Goal: Task Accomplishment & Management: Manage account settings

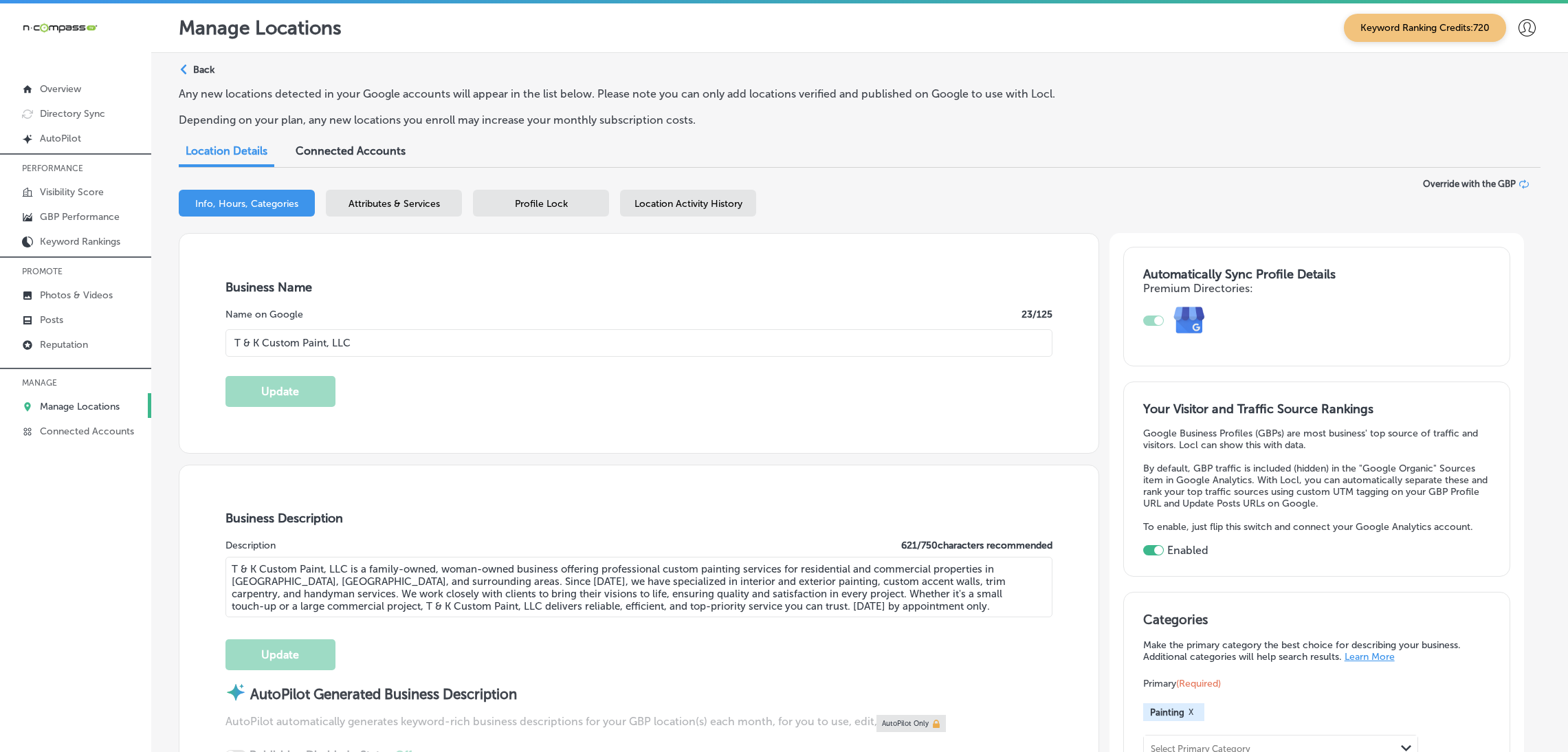
select select "US"
click at [76, 409] on p "Manage Locations" at bounding box center [79, 406] width 79 height 11
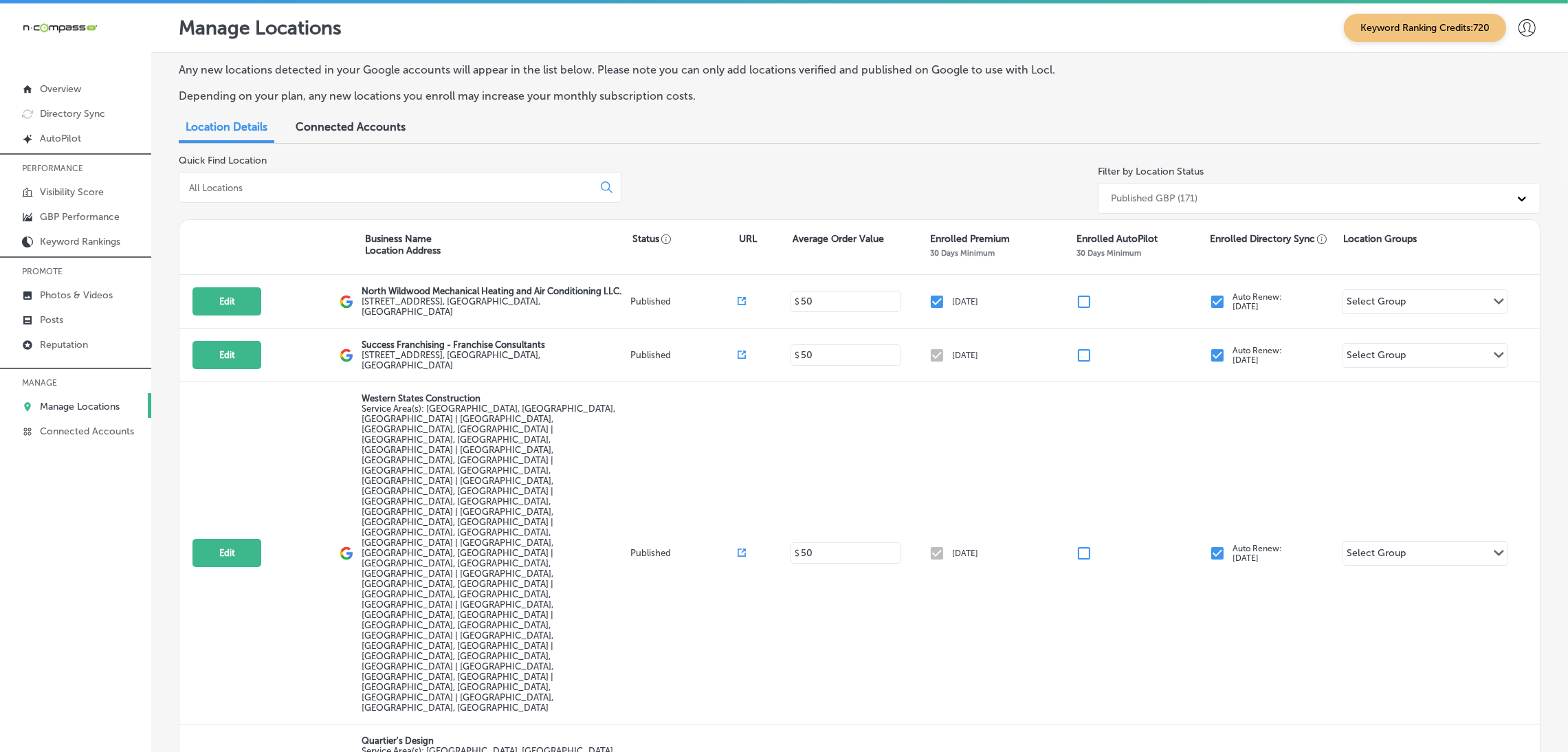
click at [291, 165] on div "Quick Find Location" at bounding box center [400, 186] width 443 height 64
click at [291, 201] on div at bounding box center [400, 187] width 443 height 31
click at [323, 158] on div "Quick Find Location" at bounding box center [400, 186] width 443 height 64
click at [335, 179] on div at bounding box center [400, 187] width 443 height 31
click at [344, 189] on input at bounding box center [388, 188] width 402 height 12
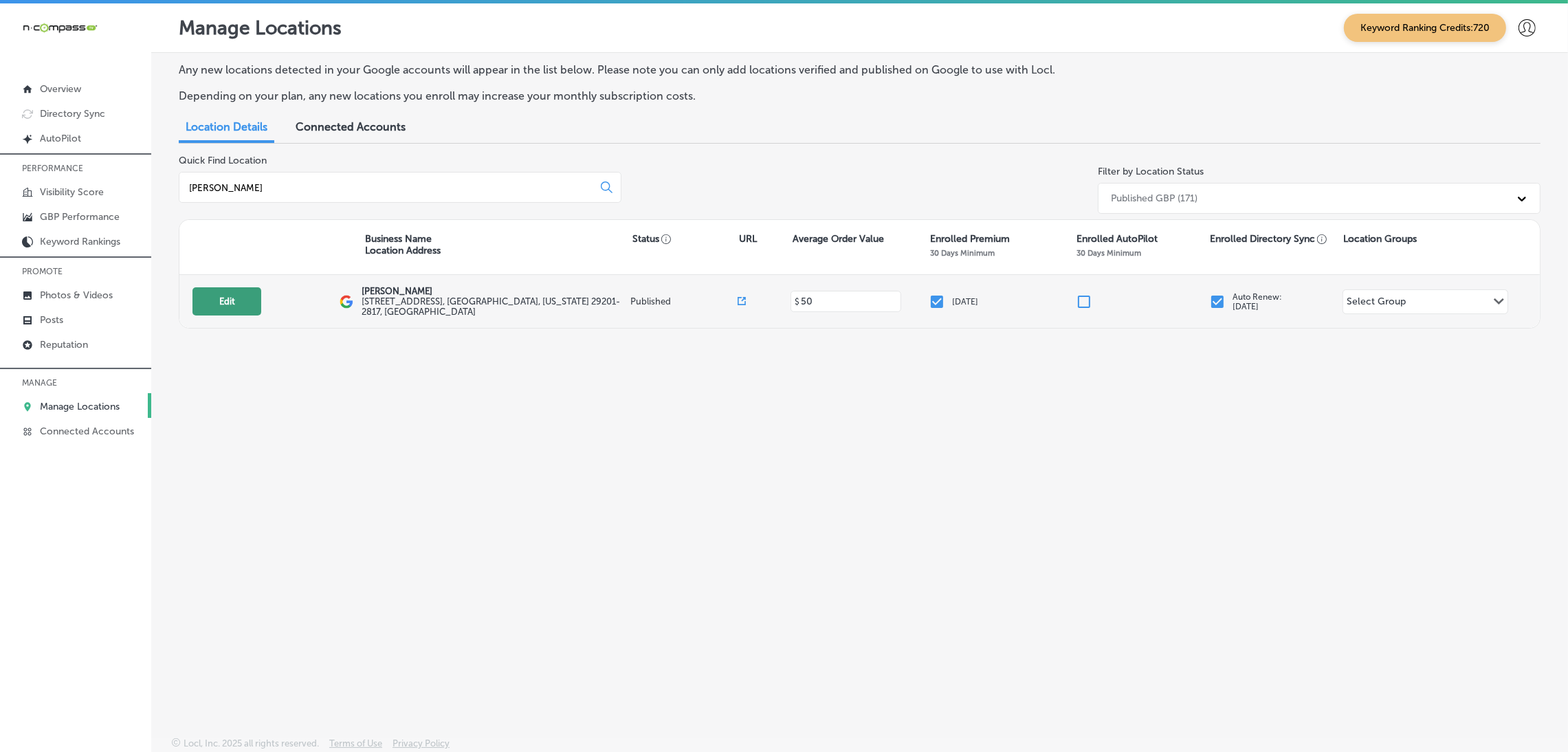
type input "[PERSON_NAME]"
click at [238, 303] on button "Edit" at bounding box center [226, 301] width 69 height 28
select select "US"
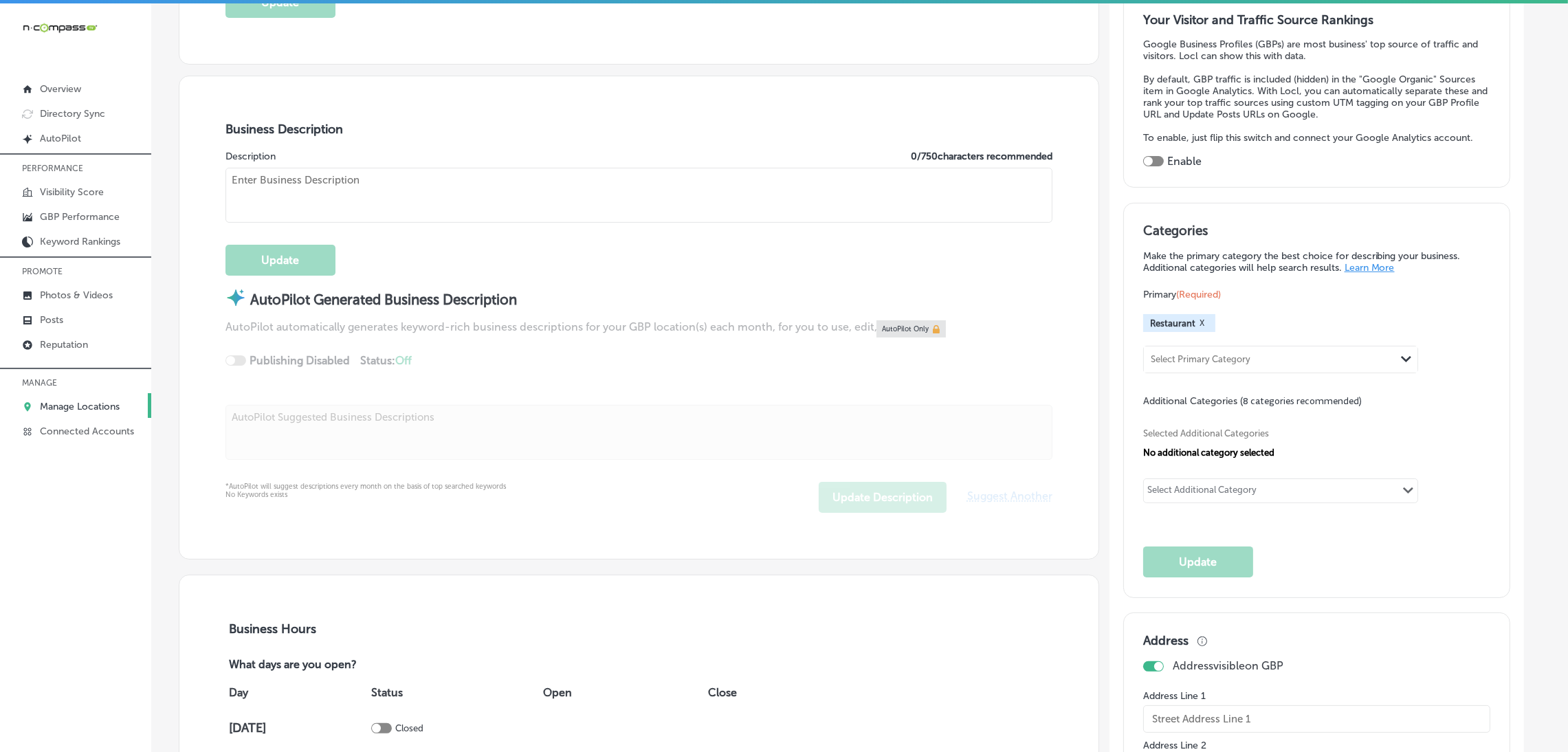
checkbox input "true"
type input "[PERSON_NAME]"
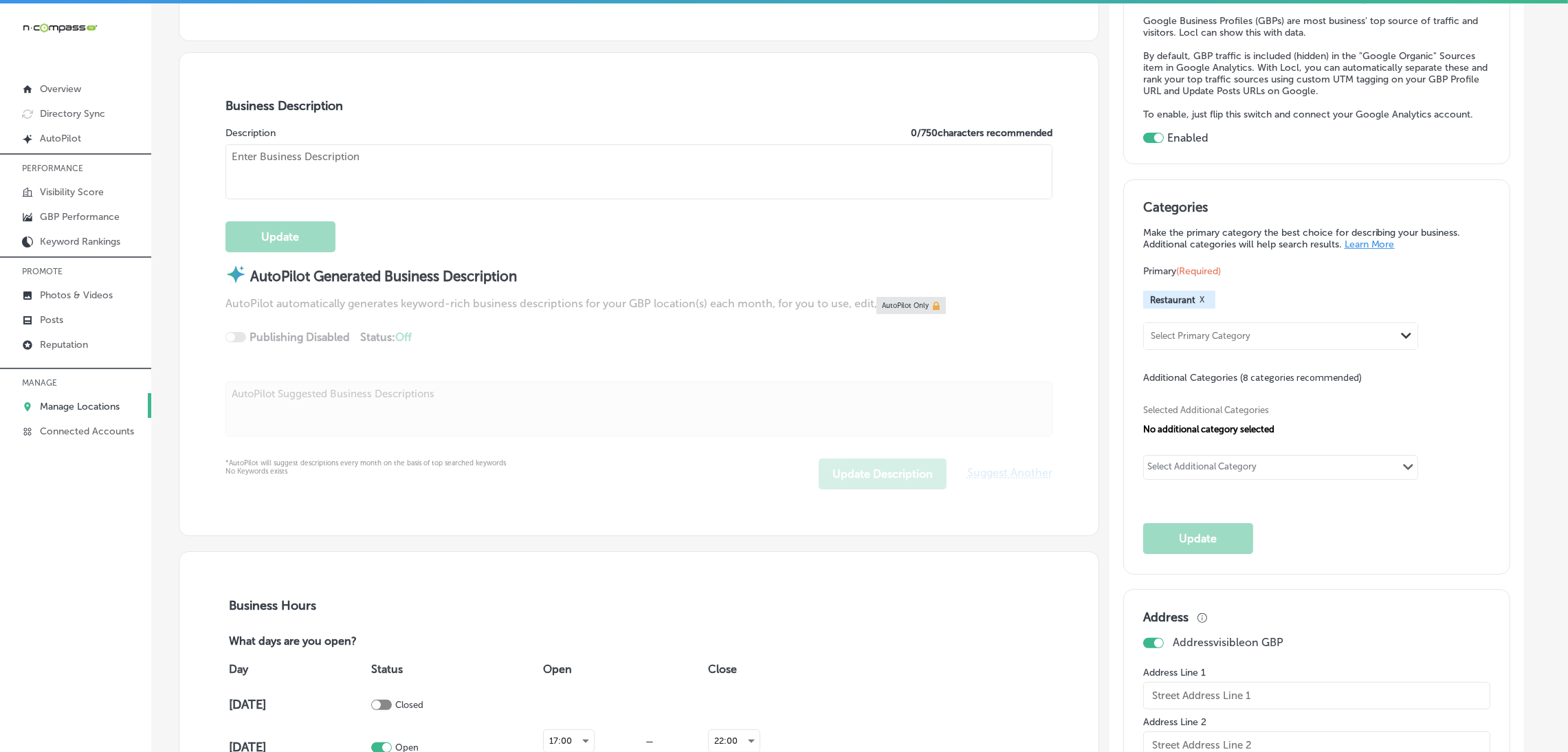
type input "[STREET_ADDRESS]"
type input "Columbia"
type input "29201-2817"
type input "US"
type input "[URL][DOMAIN_NAME]"
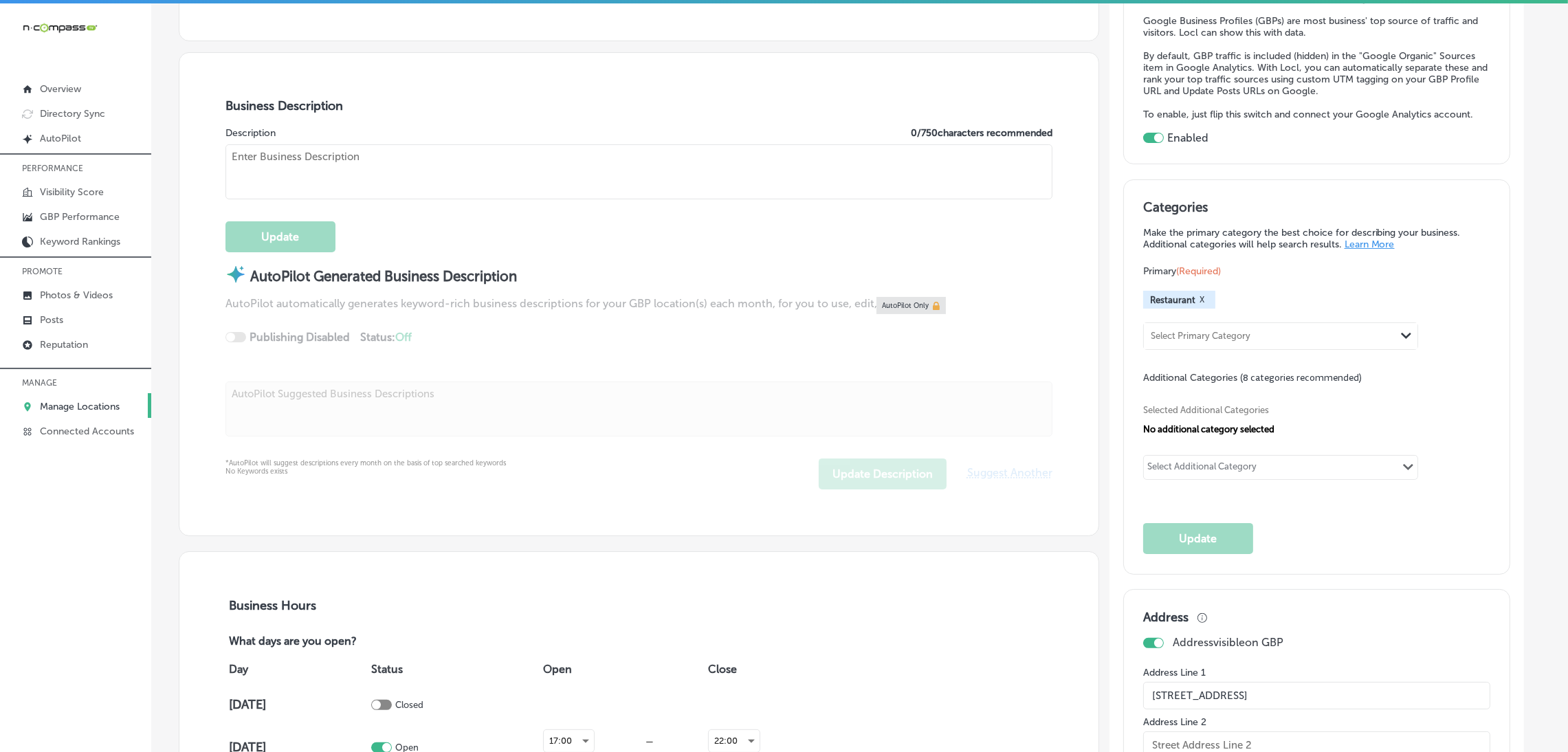
type textarea "[PERSON_NAME], located in [GEOGRAPHIC_DATA], [GEOGRAPHIC_DATA], offers a unique…"
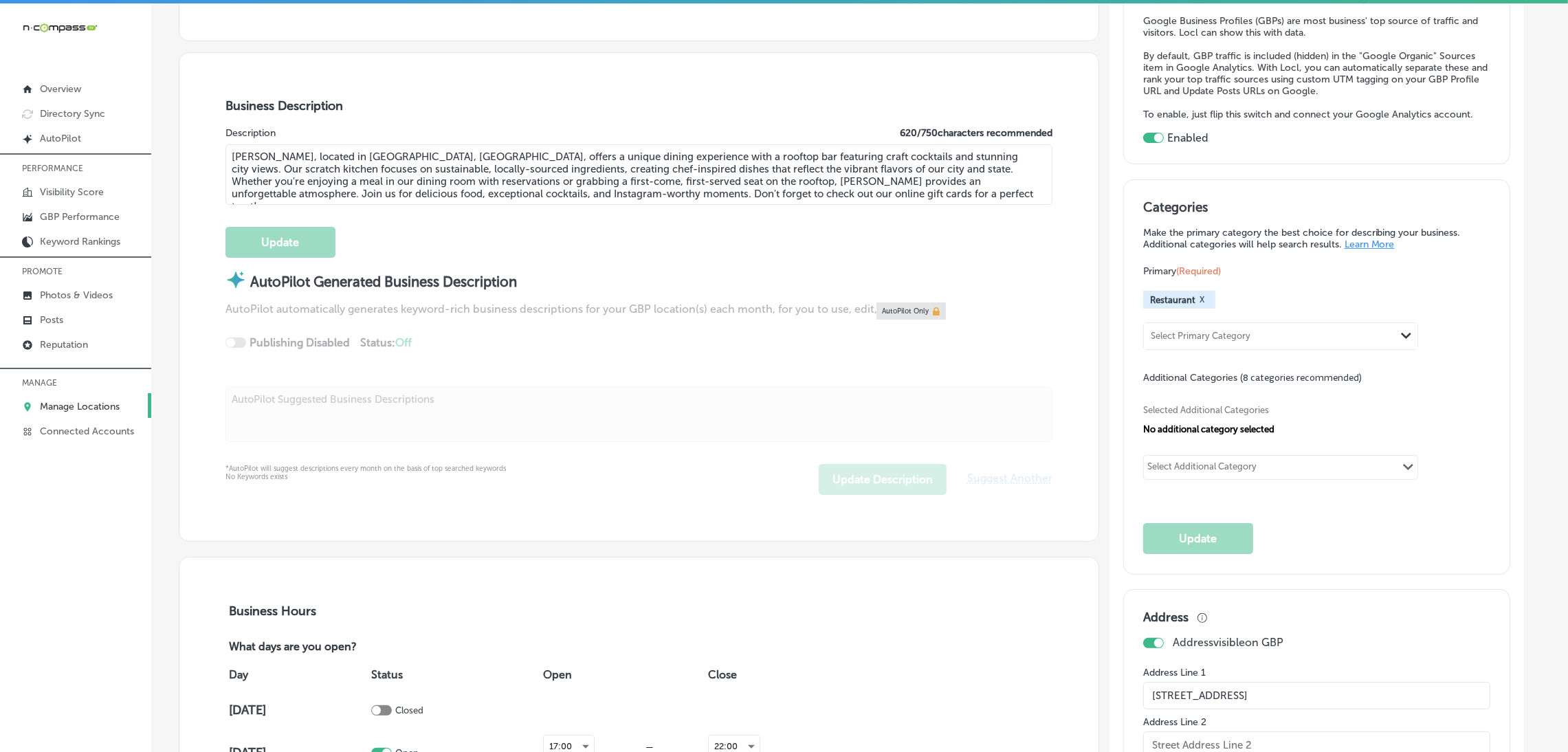
type input "[PHONE_NUMBER]"
click at [1206, 335] on div "Select Primary Category" at bounding box center [1201, 337] width 100 height 11
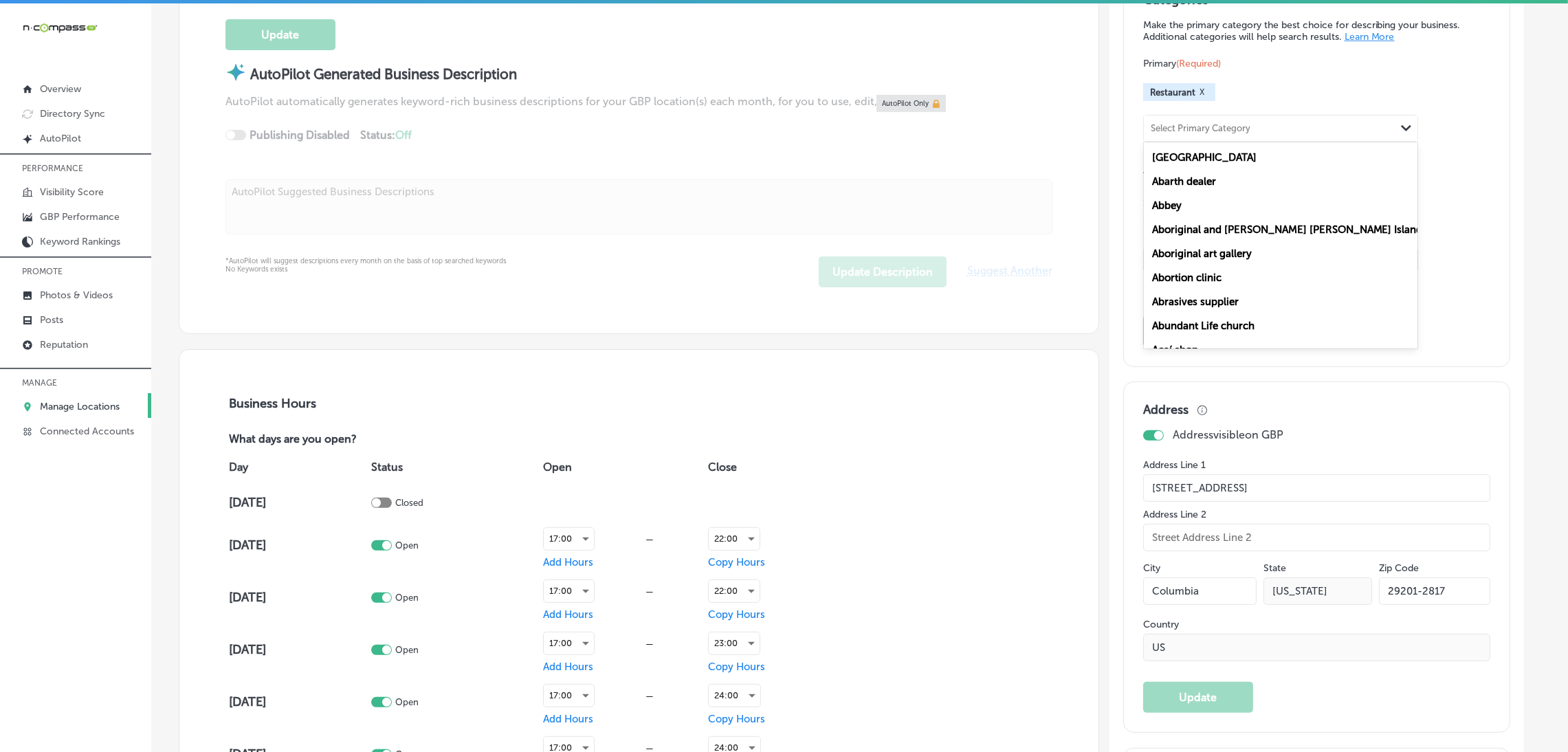
scroll to position [618, 0]
click at [1130, 204] on div "Categories Make the primary category the best choice for describing your busine…" at bounding box center [1316, 171] width 387 height 395
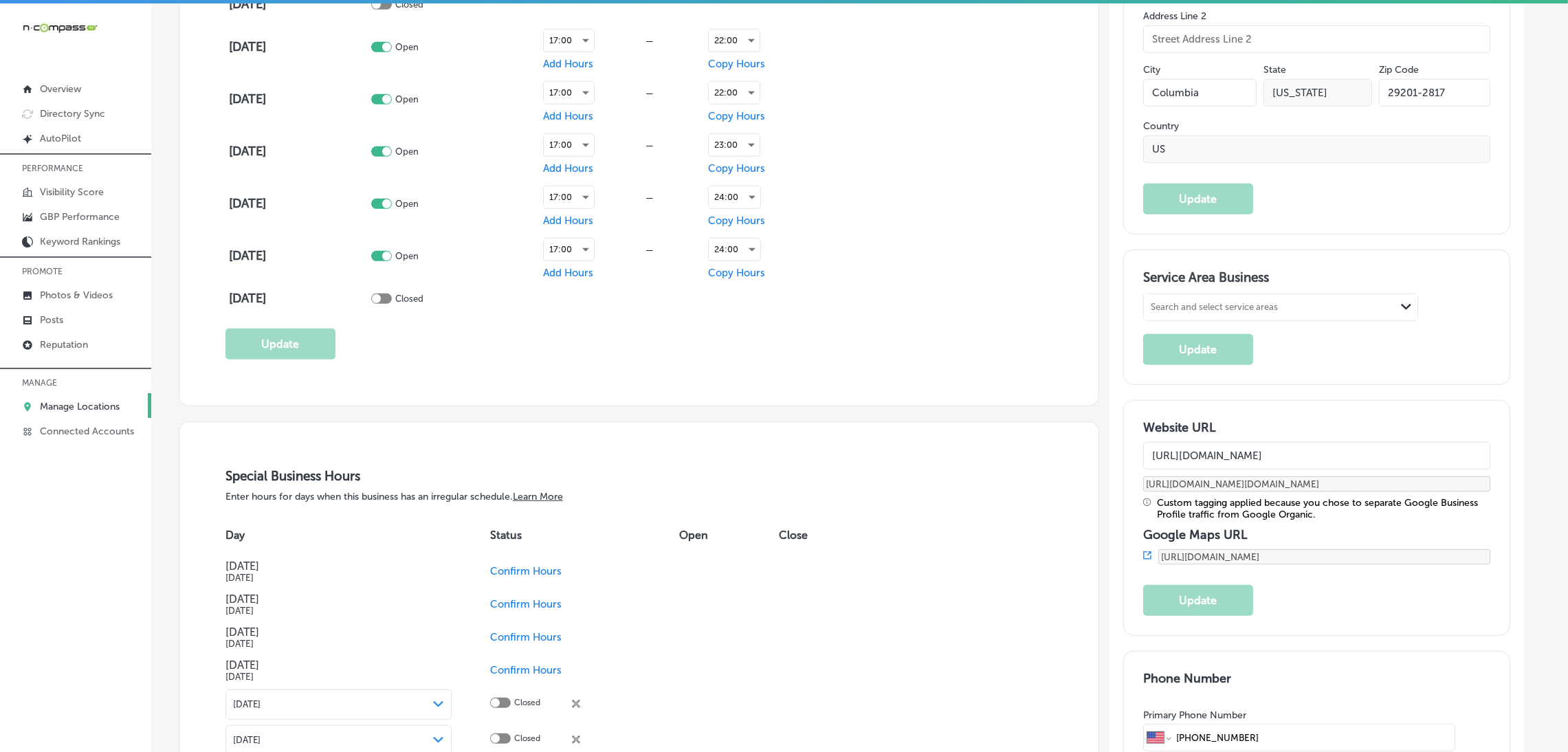
scroll to position [1134, 0]
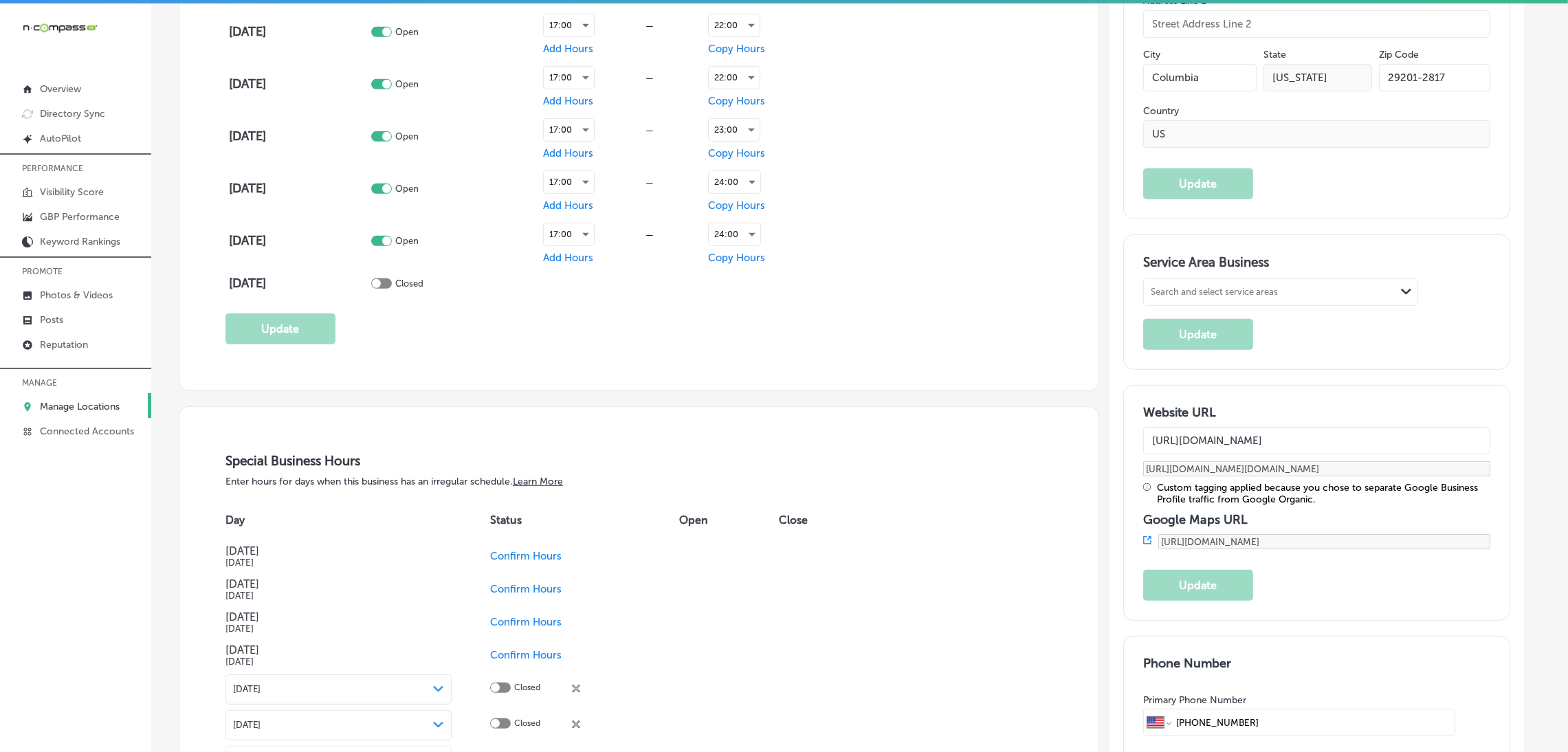
click at [1173, 279] on div "Search and select service areas Path Created with Sketch." at bounding box center [1280, 292] width 273 height 26
paste input "Columbia, [GEOGRAPHIC_DATA]"
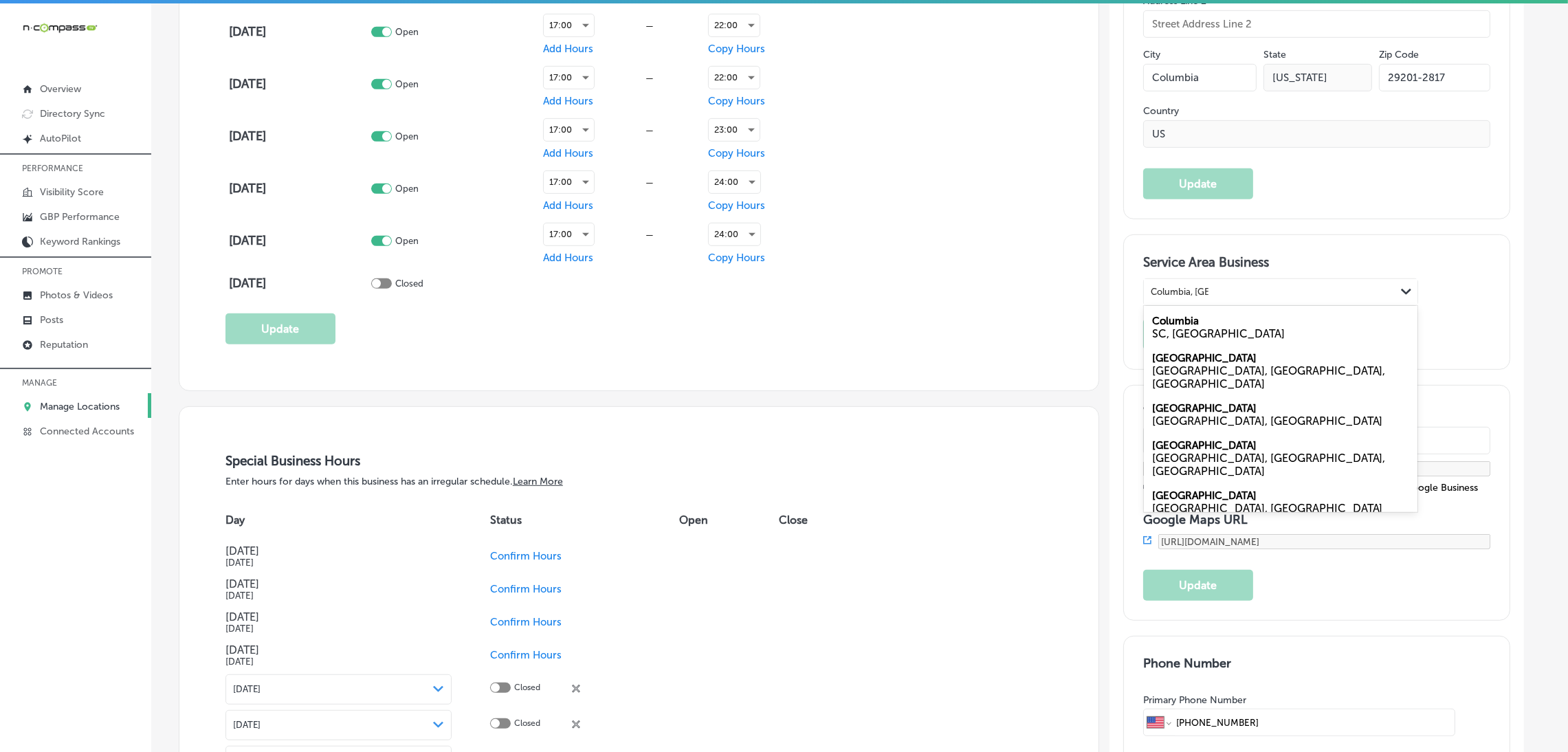
click at [1227, 328] on div "SC, [GEOGRAPHIC_DATA]" at bounding box center [1280, 333] width 257 height 13
type input "Columbia, [GEOGRAPHIC_DATA]"
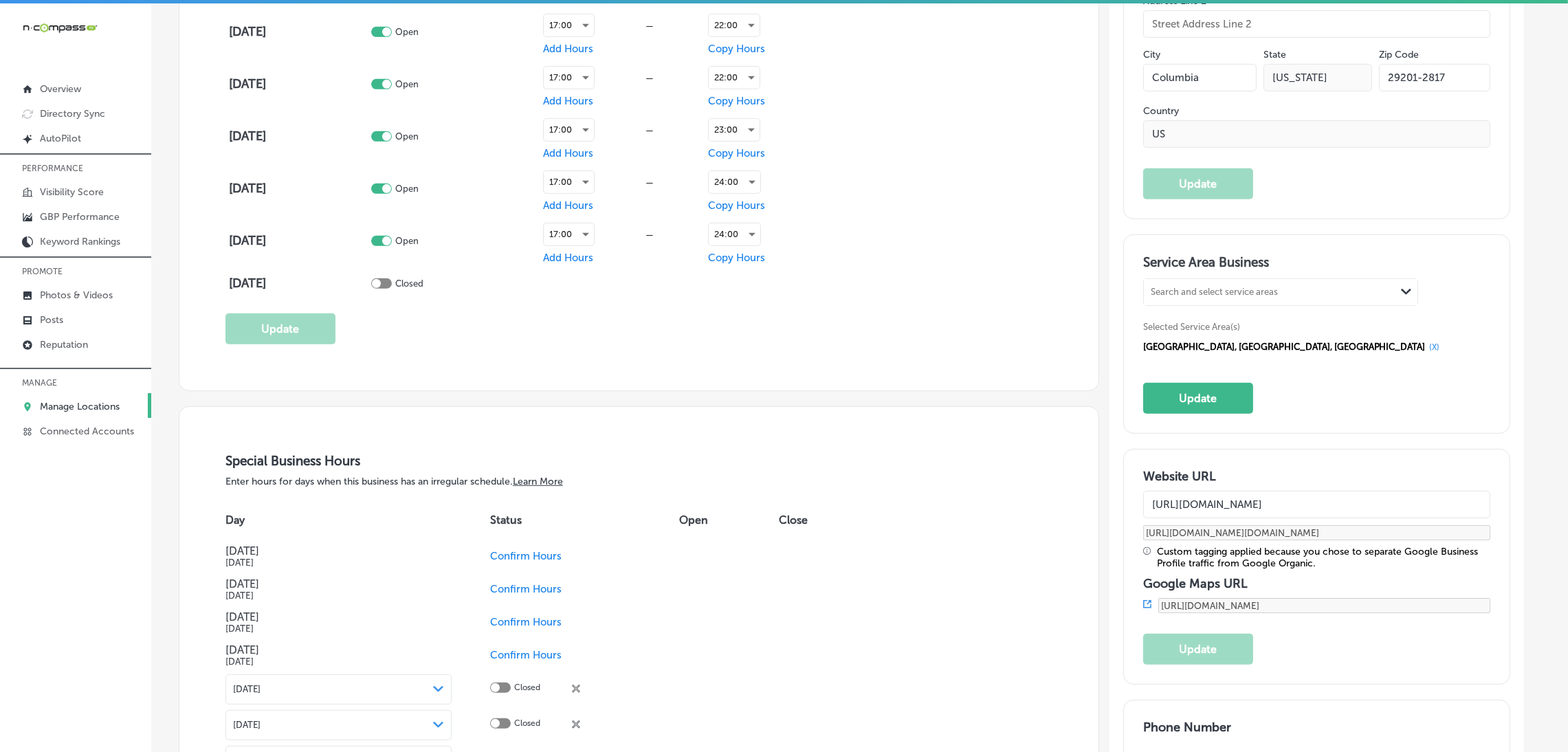
click at [1207, 270] on h3 "Service Area Business" at bounding box center [1317, 264] width 347 height 20
click at [1202, 295] on div "Search and select service areas" at bounding box center [1214, 292] width 127 height 11
paste input "[GEOGRAPHIC_DATA], [GEOGRAPHIC_DATA]"
click at [1211, 315] on label "[GEOGRAPHIC_DATA]" at bounding box center [1204, 321] width 104 height 12
type input "[GEOGRAPHIC_DATA], [GEOGRAPHIC_DATA]"
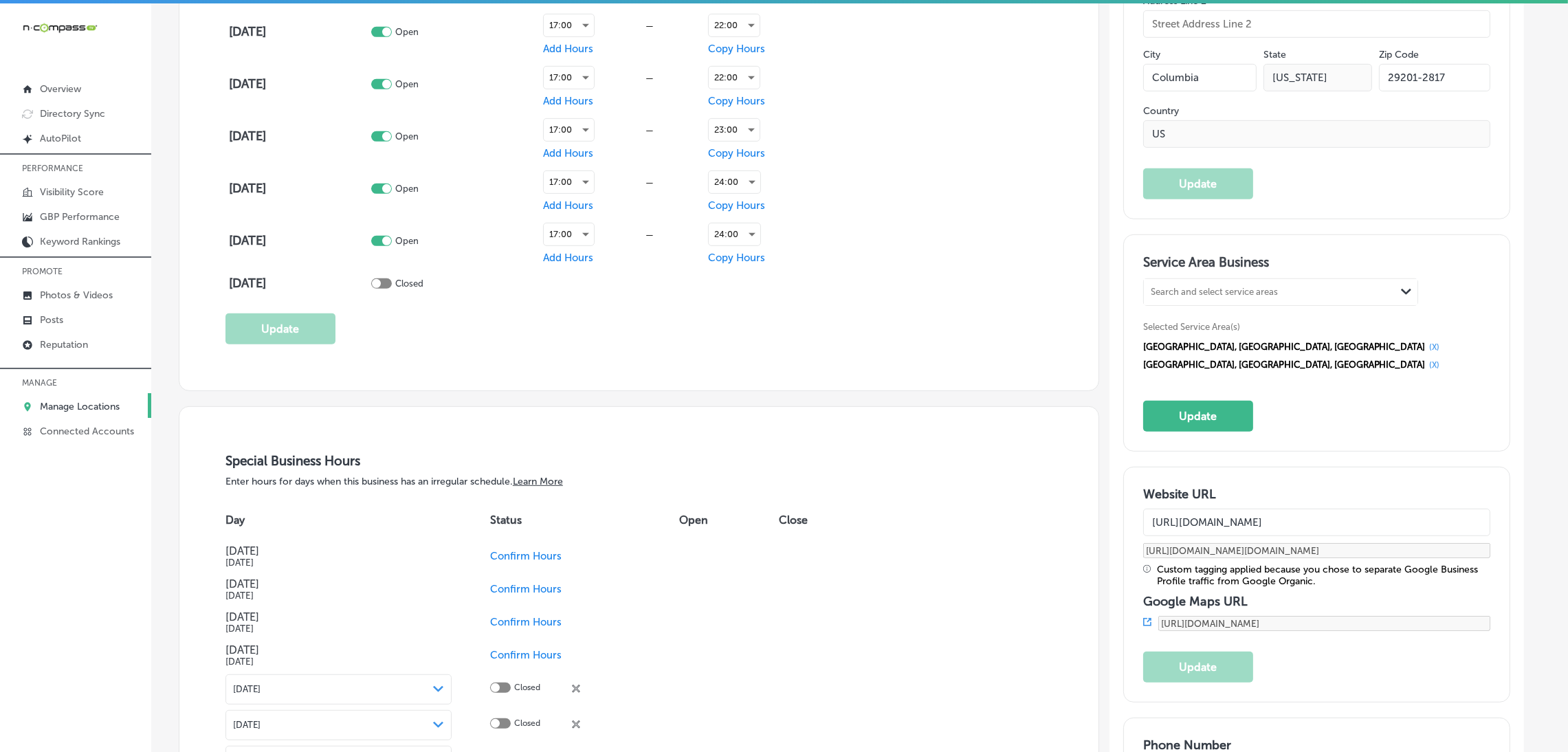
click at [1202, 295] on div "Search and select service areas" at bounding box center [1214, 292] width 127 height 11
paste input "Forest Acres, [GEOGRAPHIC_DATA]"
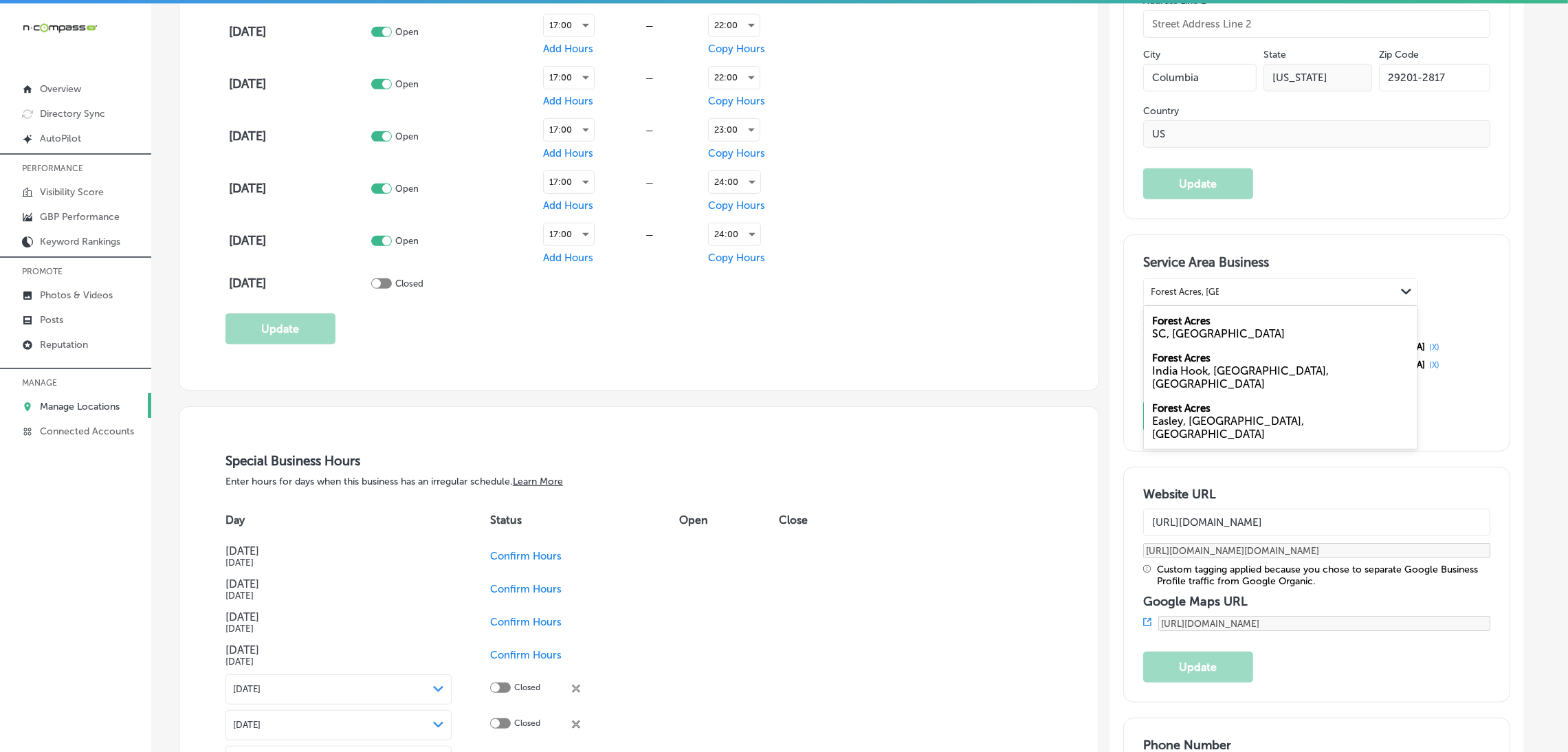
click at [1219, 327] on div "SC, [GEOGRAPHIC_DATA]" at bounding box center [1280, 333] width 257 height 13
type input "Forest Acres, [GEOGRAPHIC_DATA]"
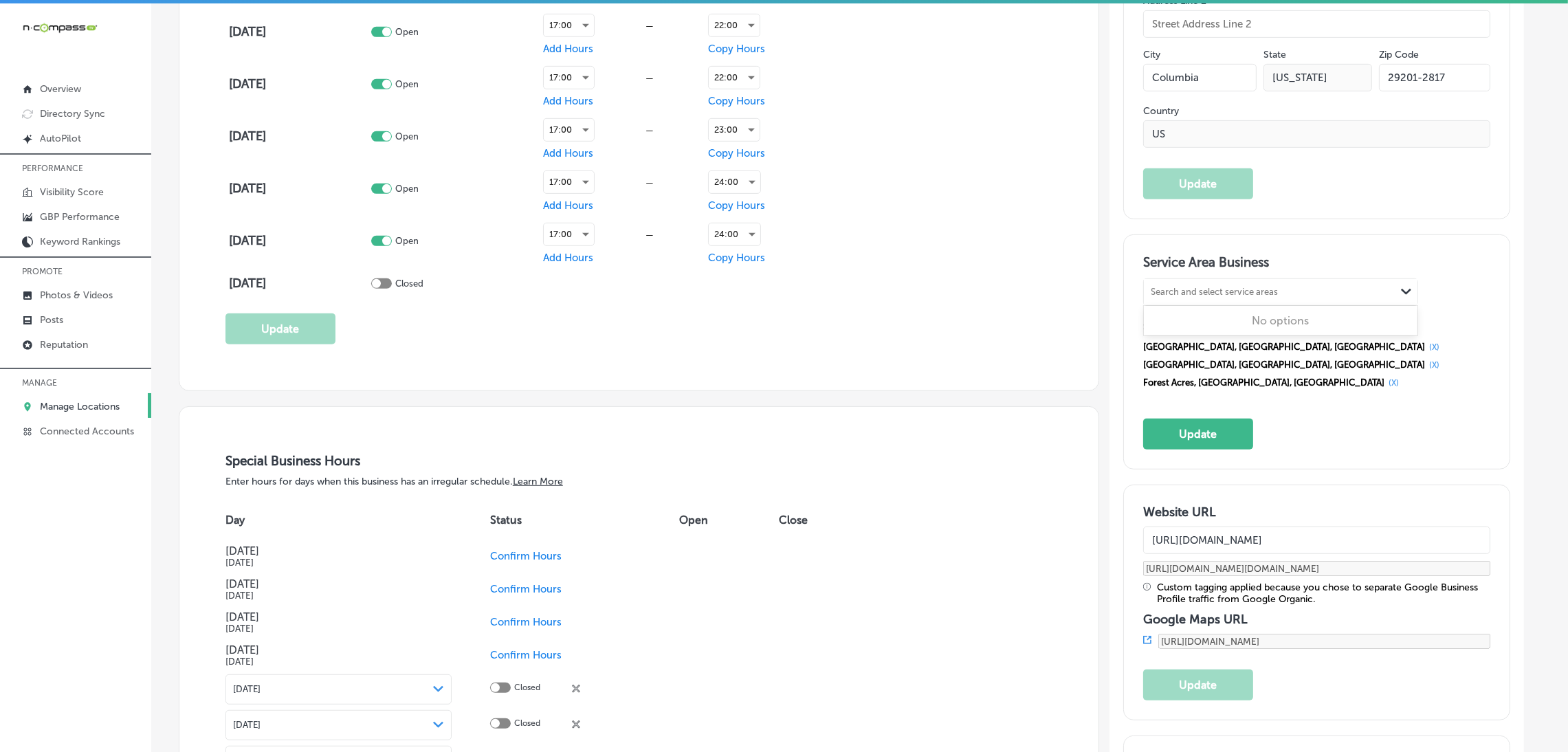
click at [1192, 301] on div "Search and select service areas Path Created with Sketch." at bounding box center [1280, 292] width 273 height 26
paste input "[PERSON_NAME], [GEOGRAPHIC_DATA]"
click at [1213, 323] on div "Cayce SC, [GEOGRAPHIC_DATA]" at bounding box center [1280, 327] width 273 height 37
type input "[PERSON_NAME], [GEOGRAPHIC_DATA]"
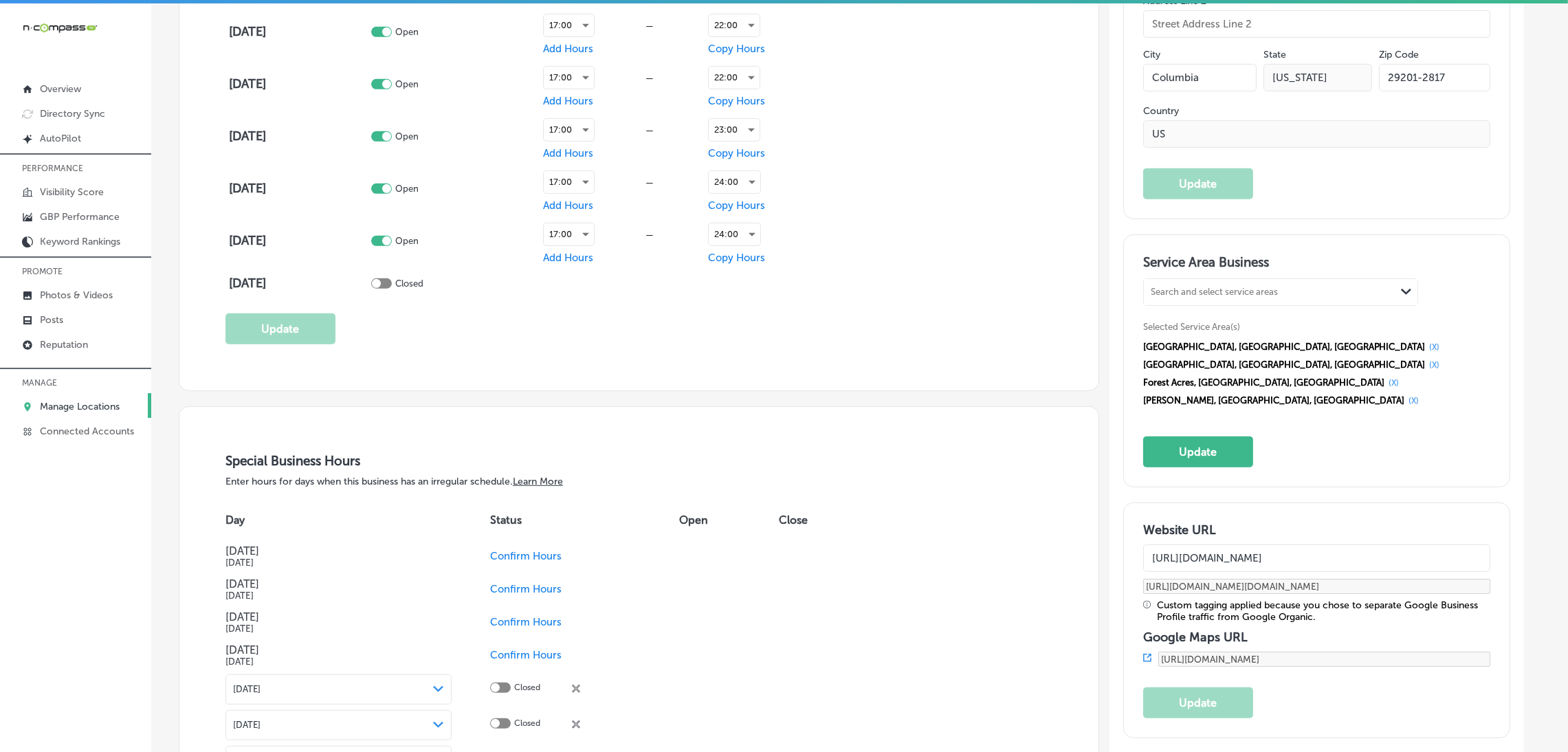
click at [1220, 294] on div "Search and select service areas" at bounding box center [1214, 292] width 127 height 11
paste input "[GEOGRAPHIC_DATA], [GEOGRAPHIC_DATA]"
click at [1202, 323] on label "[GEOGRAPHIC_DATA]" at bounding box center [1204, 321] width 104 height 12
type input "[GEOGRAPHIC_DATA], [GEOGRAPHIC_DATA]"
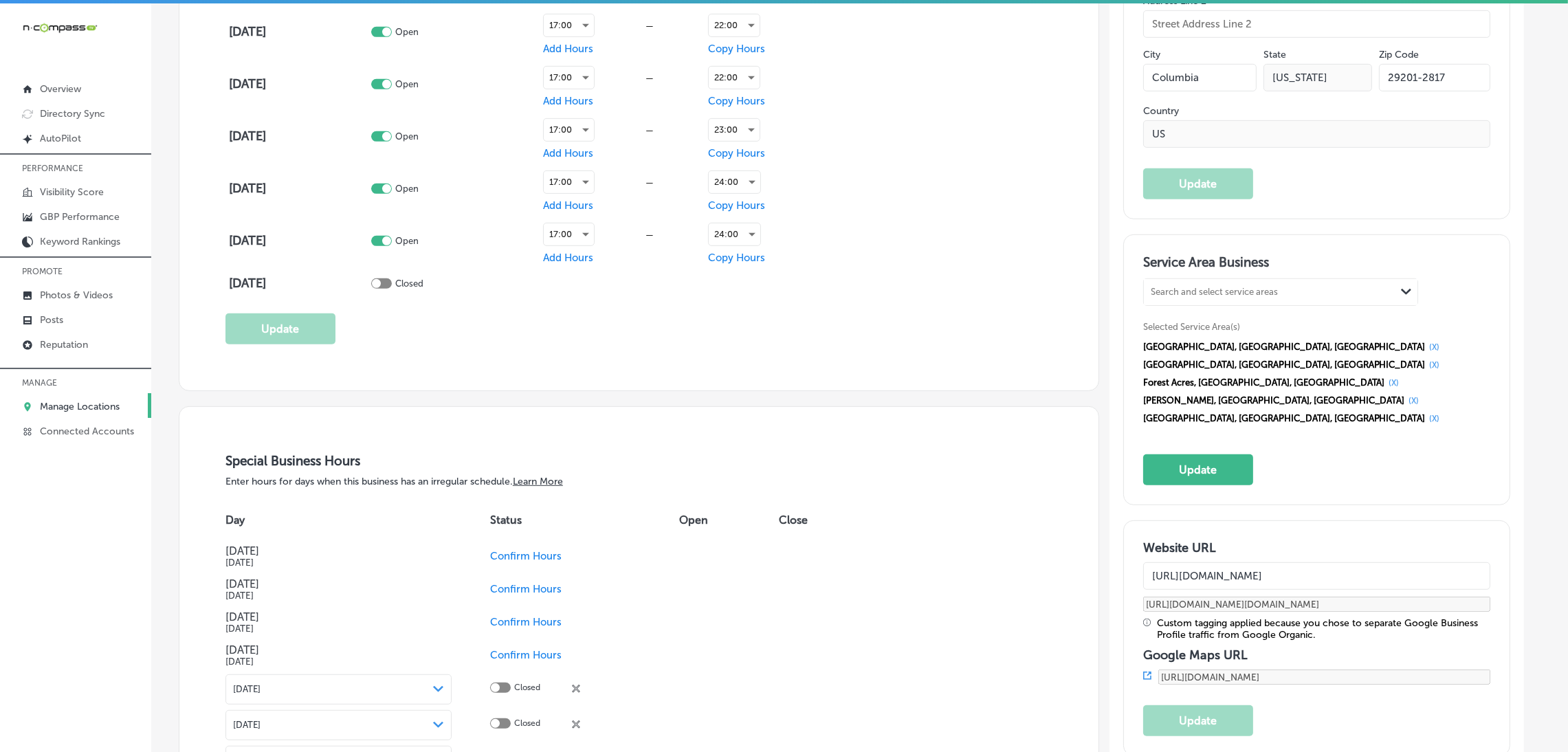
click at [1209, 313] on div "Search and select service areas Path Created with Sketch. Selected Service Area…" at bounding box center [1317, 353] width 347 height 149
click at [1213, 289] on div "Search and select service areas" at bounding box center [1214, 292] width 127 height 11
paste input "Irmo, [GEOGRAPHIC_DATA]"
click at [1214, 315] on div "Irmo SC, [GEOGRAPHIC_DATA]" at bounding box center [1280, 327] width 273 height 37
type input "Irmo, [GEOGRAPHIC_DATA]"
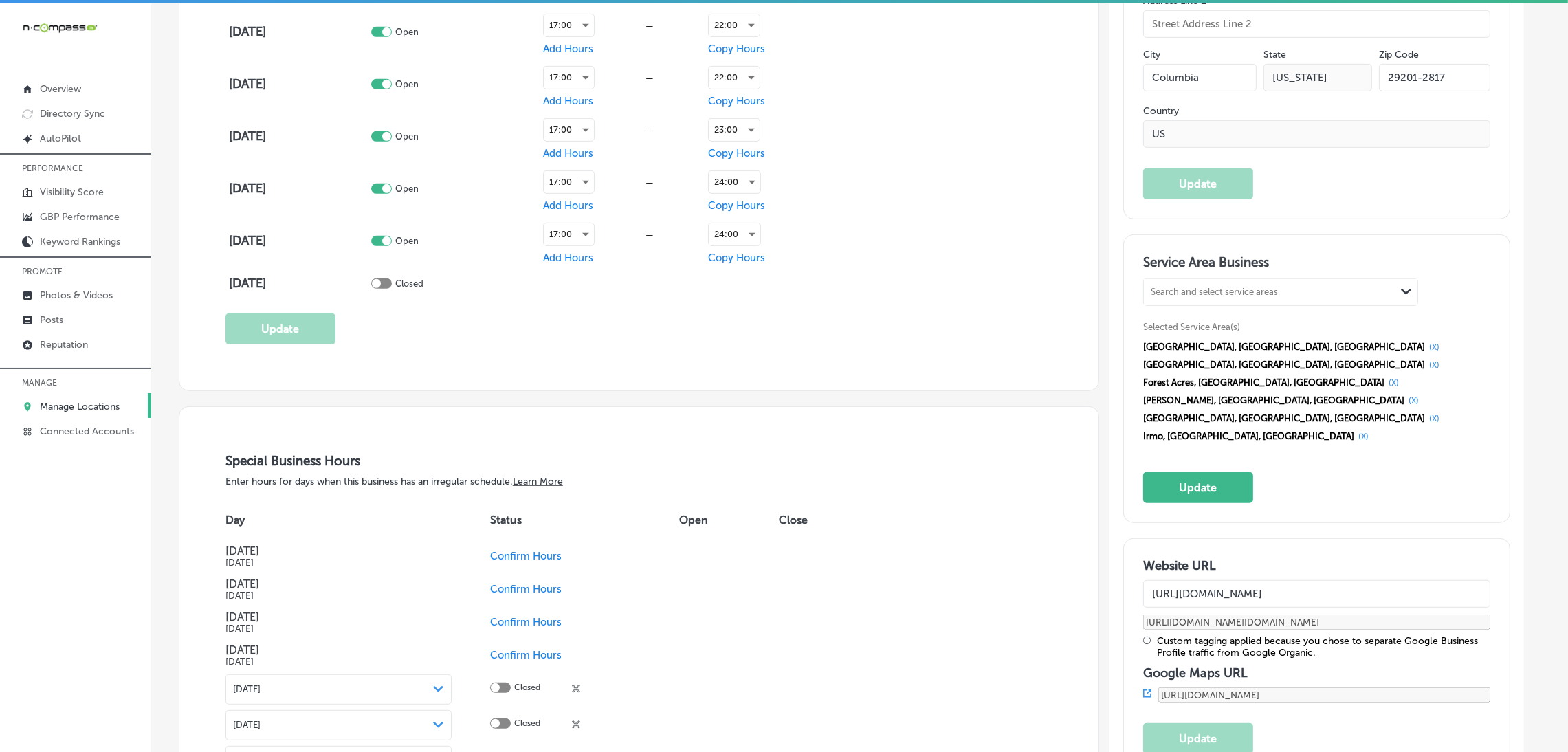
click at [1210, 295] on div "Search and select service areas" at bounding box center [1214, 292] width 127 height 11
paste input "[GEOGRAPHIC_DATA], [GEOGRAPHIC_DATA]"
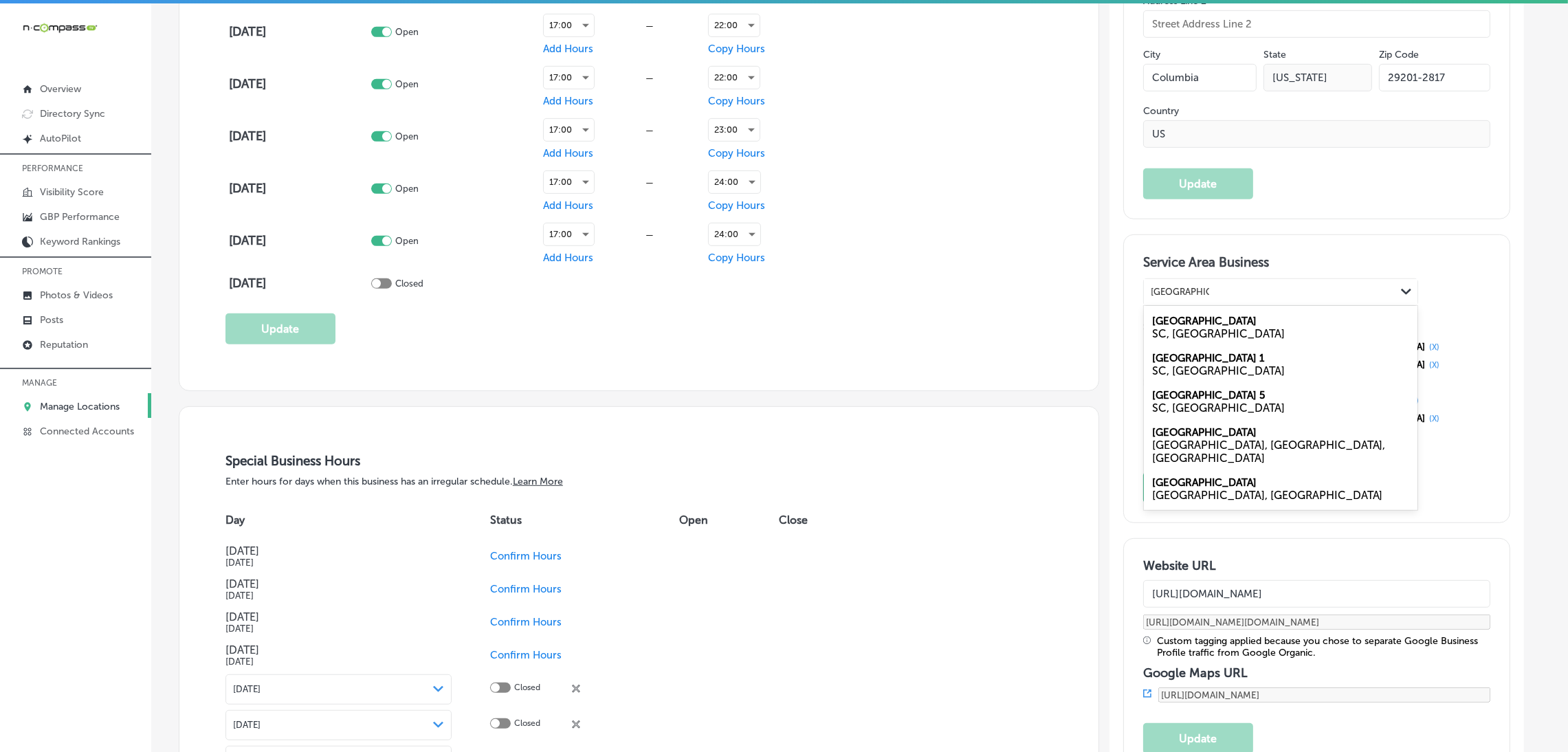
click at [1220, 322] on div "[GEOGRAPHIC_DATA], [GEOGRAPHIC_DATA]" at bounding box center [1280, 327] width 273 height 37
type input "[GEOGRAPHIC_DATA], [GEOGRAPHIC_DATA]"
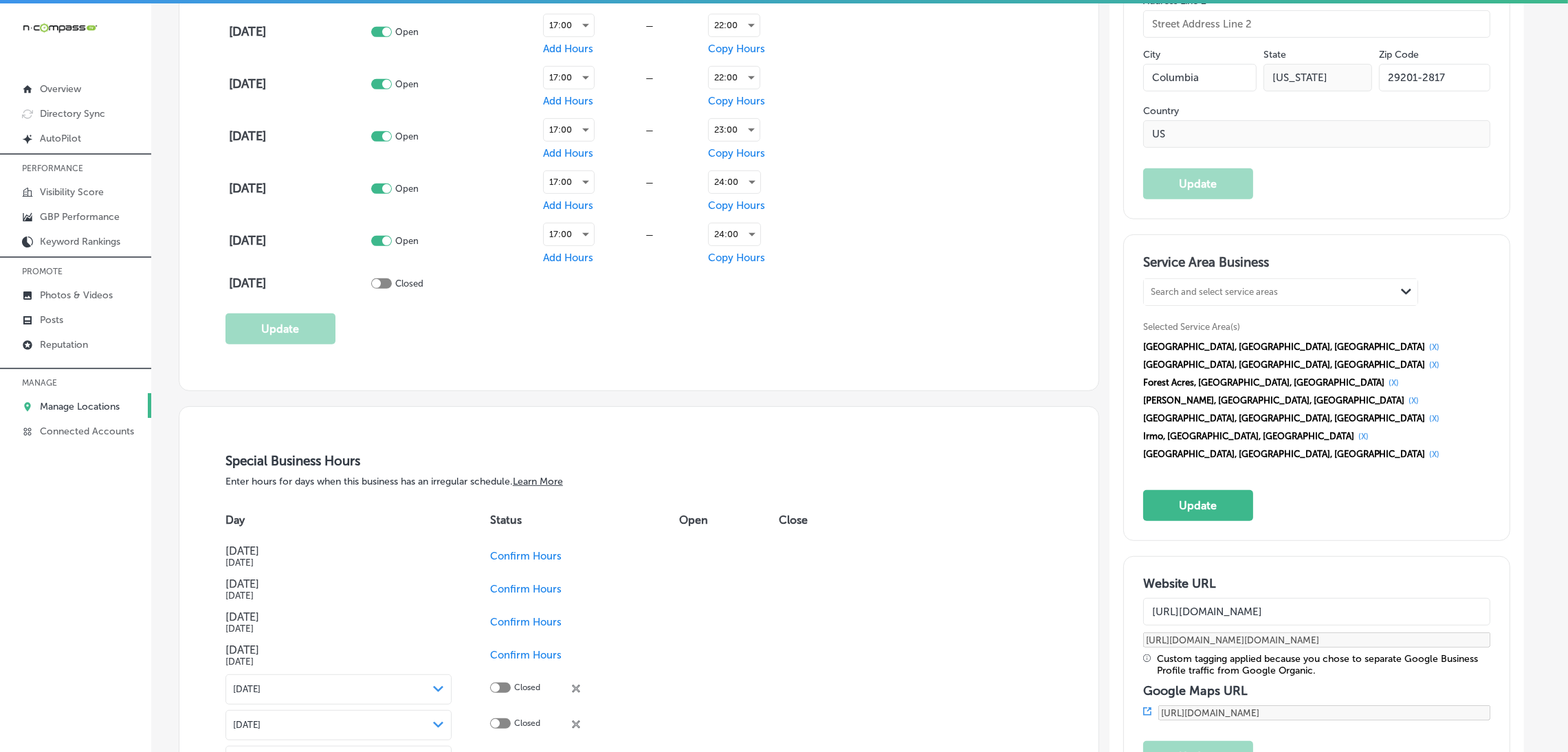
click at [1228, 295] on div "Search and select service areas" at bounding box center [1214, 292] width 127 height 11
paste input "[GEOGRAPHIC_DATA], [GEOGRAPHIC_DATA], [GEOGRAPHIC_DATA] [GEOGRAPHIC_DATA]-[GEOG…"
drag, startPoint x: 1203, startPoint y: 294, endPoint x: 1411, endPoint y: 286, distance: 208.2
click at [1411, 286] on div "[GEOGRAPHIC_DATA], [GEOGRAPHIC_DATA], [GEOGRAPHIC_DATA] [GEOGRAPHIC_DATA]-[GEOG…" at bounding box center [1280, 292] width 273 height 26
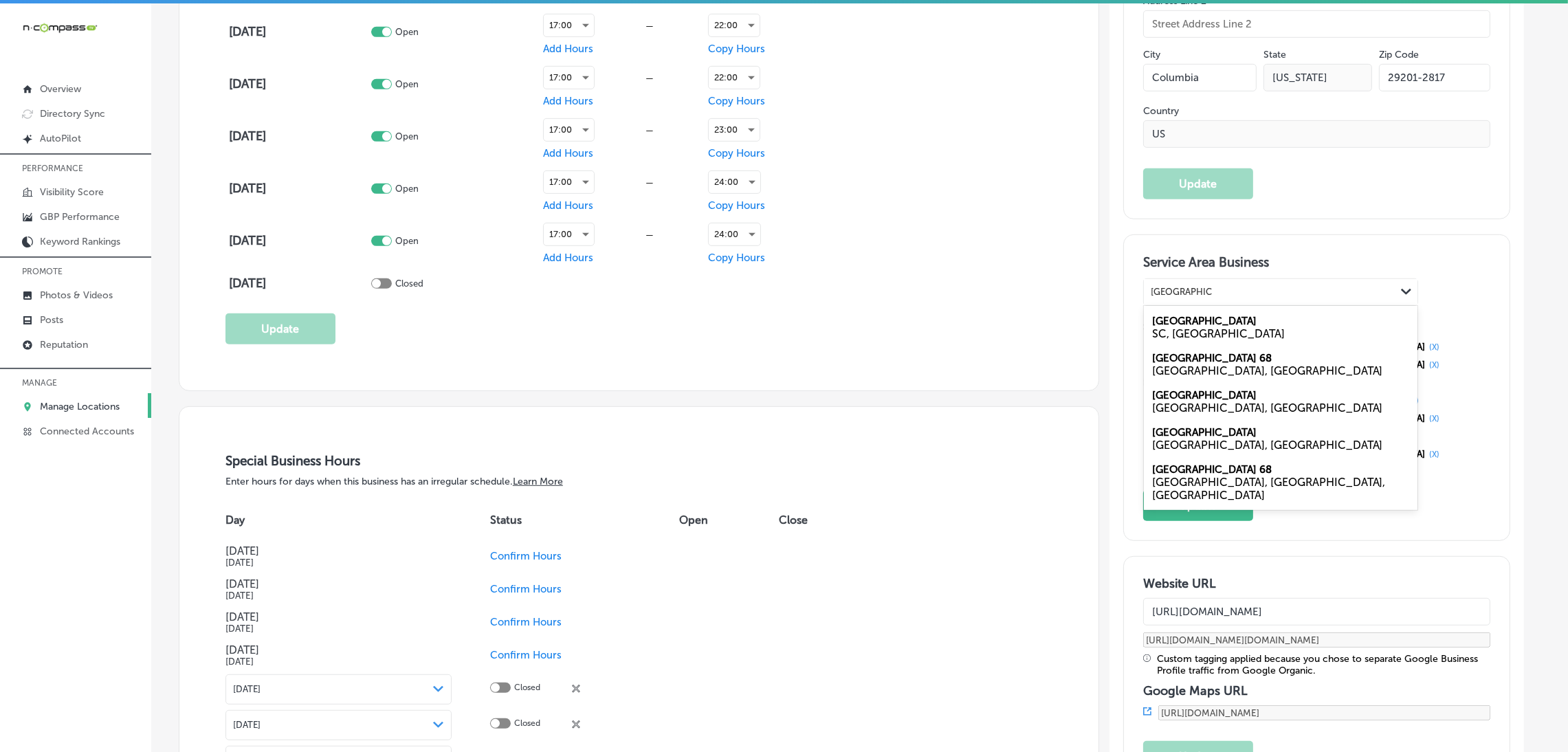
click at [1226, 327] on div "SC, [GEOGRAPHIC_DATA]" at bounding box center [1280, 333] width 257 height 13
type input "[GEOGRAPHIC_DATA], [GEOGRAPHIC_DATA]"
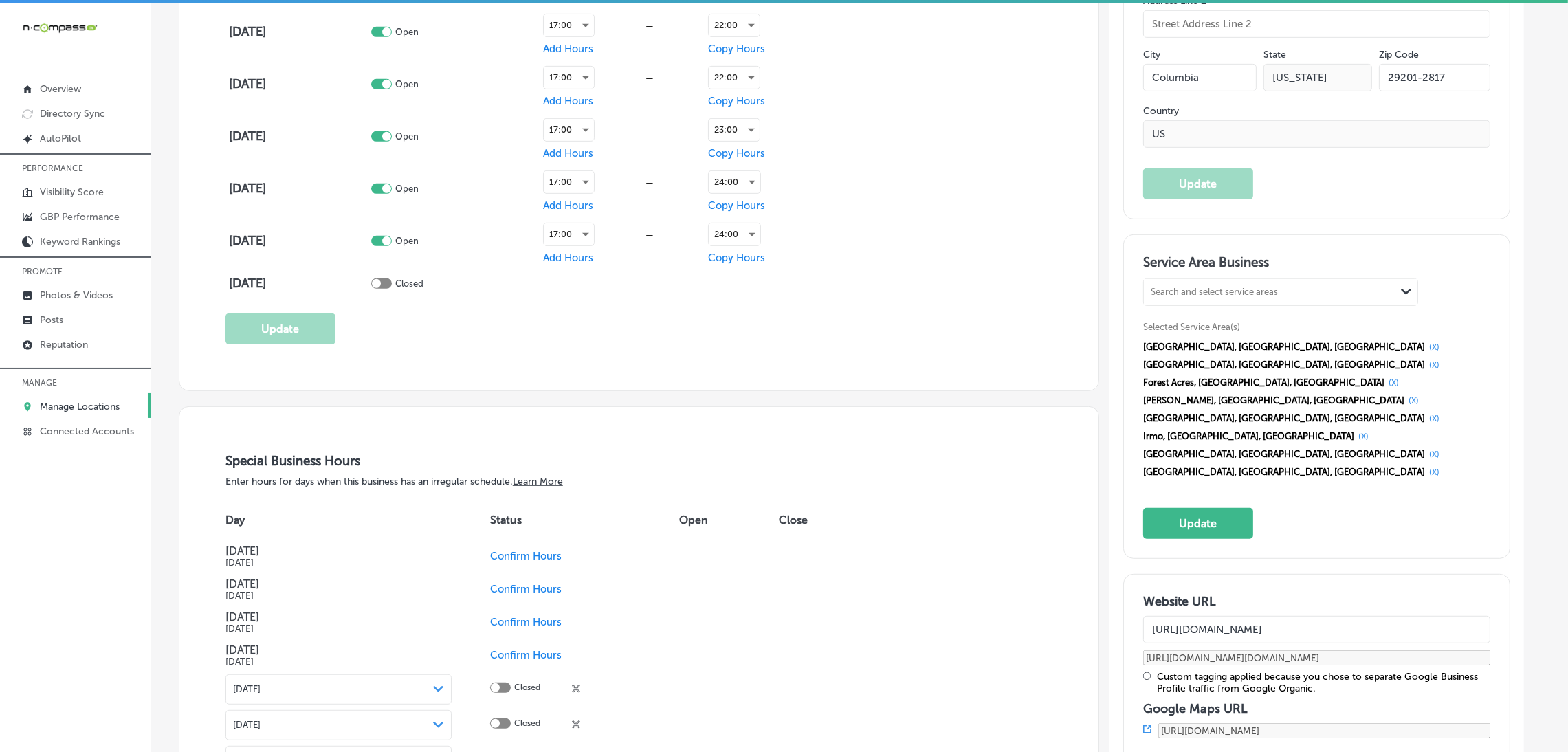
click at [1243, 279] on div "Search and select service areas Path Created with Sketch." at bounding box center [1280, 292] width 273 height 26
paste input ", [GEOGRAPHIC_DATA], [GEOGRAPHIC_DATA] [GEOGRAPHIC_DATA]-[GEOGRAPHIC_DATA], [GE…"
drag, startPoint x: 1166, startPoint y: 289, endPoint x: 1132, endPoint y: 289, distance: 34.0
click at [1132, 289] on div "Service Area Business option [object Object], selected. 0 results available for…" at bounding box center [1316, 396] width 385 height 323
drag, startPoint x: 1174, startPoint y: 287, endPoint x: 1137, endPoint y: 289, distance: 37.1
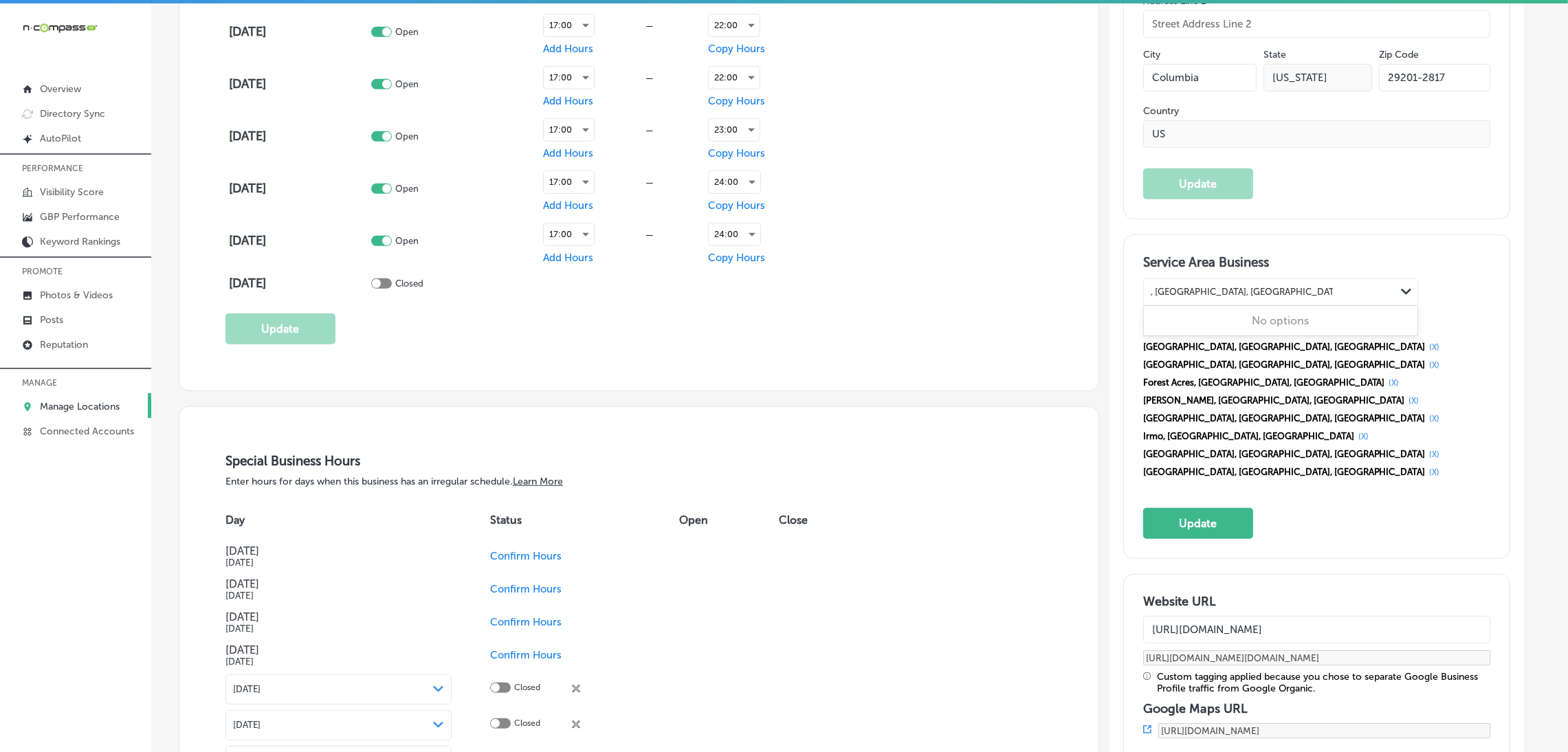
click at [1137, 289] on div "Service Area Business option [object Object], selected. 0 results available for…" at bounding box center [1316, 396] width 385 height 323
drag, startPoint x: 1227, startPoint y: 289, endPoint x: 1494, endPoint y: 268, distance: 267.8
click at [1494, 268] on div "Service Area Business option [object Object], selected. 0 results available for…" at bounding box center [1316, 396] width 385 height 323
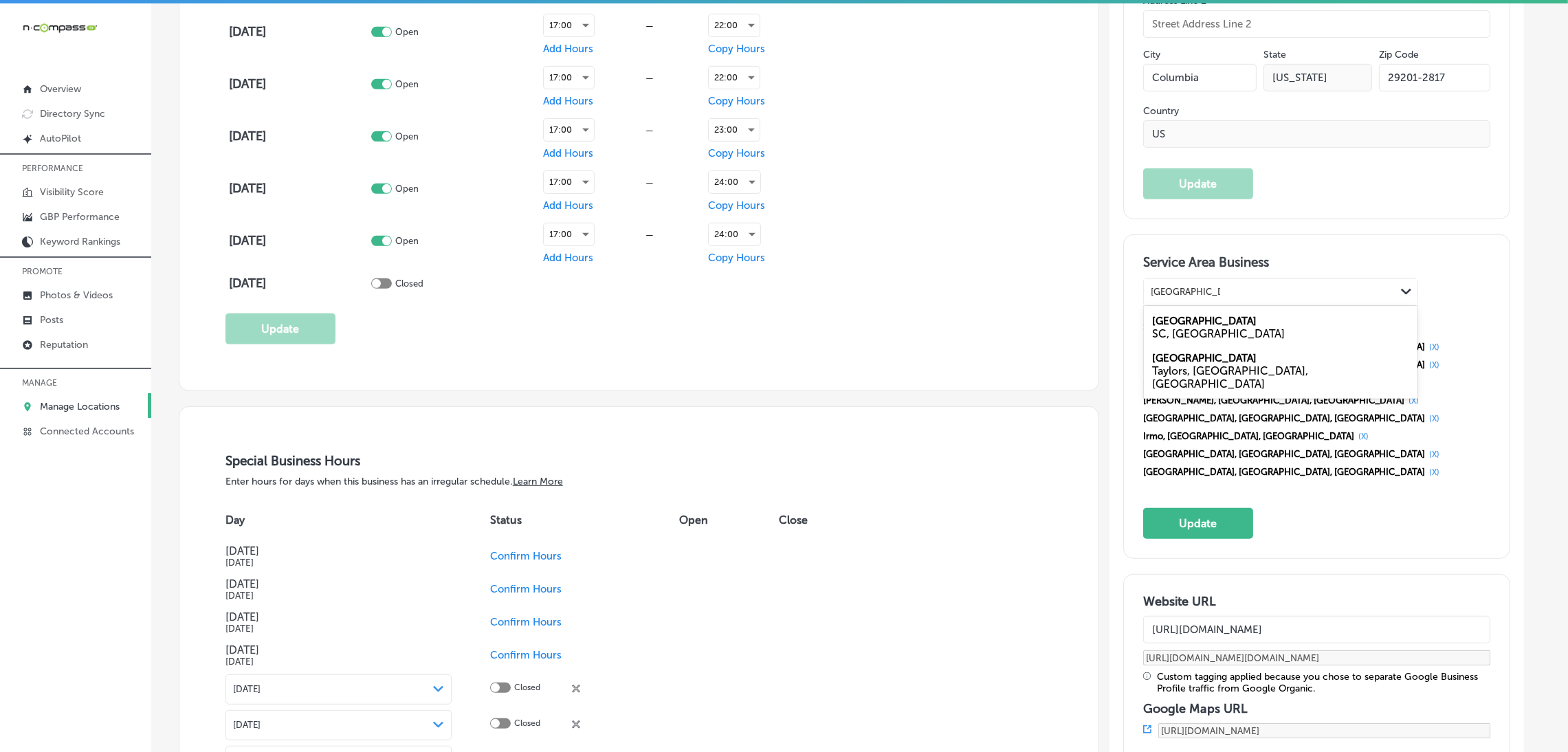
click at [1235, 317] on div "[GEOGRAPHIC_DATA], [GEOGRAPHIC_DATA]" at bounding box center [1280, 327] width 273 height 37
type input "[GEOGRAPHIC_DATA], [GEOGRAPHIC_DATA]"
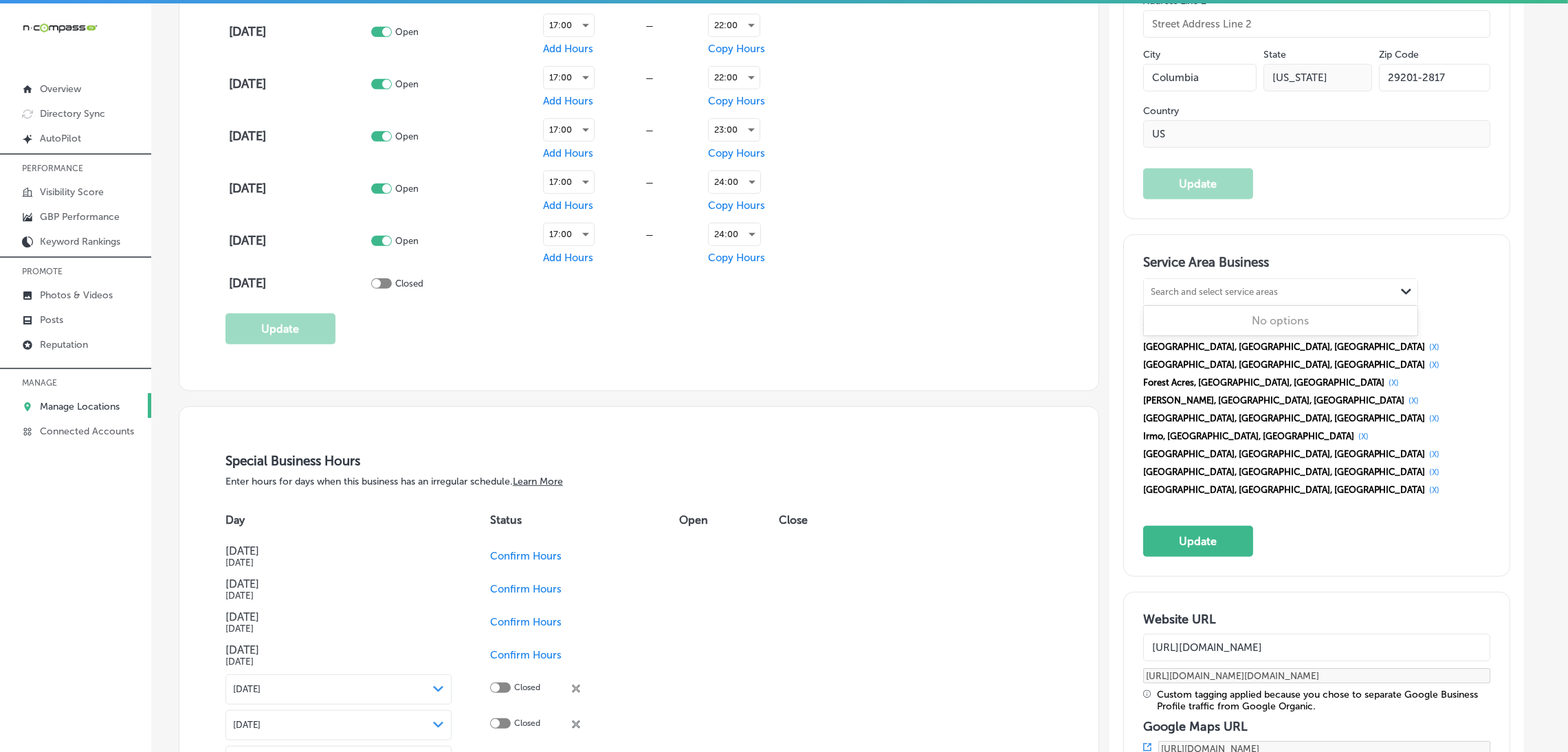
click at [1239, 296] on div "Search and select service areas" at bounding box center [1269, 292] width 251 height 19
paste input "[GEOGRAPHIC_DATA]-[GEOGRAPHIC_DATA], [GEOGRAPHIC_DATA]"
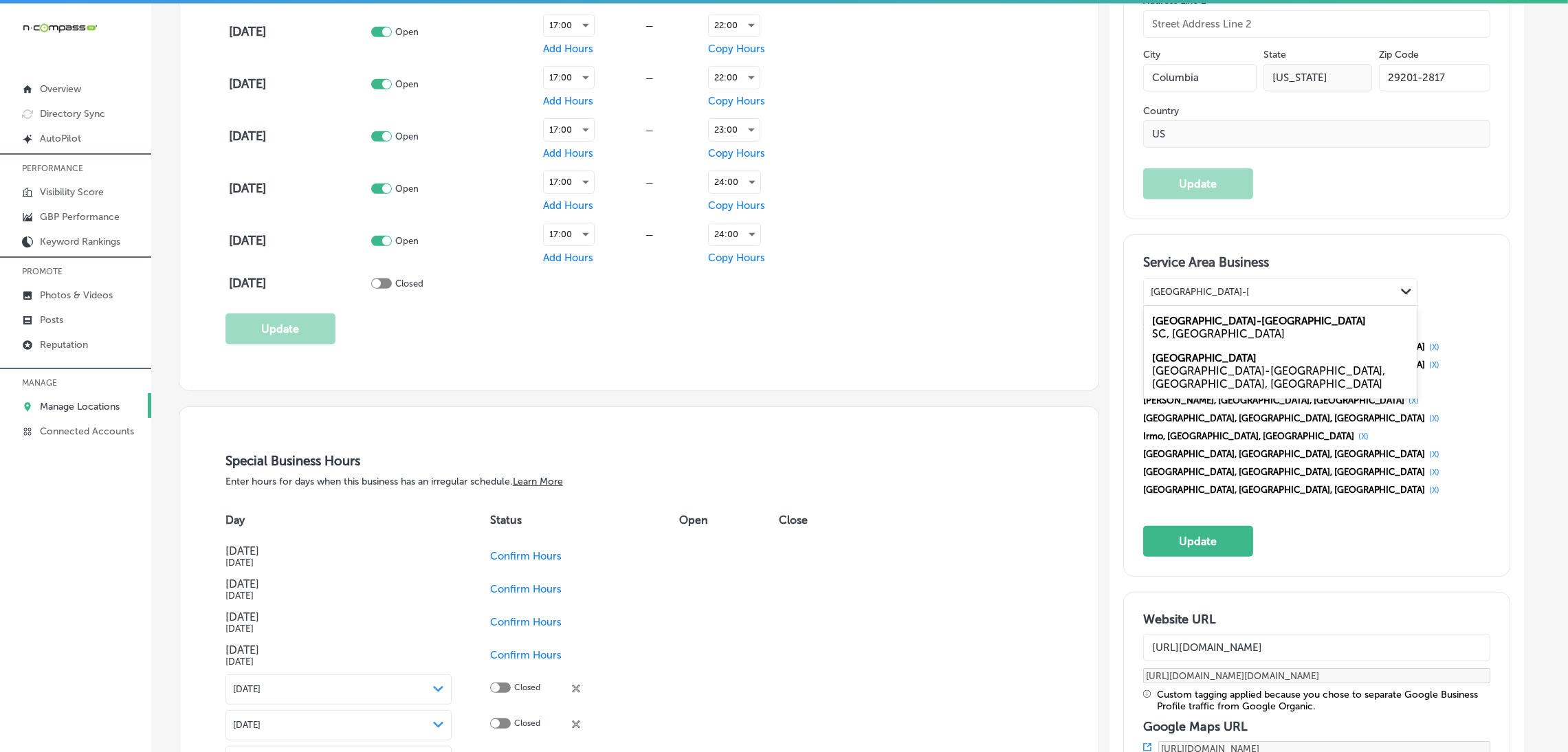
click at [1232, 323] on label "[GEOGRAPHIC_DATA]-[GEOGRAPHIC_DATA]" at bounding box center [1258, 321] width 214 height 12
type input "[GEOGRAPHIC_DATA]-[GEOGRAPHIC_DATA], [GEOGRAPHIC_DATA]"
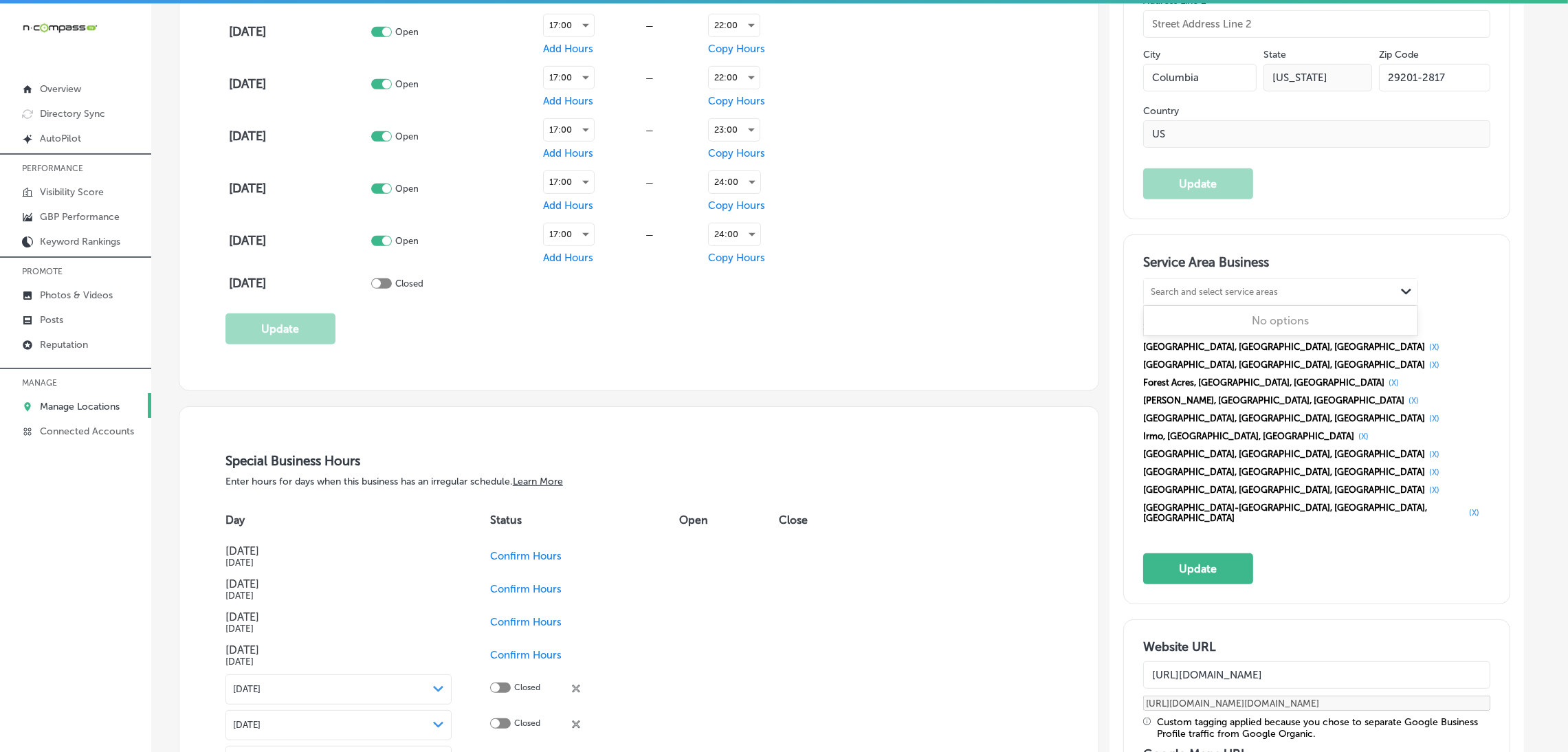
click at [1211, 287] on div "Search and select service areas" at bounding box center [1214, 292] width 127 height 11
paste input "[PERSON_NAME], SC Elgin, SC [PERSON_NAME], SC"
drag, startPoint x: 1207, startPoint y: 294, endPoint x: 1300, endPoint y: 279, distance: 94.2
click at [1300, 279] on div "[PERSON_NAME], SC Elgin, SC [PERSON_NAME], SC [PERSON_NAME], SC [PERSON_NAME], …" at bounding box center [1280, 292] width 273 height 26
click at [1195, 321] on div "[PERSON_NAME] SC, [GEOGRAPHIC_DATA]" at bounding box center [1280, 327] width 273 height 37
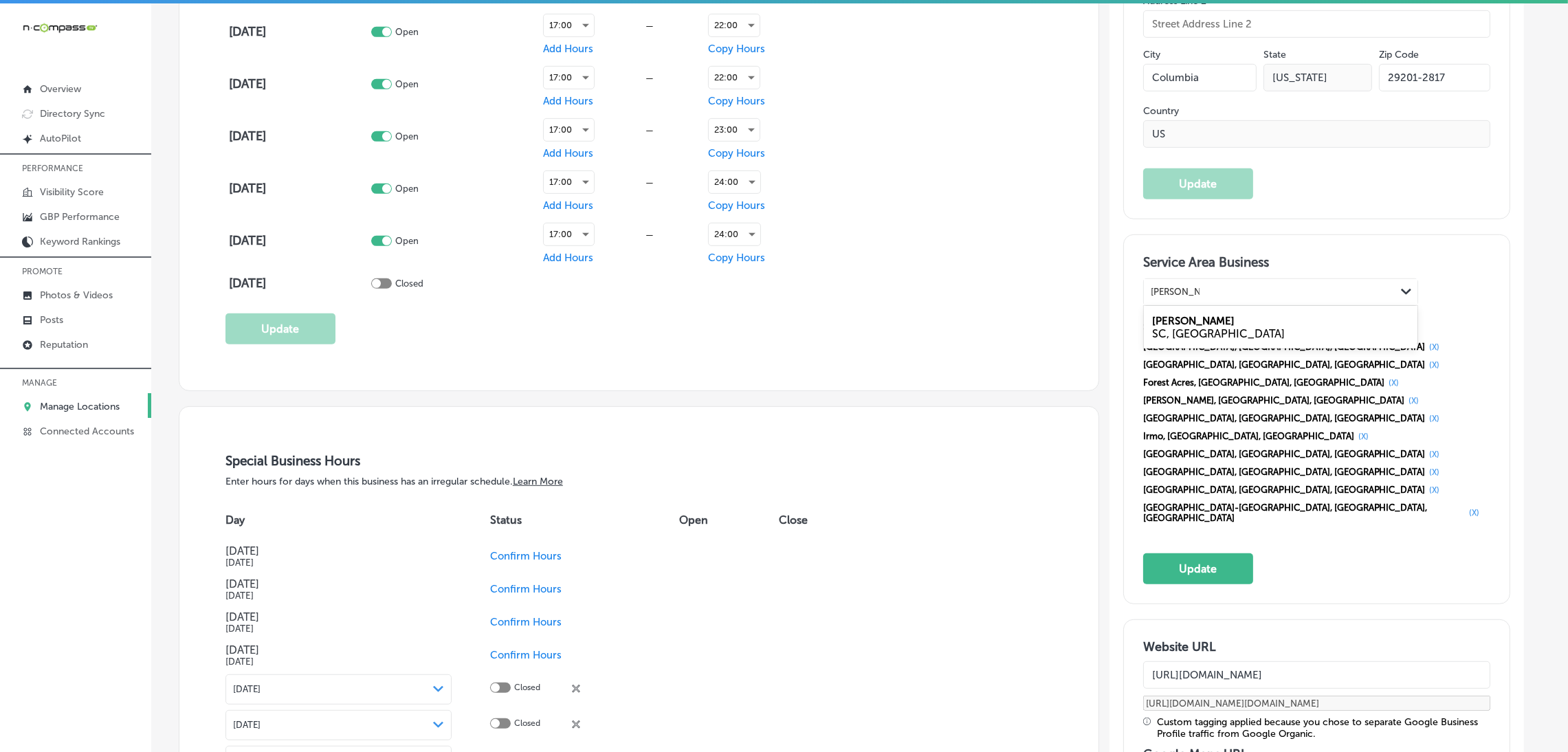
type input "[PERSON_NAME], [GEOGRAPHIC_DATA]"
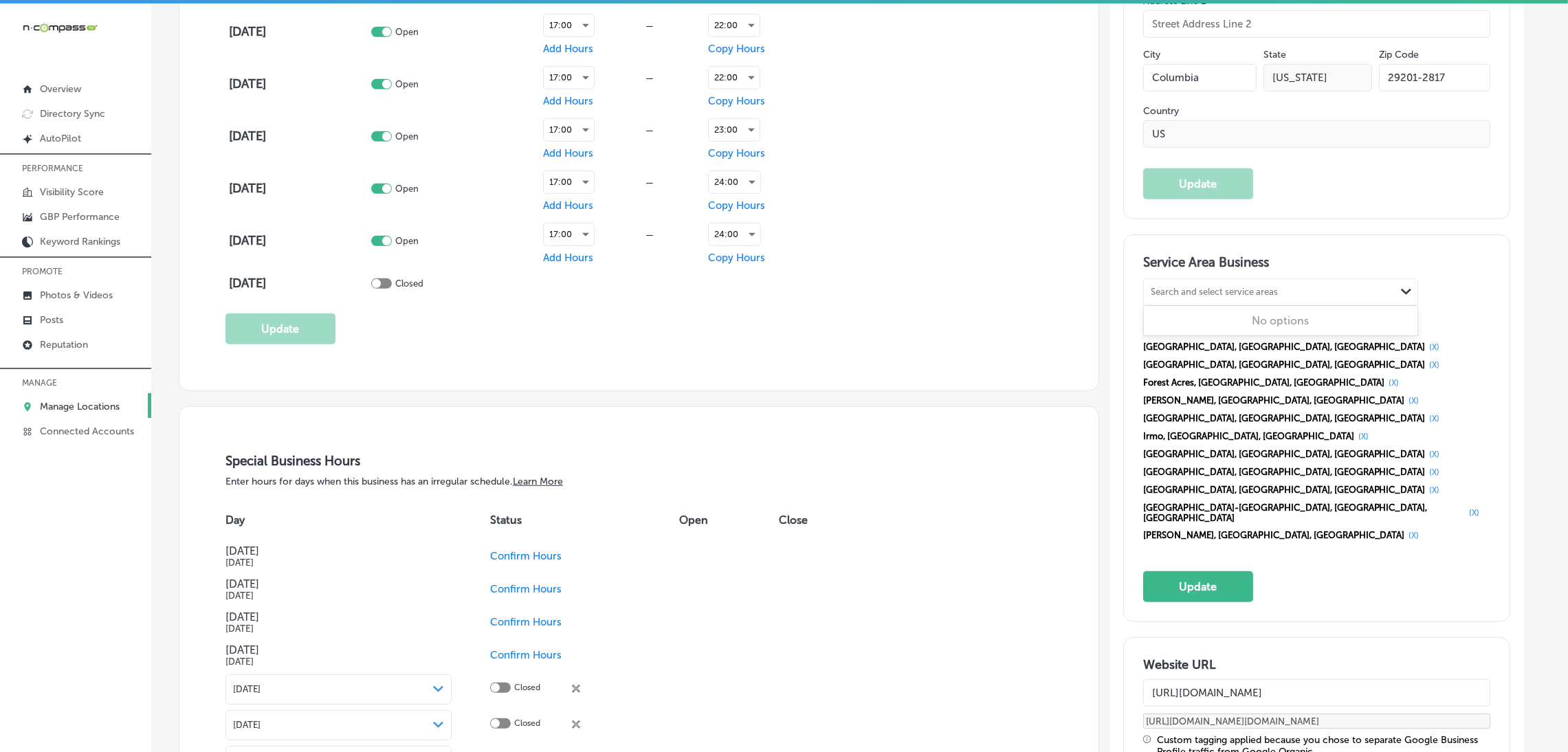
click at [1211, 287] on div "Search and select service areas" at bounding box center [1214, 292] width 127 height 11
paste input "[PERSON_NAME], SC [PERSON_NAME], [GEOGRAPHIC_DATA]"
drag, startPoint x: 1202, startPoint y: 290, endPoint x: 1318, endPoint y: 290, distance: 116.0
click at [1318, 290] on div "[PERSON_NAME], SC [PERSON_NAME], SC Elgin, SC [PERSON_NAME], SC" at bounding box center [1255, 292] width 224 height 19
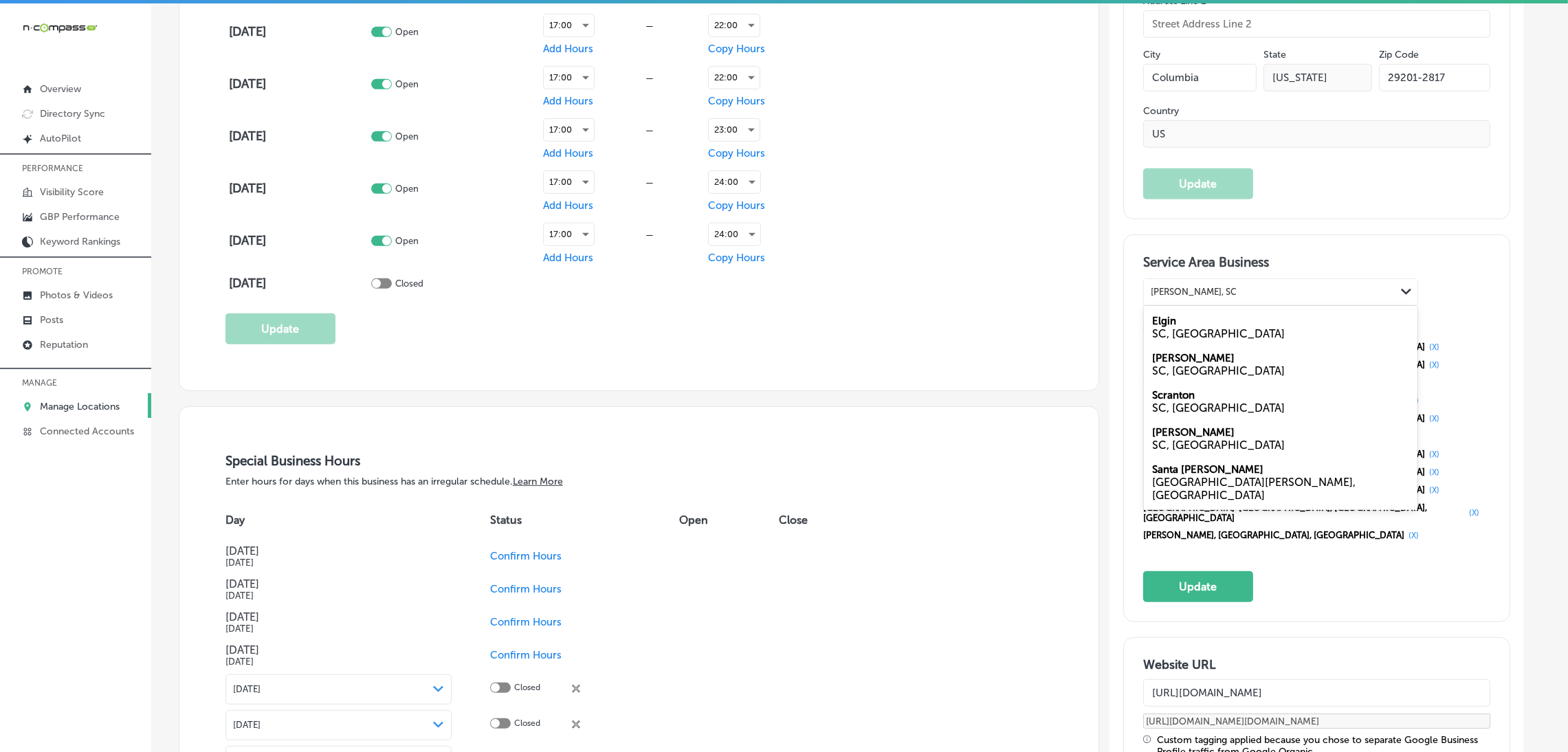
drag, startPoint x: 1197, startPoint y: 287, endPoint x: 1298, endPoint y: 287, distance: 101.0
click at [1298, 287] on div "[PERSON_NAME], SC [PERSON_NAME], SC Elgin, SC [PERSON_NAME], SC" at bounding box center [1269, 292] width 251 height 19
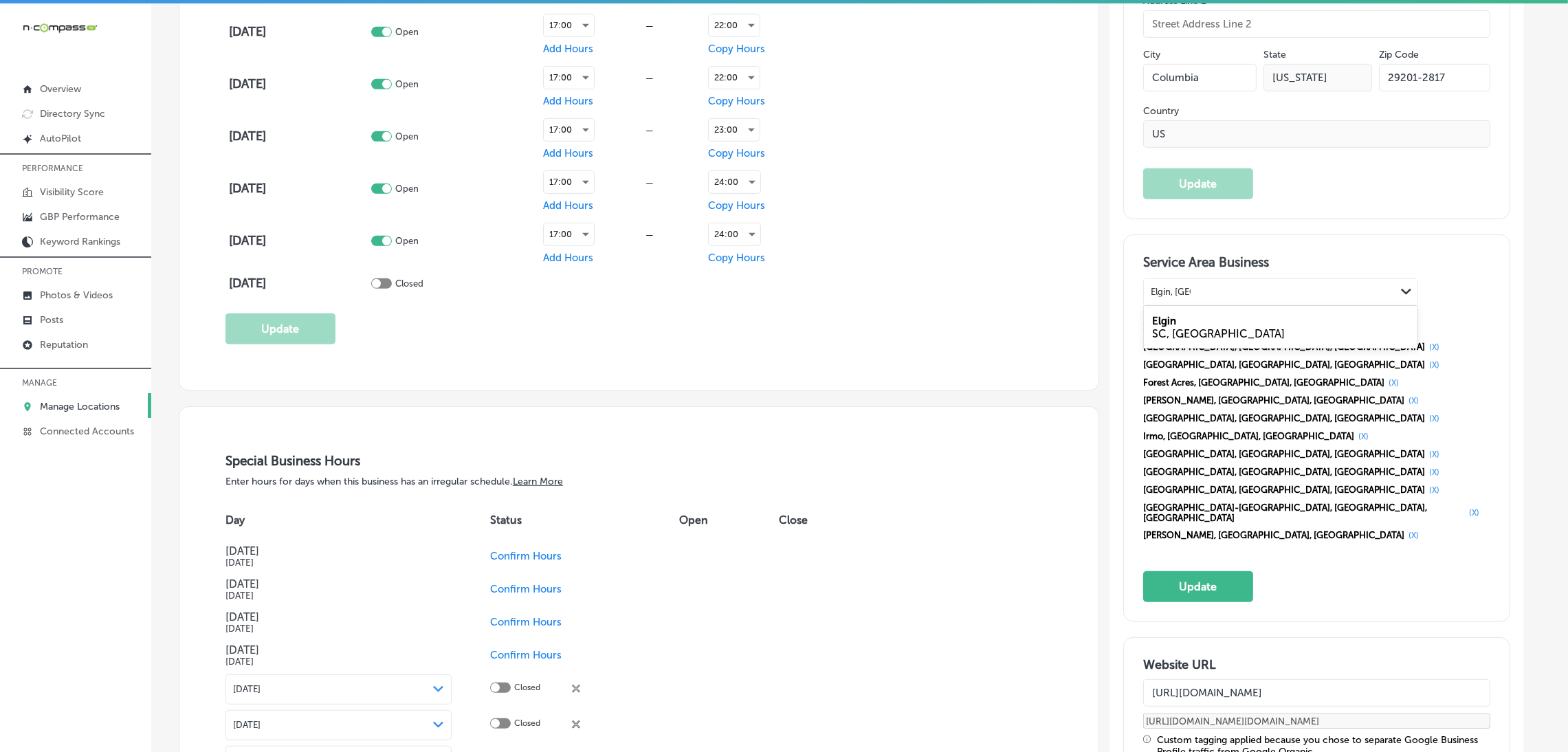
click at [1219, 324] on div "Elgin SC, [GEOGRAPHIC_DATA]" at bounding box center [1280, 327] width 273 height 37
type input "Elgin, [GEOGRAPHIC_DATA]"
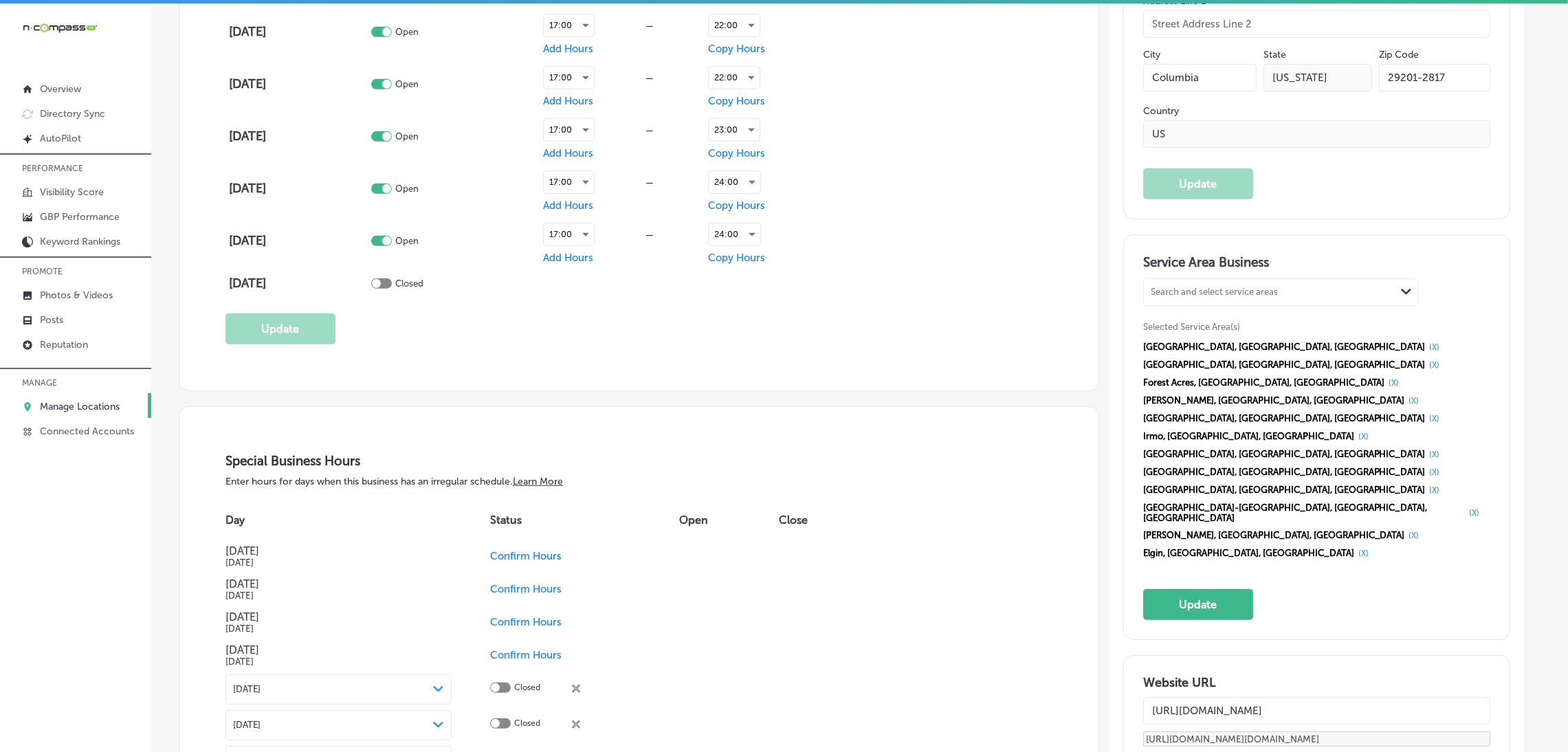
click at [1214, 288] on div "Search and select service areas" at bounding box center [1214, 292] width 127 height 11
paste input "[PERSON_NAME], [GEOGRAPHIC_DATA]"
click at [1217, 323] on div "[PERSON_NAME], [GEOGRAPHIC_DATA]" at bounding box center [1280, 327] width 273 height 37
type input "[PERSON_NAME], [GEOGRAPHIC_DATA]"
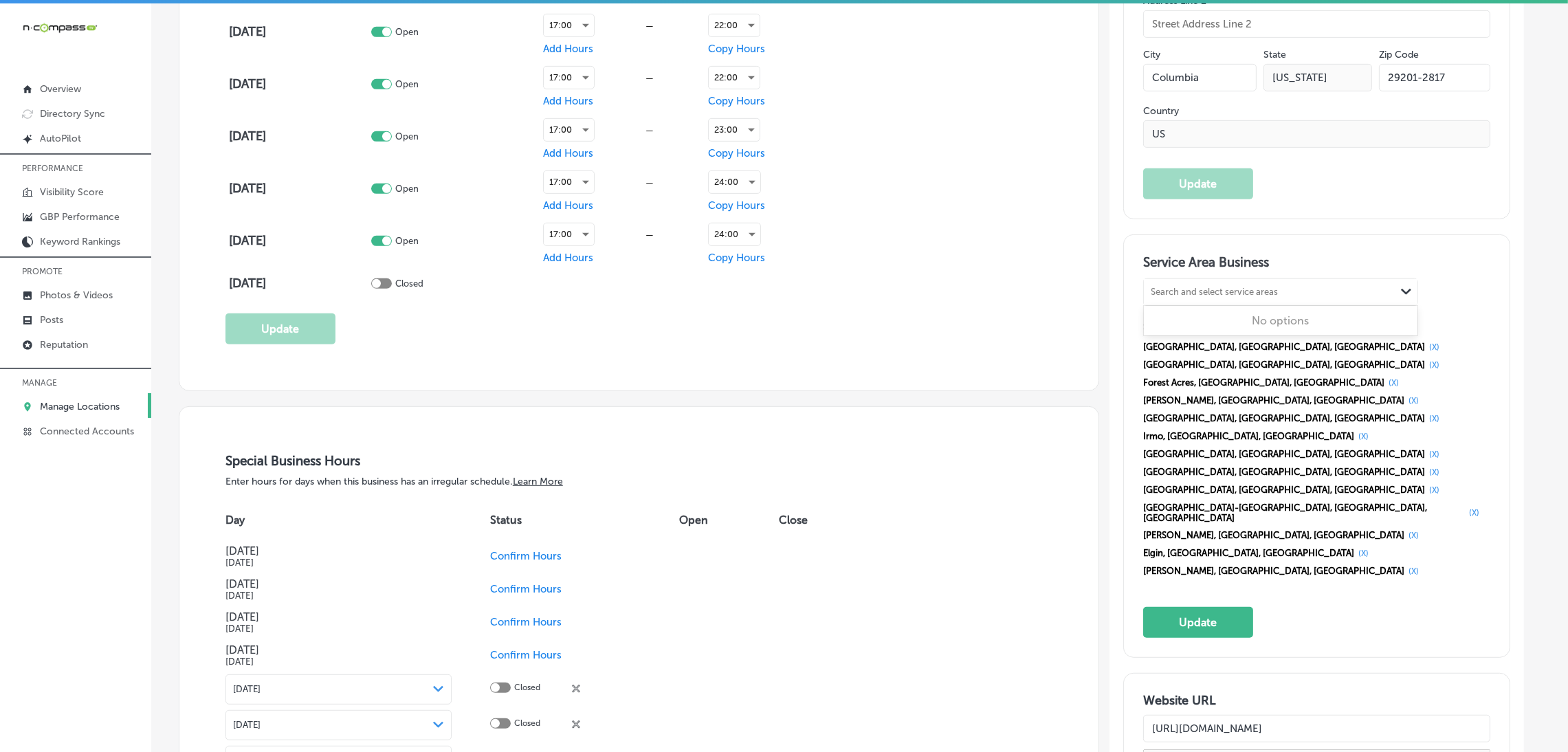
click at [1199, 287] on div "Search and select service areas" at bounding box center [1214, 292] width 127 height 11
paste input "Red Bank, SC South Congaree, SC [PERSON_NAME], [GEOGRAPHIC_DATA]"
drag, startPoint x: 1215, startPoint y: 292, endPoint x: 1421, endPoint y: 287, distance: 206.1
click at [1417, 287] on div "Red Bank, SC South Congaree, SC [PERSON_NAME], SC Red Bank, SC South Congaree, …" at bounding box center [1280, 292] width 273 height 26
click at [1207, 328] on div "SC, [GEOGRAPHIC_DATA]" at bounding box center [1280, 333] width 257 height 13
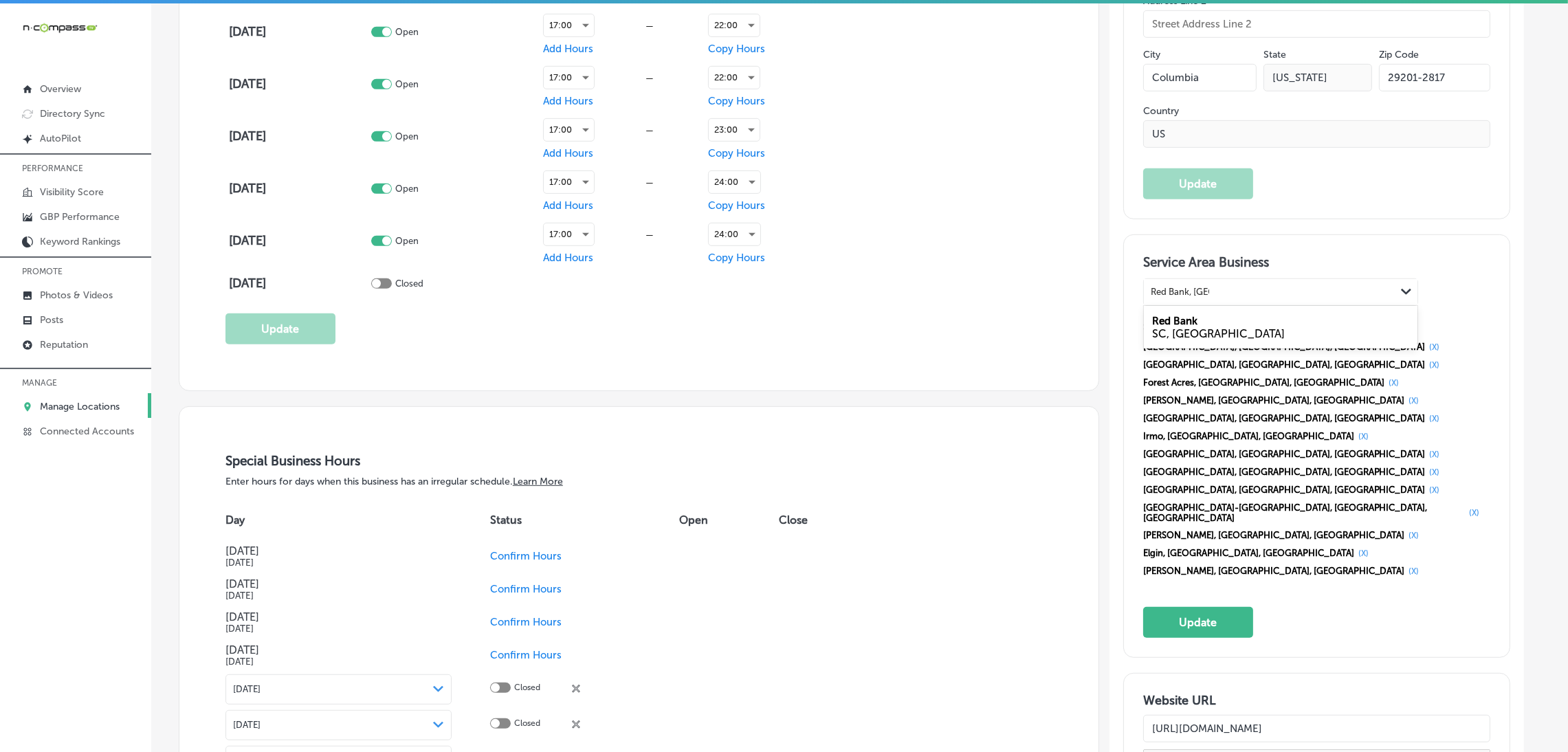
type input "Red Bank, [GEOGRAPHIC_DATA]"
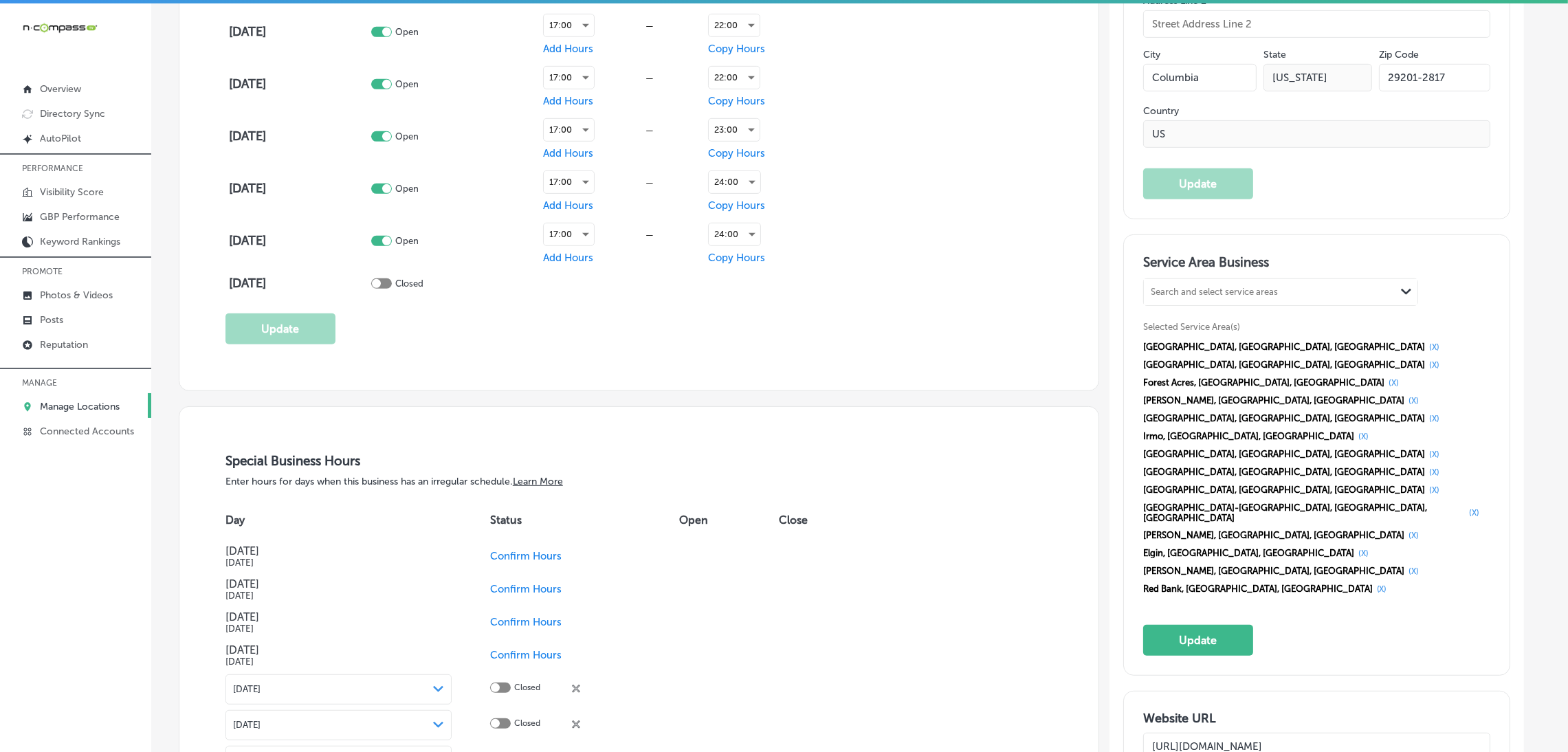
click at [1199, 301] on div "Search and select service areas Path Created with Sketch." at bounding box center [1280, 292] width 273 height 26
paste input "South Congaree, SC [PERSON_NAME], [GEOGRAPHIC_DATA]"
click at [1230, 291] on input "South Congaree, SC [PERSON_NAME], [GEOGRAPHIC_DATA]" at bounding box center [1216, 292] width 131 height 11
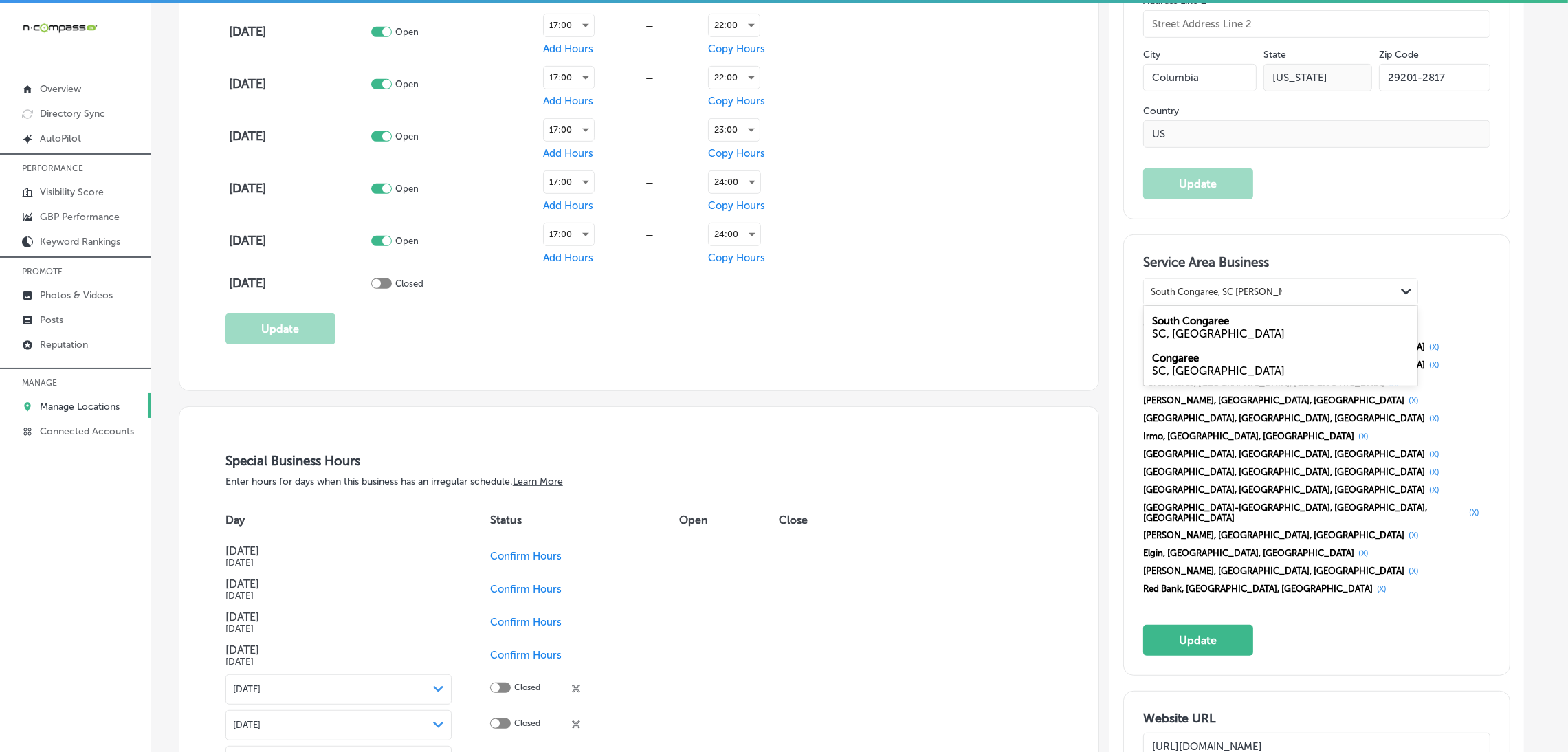
drag, startPoint x: 1242, startPoint y: 292, endPoint x: 1343, endPoint y: 289, distance: 101.0
click at [1343, 289] on div "South Congaree, SC [PERSON_NAME], SC South Congaree, SC [PERSON_NAME], SC" at bounding box center [1269, 292] width 251 height 19
click at [1248, 323] on div "South Congaree [GEOGRAPHIC_DATA], [GEOGRAPHIC_DATA]" at bounding box center [1280, 327] width 273 height 37
type input "South Congaree, [GEOGRAPHIC_DATA]"
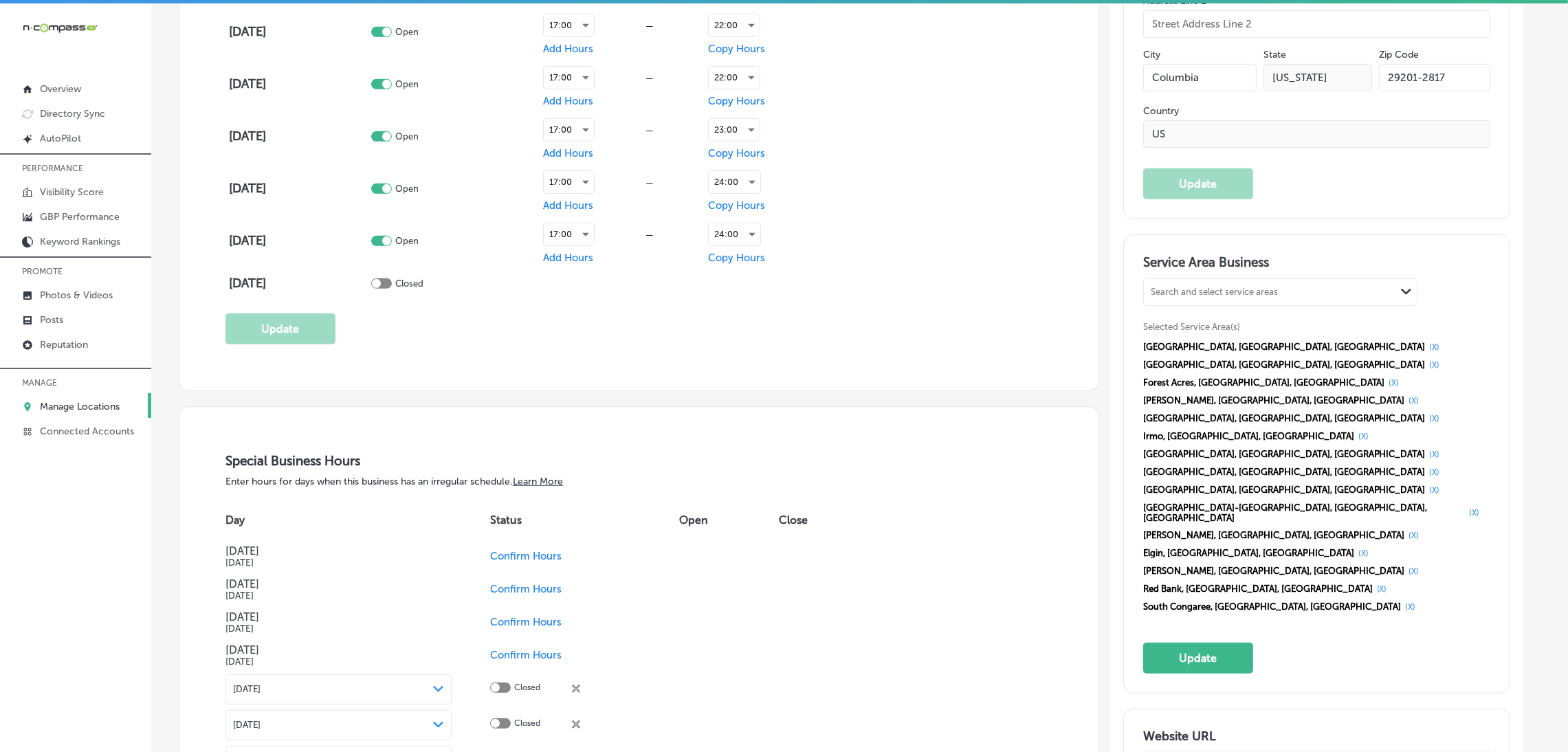
click at [1232, 294] on div "Search and select service areas" at bounding box center [1214, 292] width 127 height 11
paste input "[PERSON_NAME], [GEOGRAPHIC_DATA]"
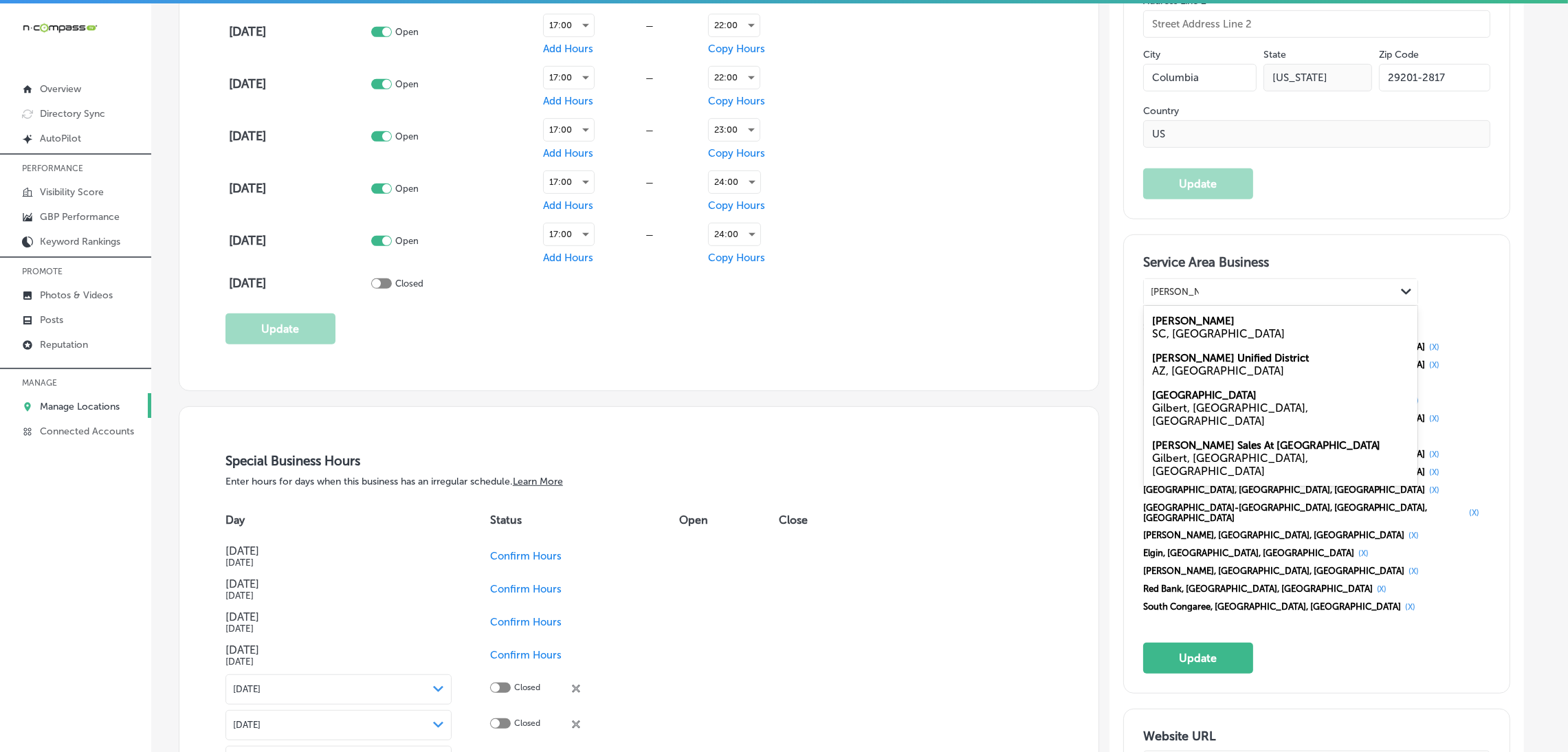
click at [1206, 327] on div "SC, [GEOGRAPHIC_DATA]" at bounding box center [1280, 333] width 257 height 13
type input "[PERSON_NAME], [GEOGRAPHIC_DATA]"
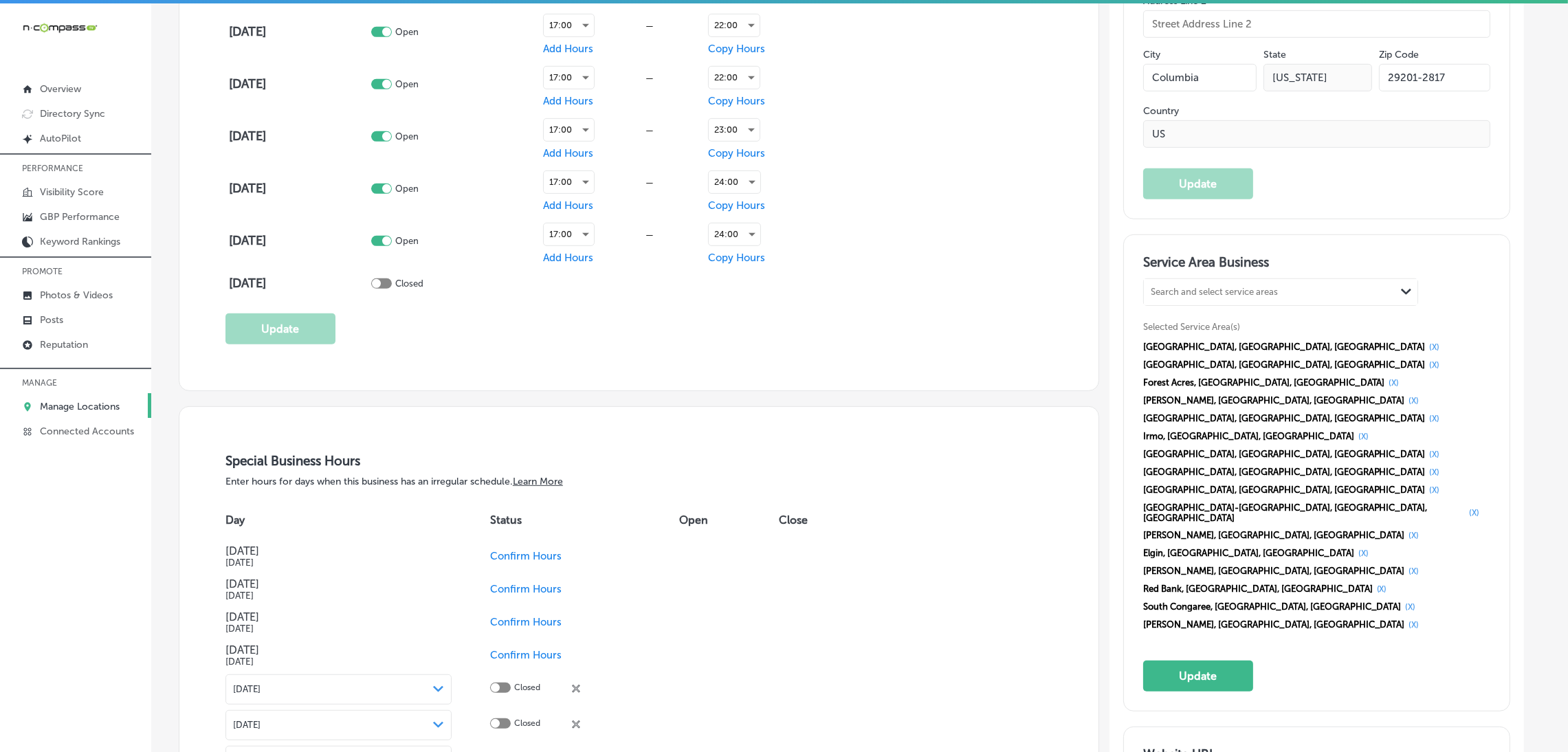
click at [1222, 287] on div "Search and select service areas" at bounding box center [1214, 292] width 127 height 11
paste input "[GEOGRAPHIC_DATA], [GEOGRAPHIC_DATA] Pelion, [GEOGRAPHIC_DATA], [GEOGRAPHIC_DAT…"
drag, startPoint x: 1211, startPoint y: 293, endPoint x: 1464, endPoint y: 293, distance: 253.0
click at [1464, 293] on div "option [object Object], selected. 0 results available for search term [GEOGRAPH…" at bounding box center [1317, 456] width 347 height 355
click at [1235, 317] on div "Swansea [GEOGRAPHIC_DATA], [GEOGRAPHIC_DATA]" at bounding box center [1280, 327] width 273 height 37
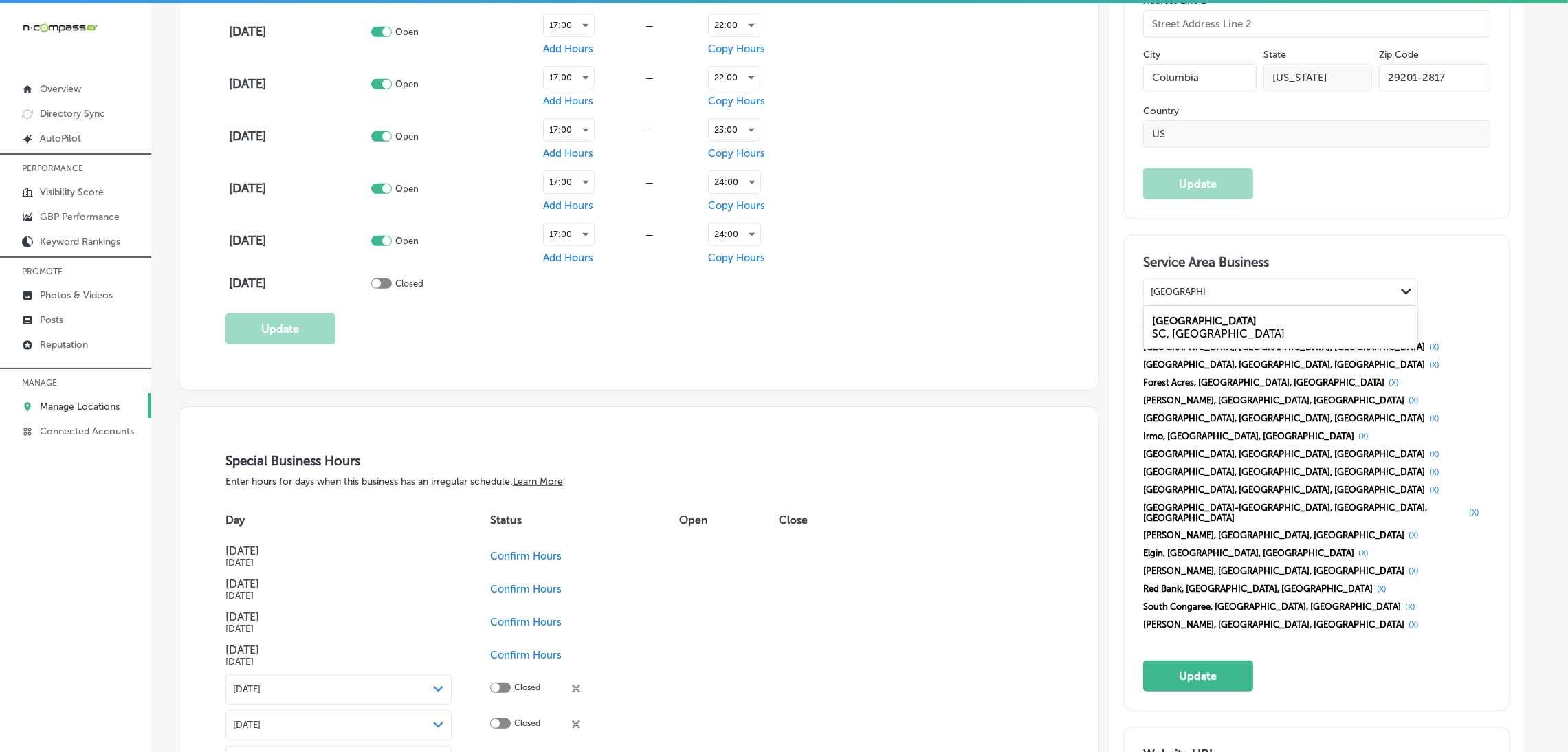
type input "[GEOGRAPHIC_DATA], [GEOGRAPHIC_DATA]"
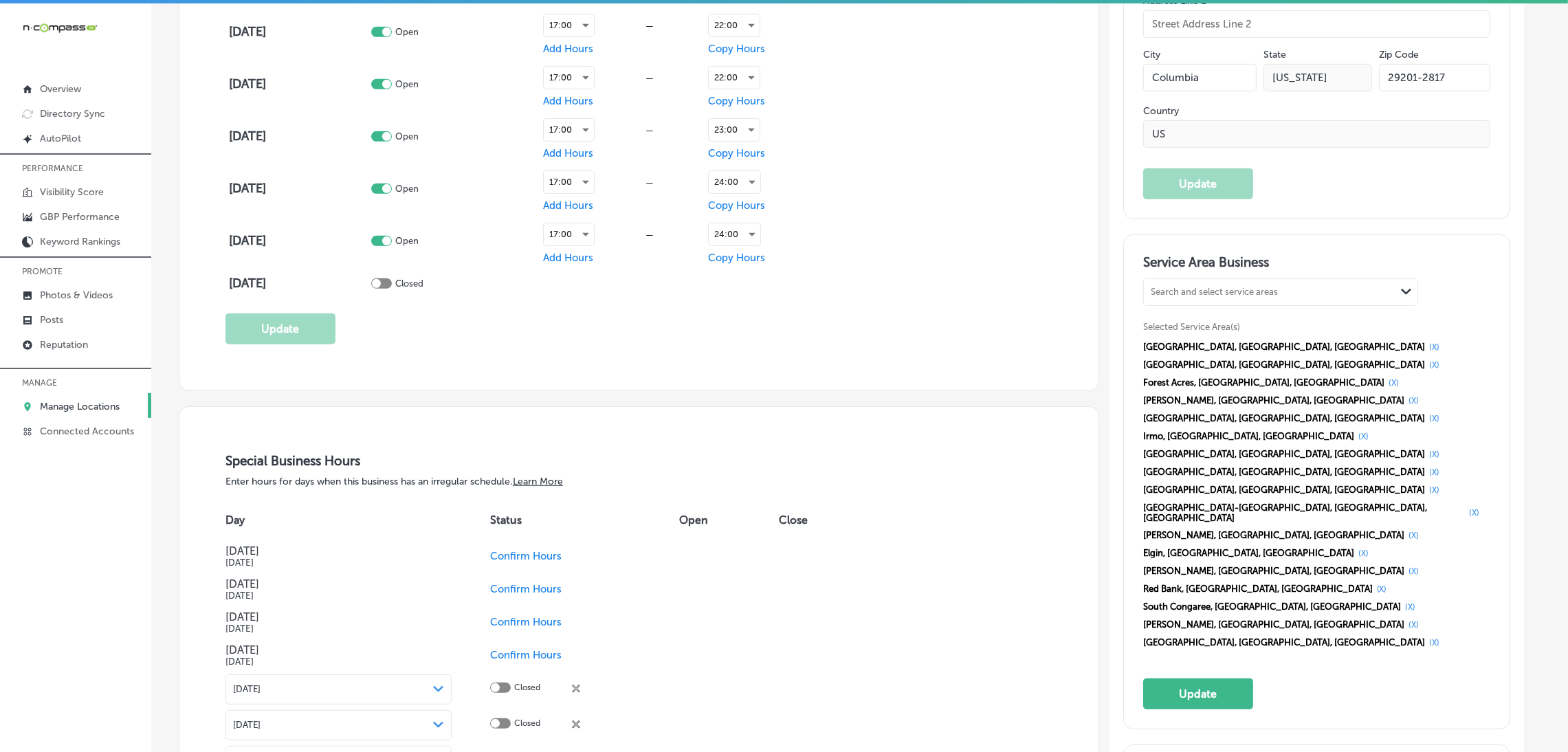
click at [1242, 292] on div "Search and select service areas" at bounding box center [1214, 292] width 127 height 11
paste input "Pelion, [GEOGRAPHIC_DATA], [GEOGRAPHIC_DATA] [GEOGRAPHIC_DATA], [GEOGRAPHIC_DAT…"
drag, startPoint x: 1202, startPoint y: 291, endPoint x: 1378, endPoint y: 273, distance: 176.9
click at [1376, 273] on div "Service Area Business option [object Object], selected. 0 results available for…" at bounding box center [1317, 482] width 347 height 455
click at [1222, 327] on div "SC, [GEOGRAPHIC_DATA]" at bounding box center [1280, 333] width 257 height 13
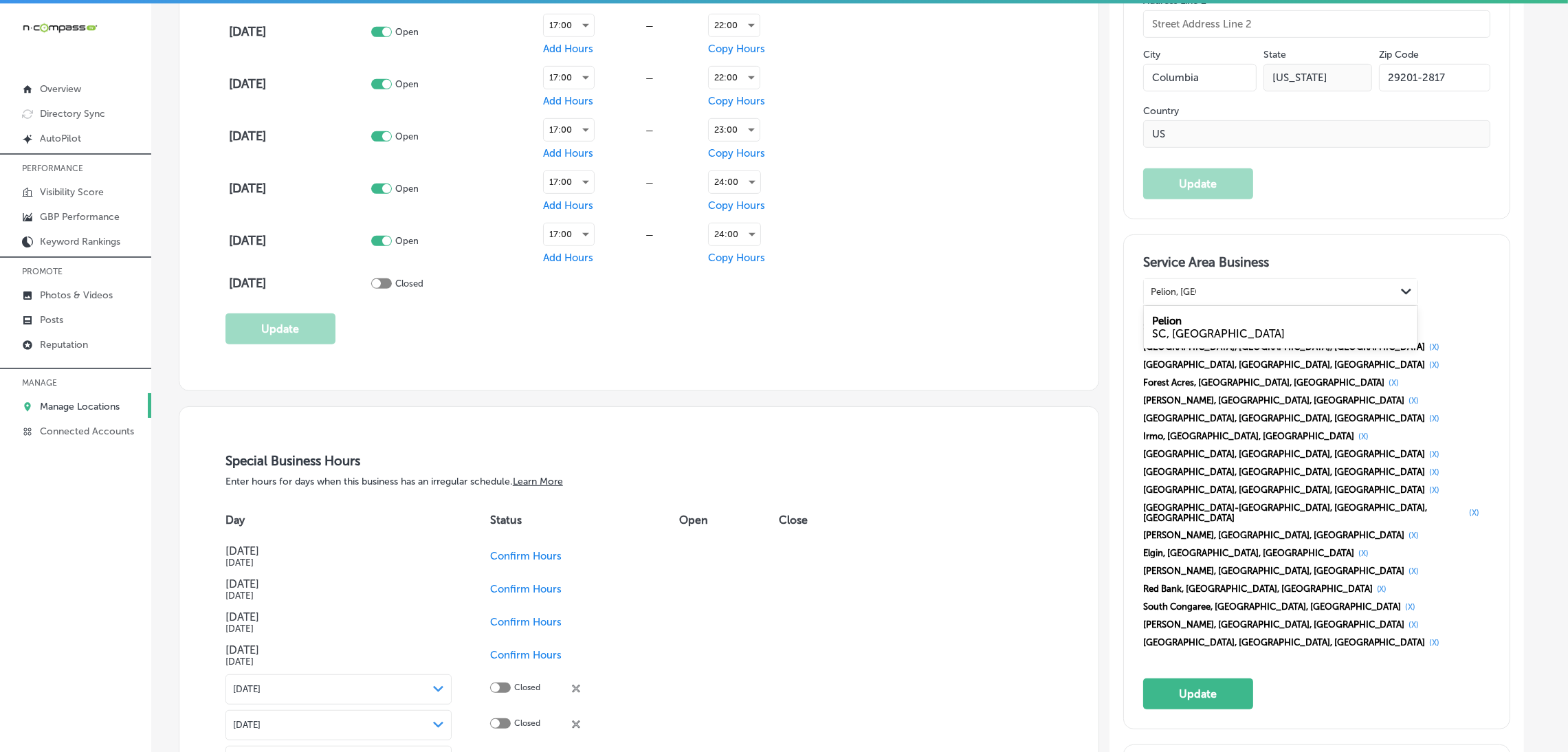
type input "Pelion, [GEOGRAPHIC_DATA]"
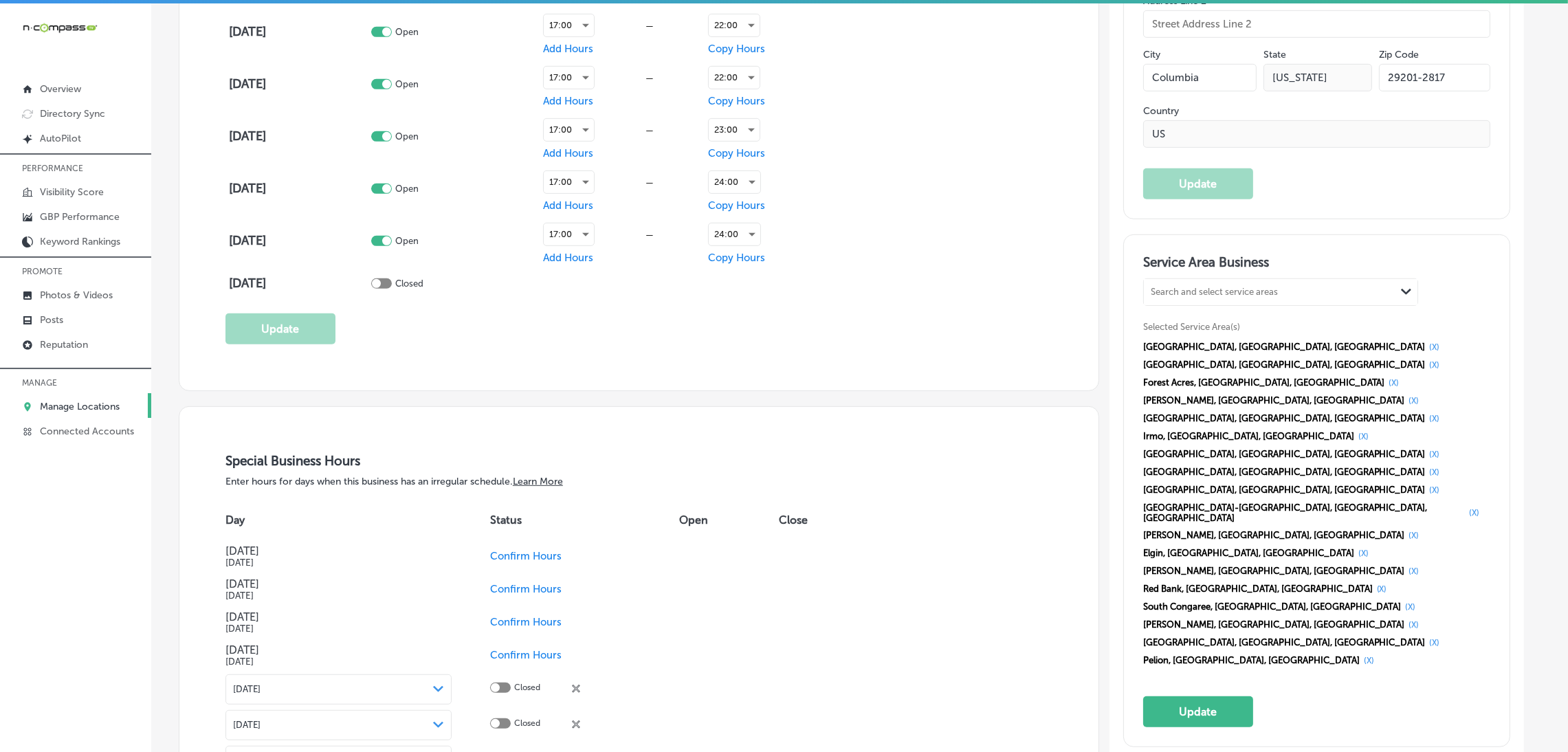
click at [1213, 296] on div "Search and select service areas" at bounding box center [1269, 292] width 251 height 19
paste input "[GEOGRAPHIC_DATA], [GEOGRAPHIC_DATA], [GEOGRAPHIC_DATA]"
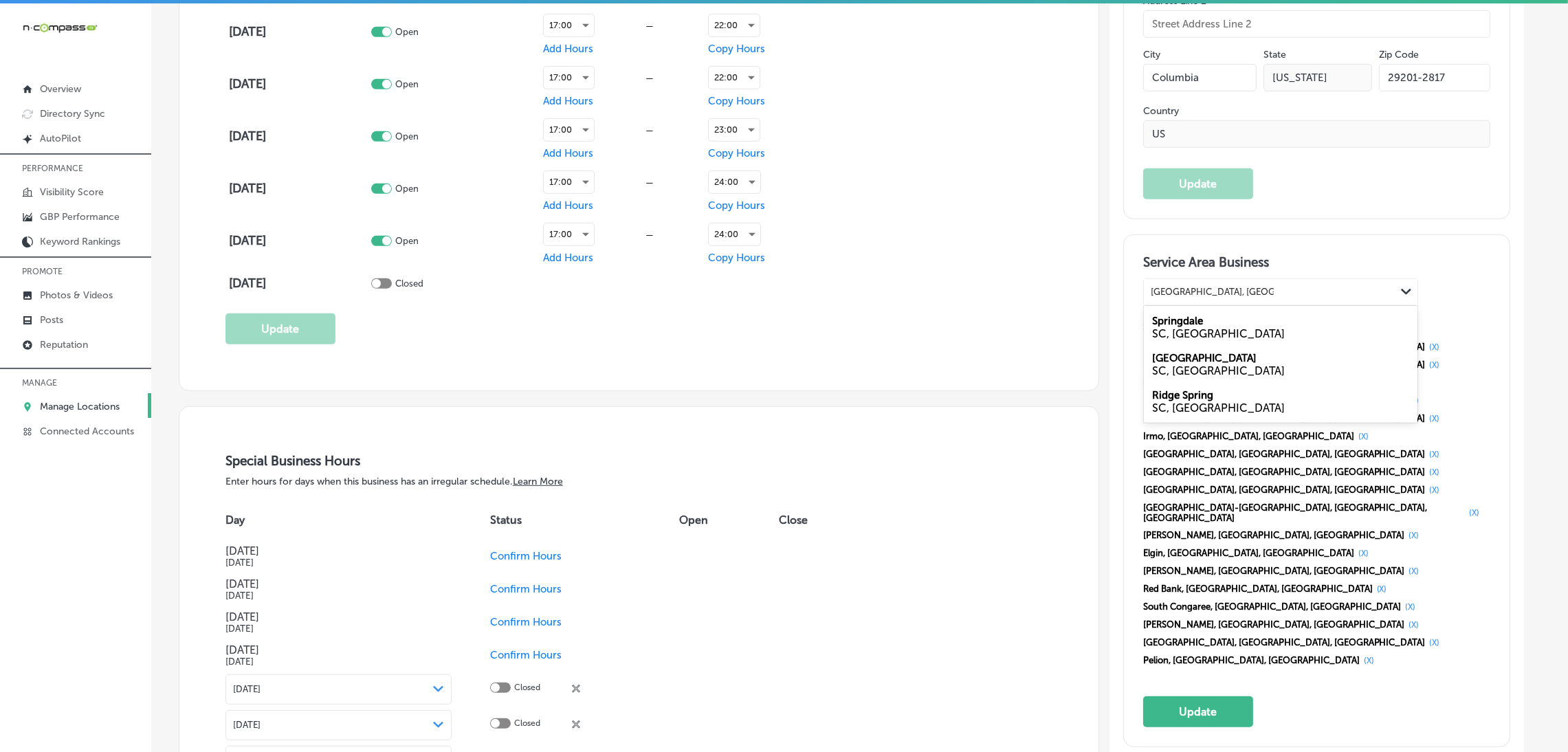
drag, startPoint x: 1222, startPoint y: 289, endPoint x: 1401, endPoint y: 279, distance: 179.3
click at [1401, 279] on div "[GEOGRAPHIC_DATA], [GEOGRAPHIC_DATA], [GEOGRAPHIC_DATA], [GEOGRAPHIC_DATA] [GEO…" at bounding box center [1280, 292] width 273 height 26
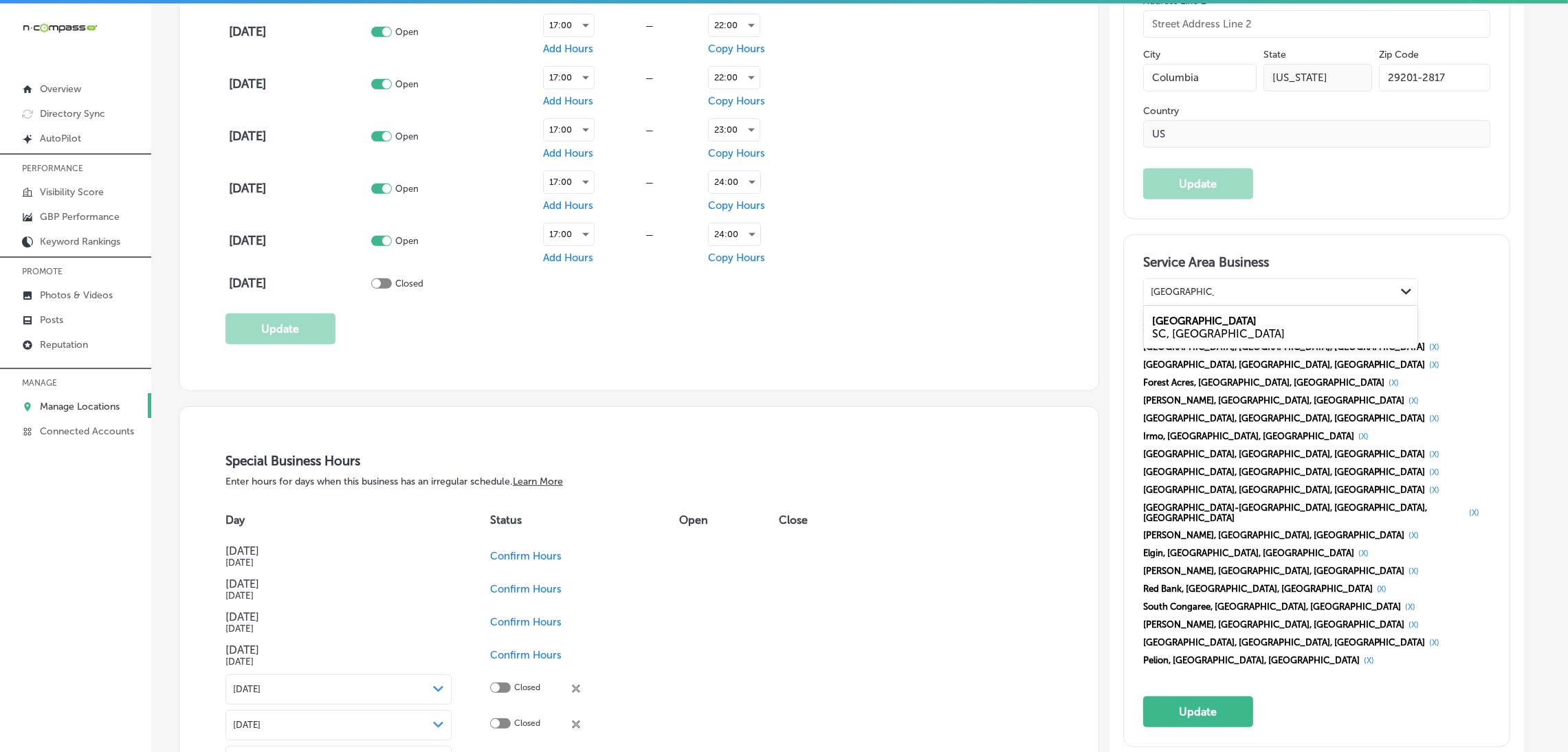
click at [1250, 317] on div "[GEOGRAPHIC_DATA], [GEOGRAPHIC_DATA]" at bounding box center [1280, 327] width 273 height 37
type input "[GEOGRAPHIC_DATA], [GEOGRAPHIC_DATA]"
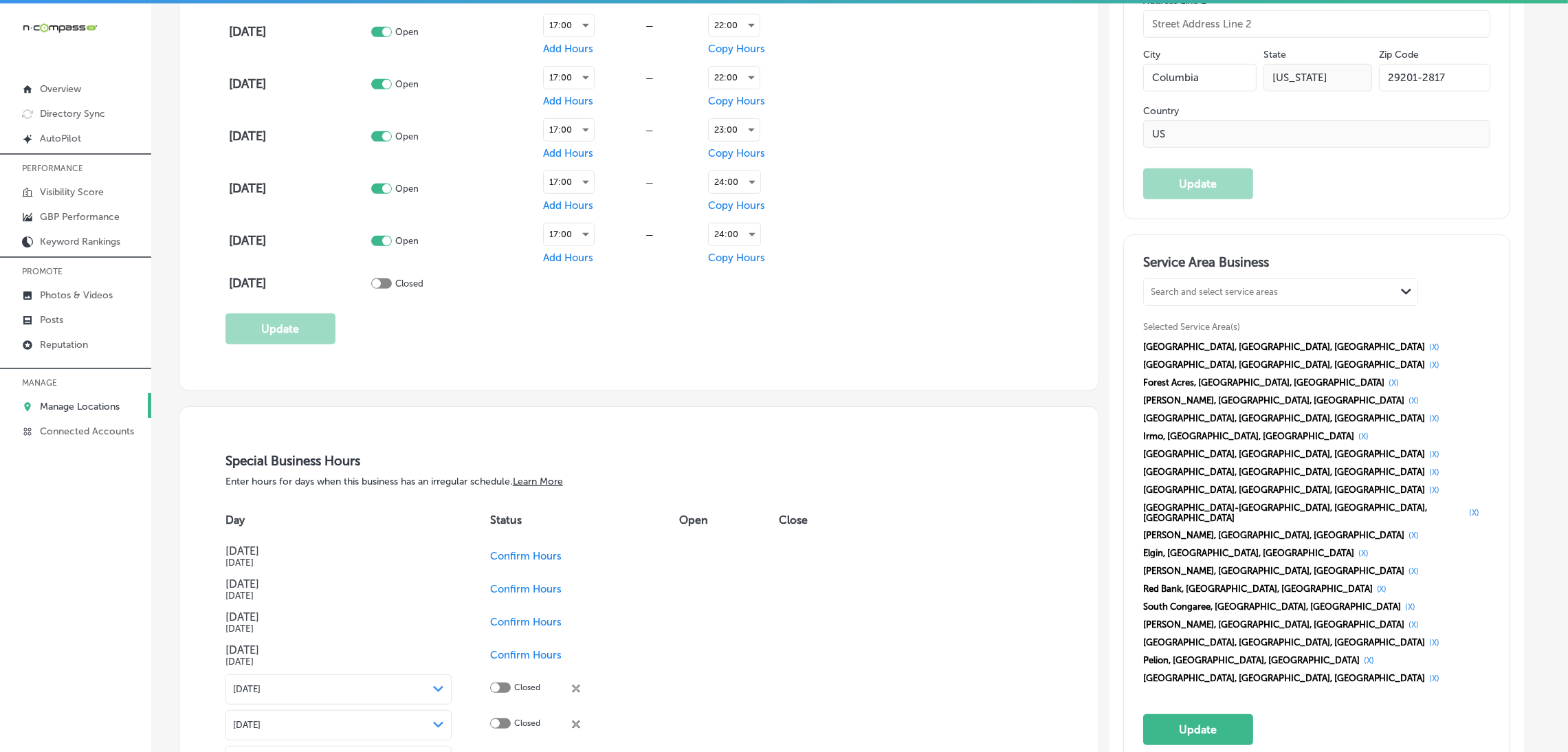
click at [1244, 290] on div "Search and select service areas" at bounding box center [1214, 292] width 127 height 11
paste input "[GEOGRAPHIC_DATA], [GEOGRAPHIC_DATA]"
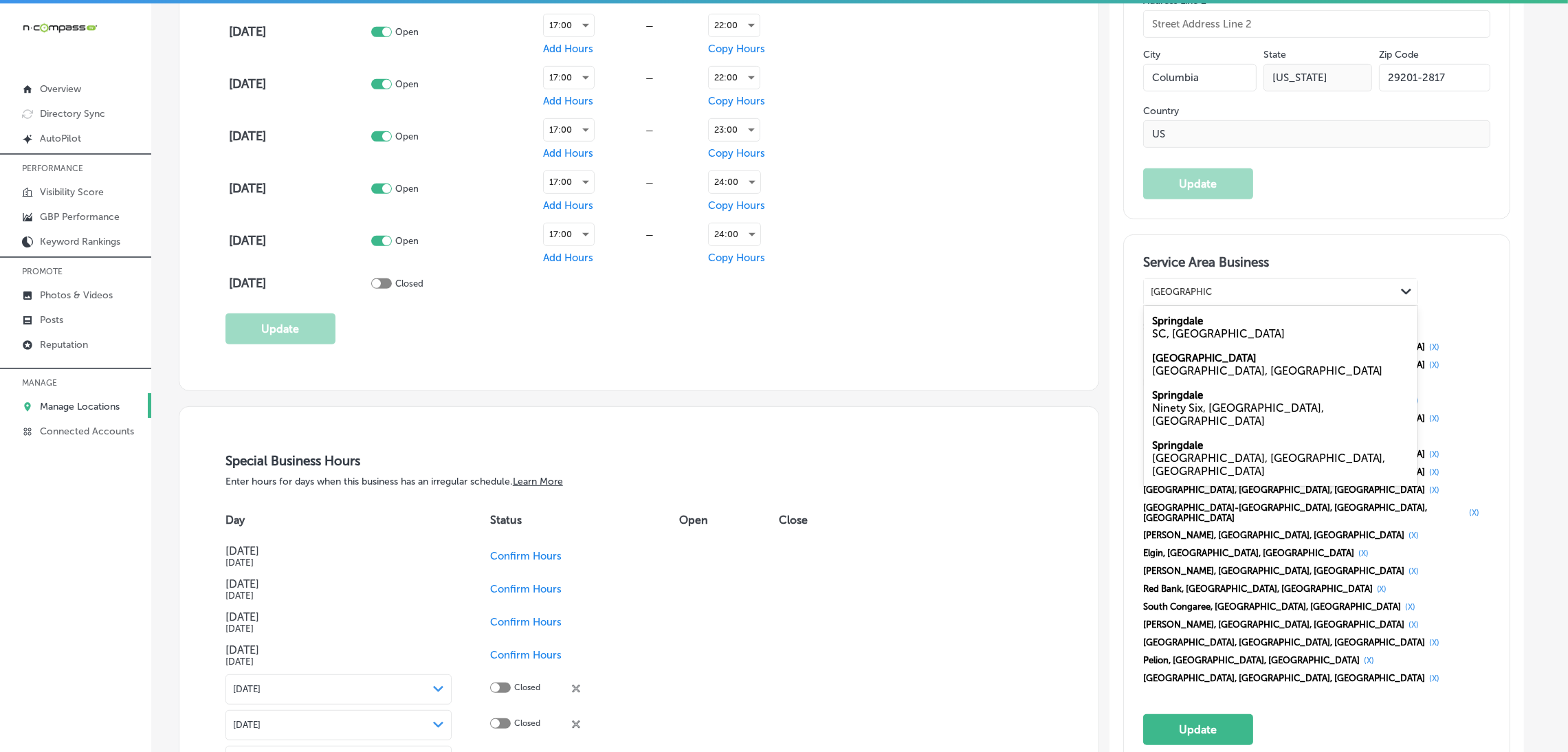
click at [1210, 330] on div "SC, [GEOGRAPHIC_DATA]" at bounding box center [1280, 333] width 257 height 13
type input "[GEOGRAPHIC_DATA], [GEOGRAPHIC_DATA]"
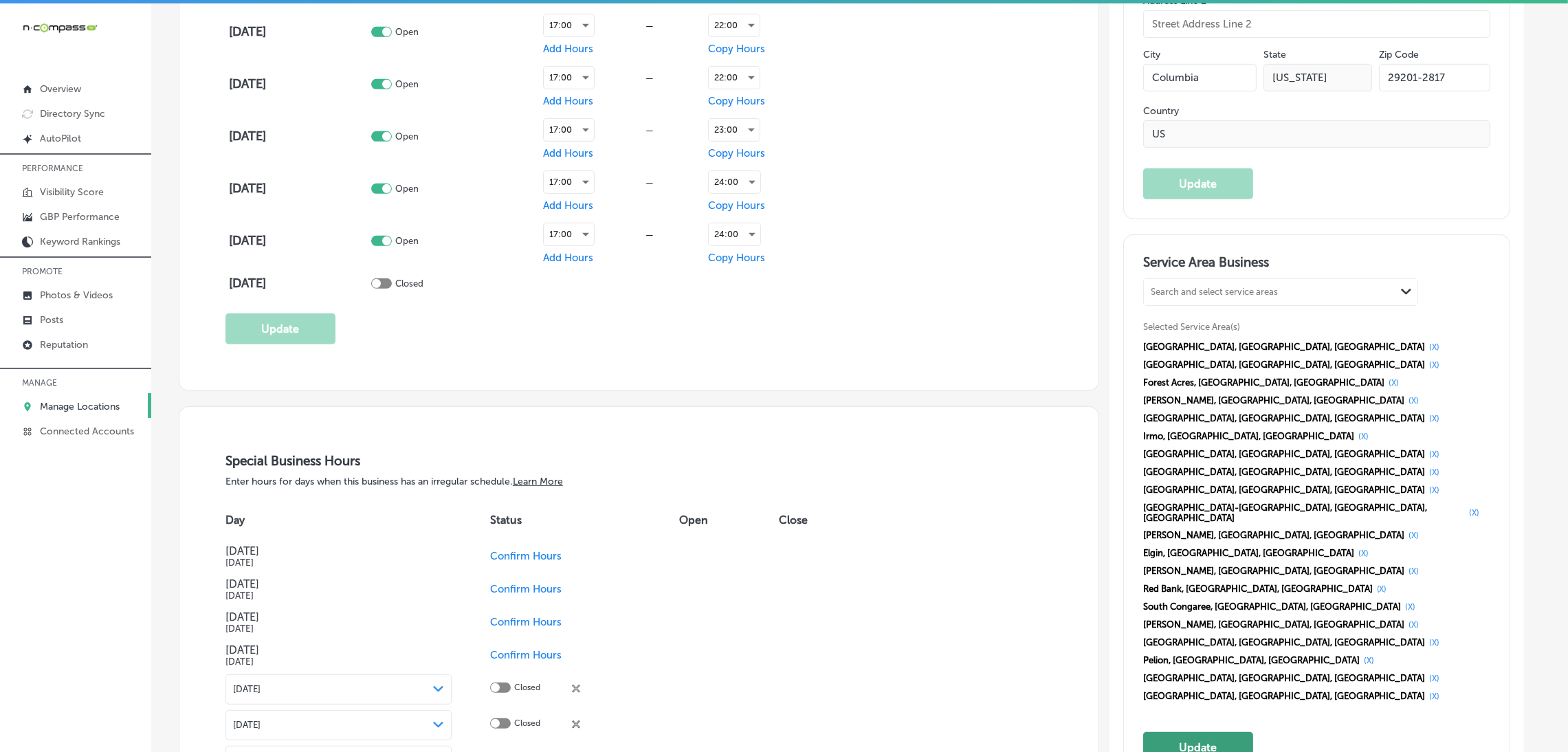
click at [1228, 732] on button "Update" at bounding box center [1198, 747] width 110 height 31
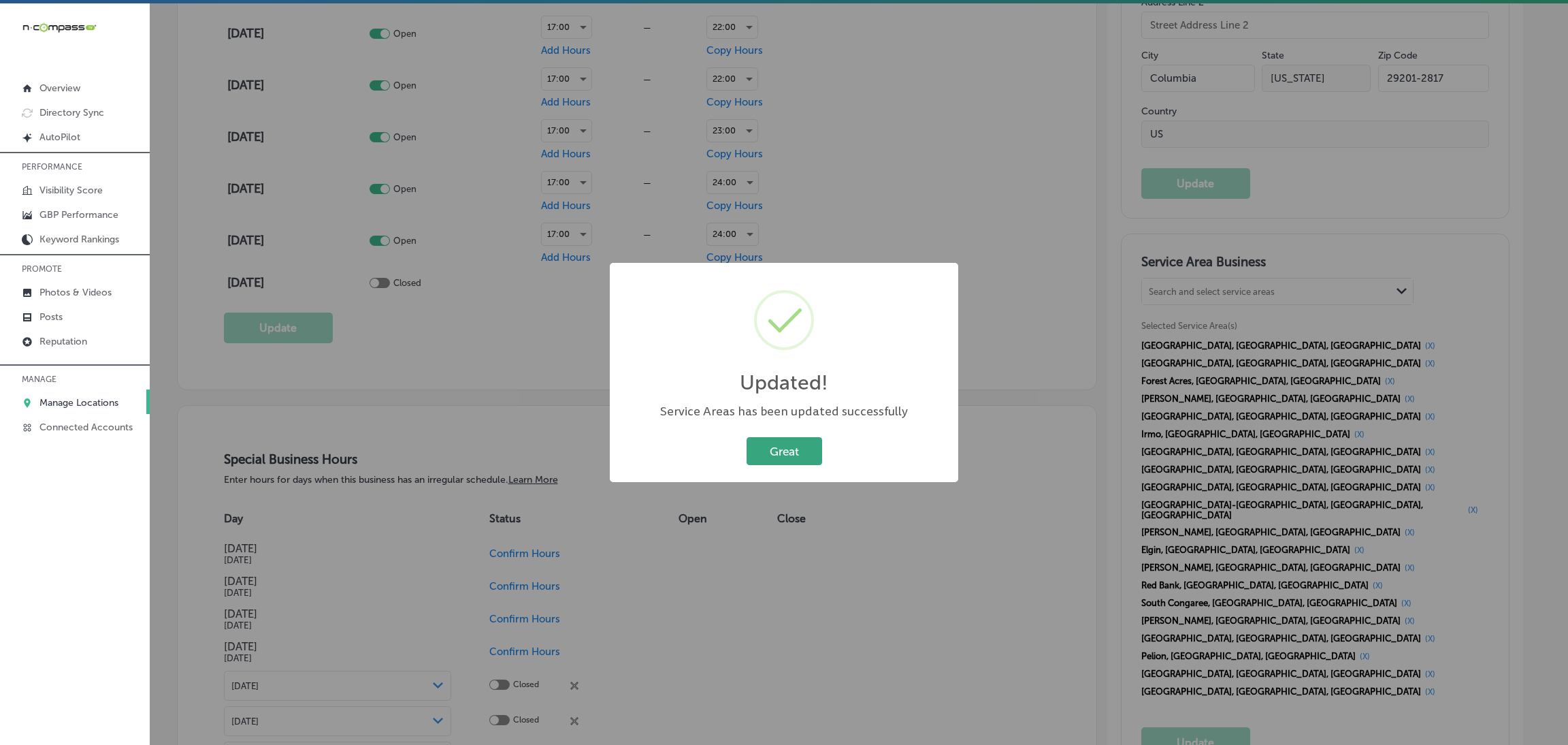
click at [799, 455] on button "Great" at bounding box center [784, 451] width 76 height 28
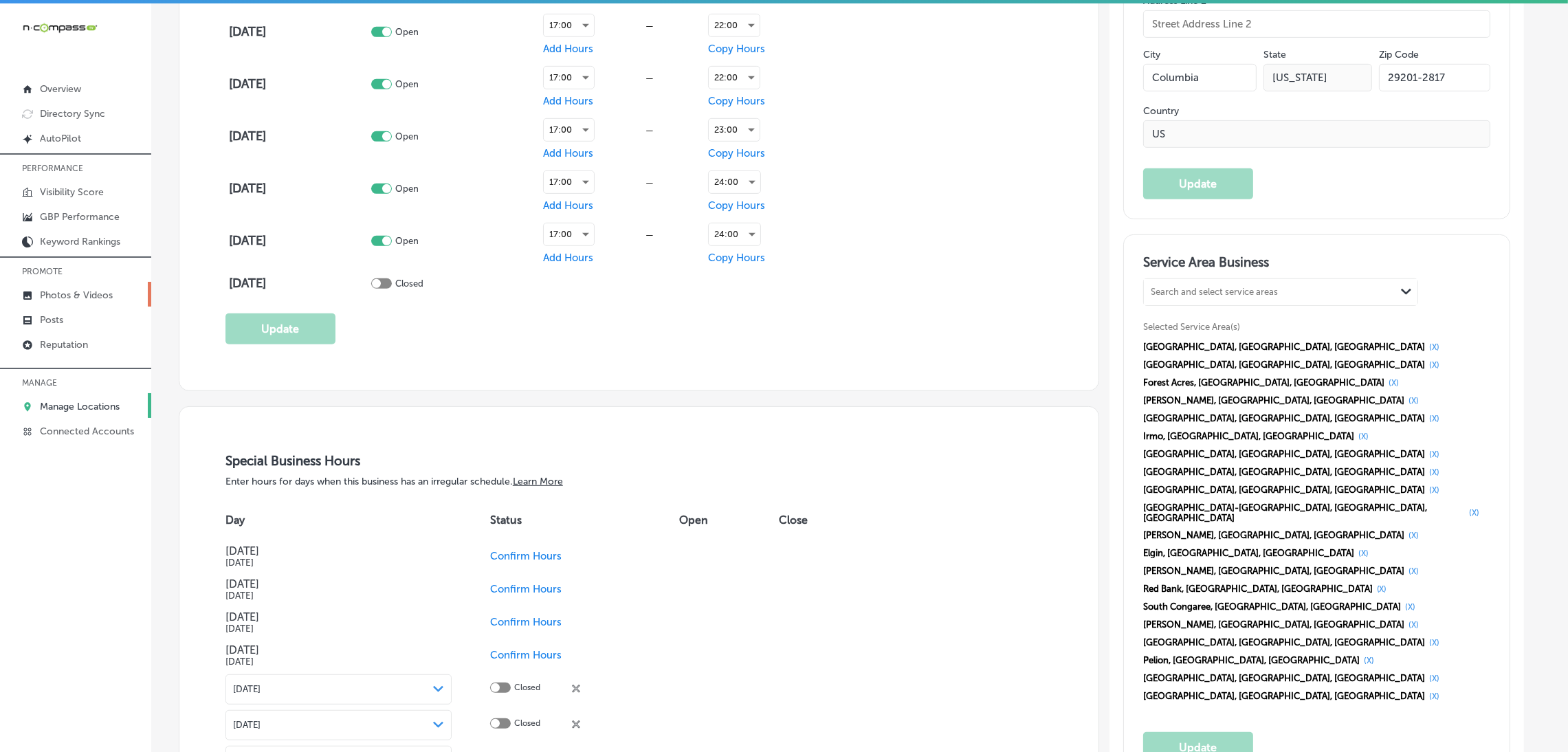
click at [77, 299] on p "Photos & Videos" at bounding box center [76, 295] width 73 height 11
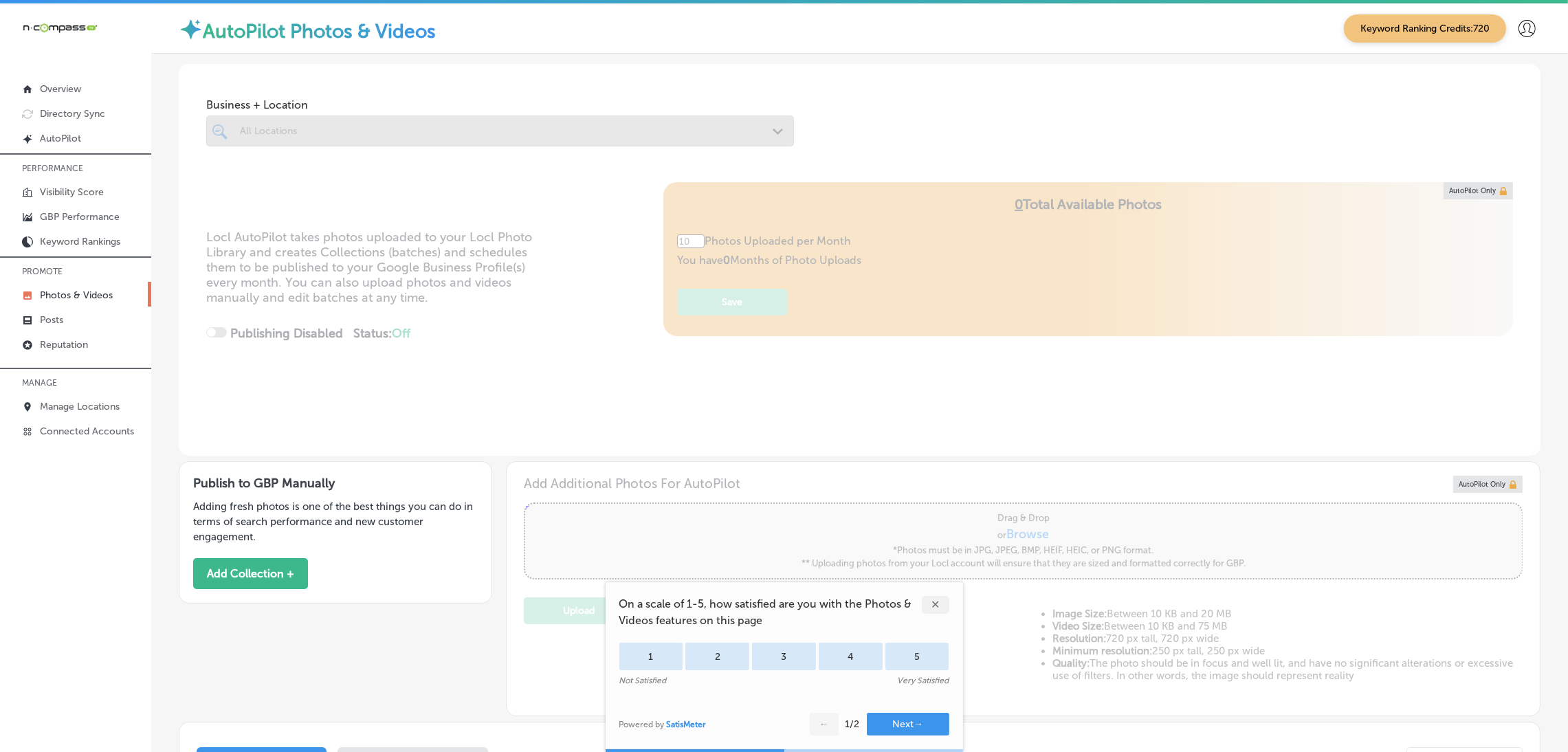
click at [934, 604] on div "✕" at bounding box center [935, 605] width 27 height 18
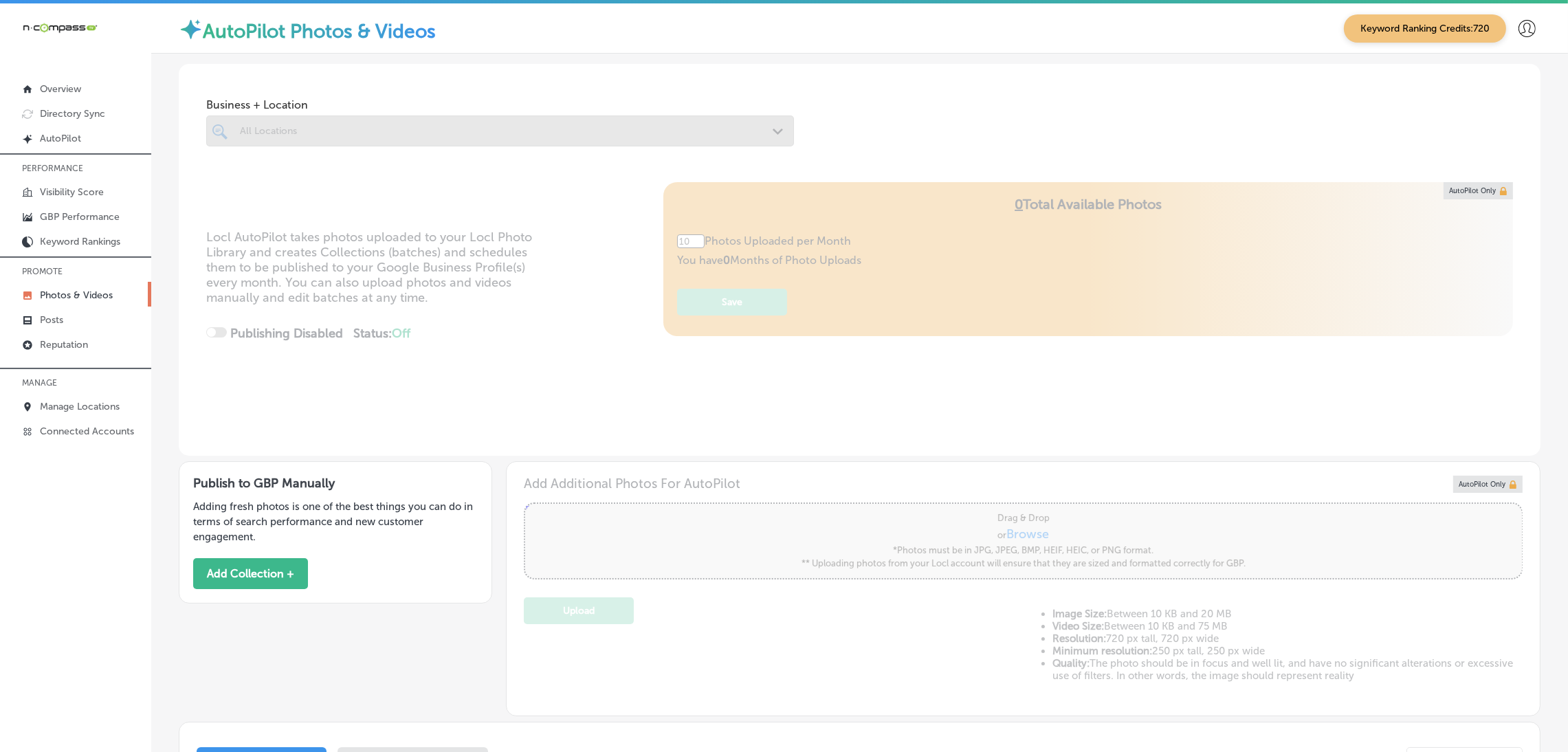
scroll to position [202, 0]
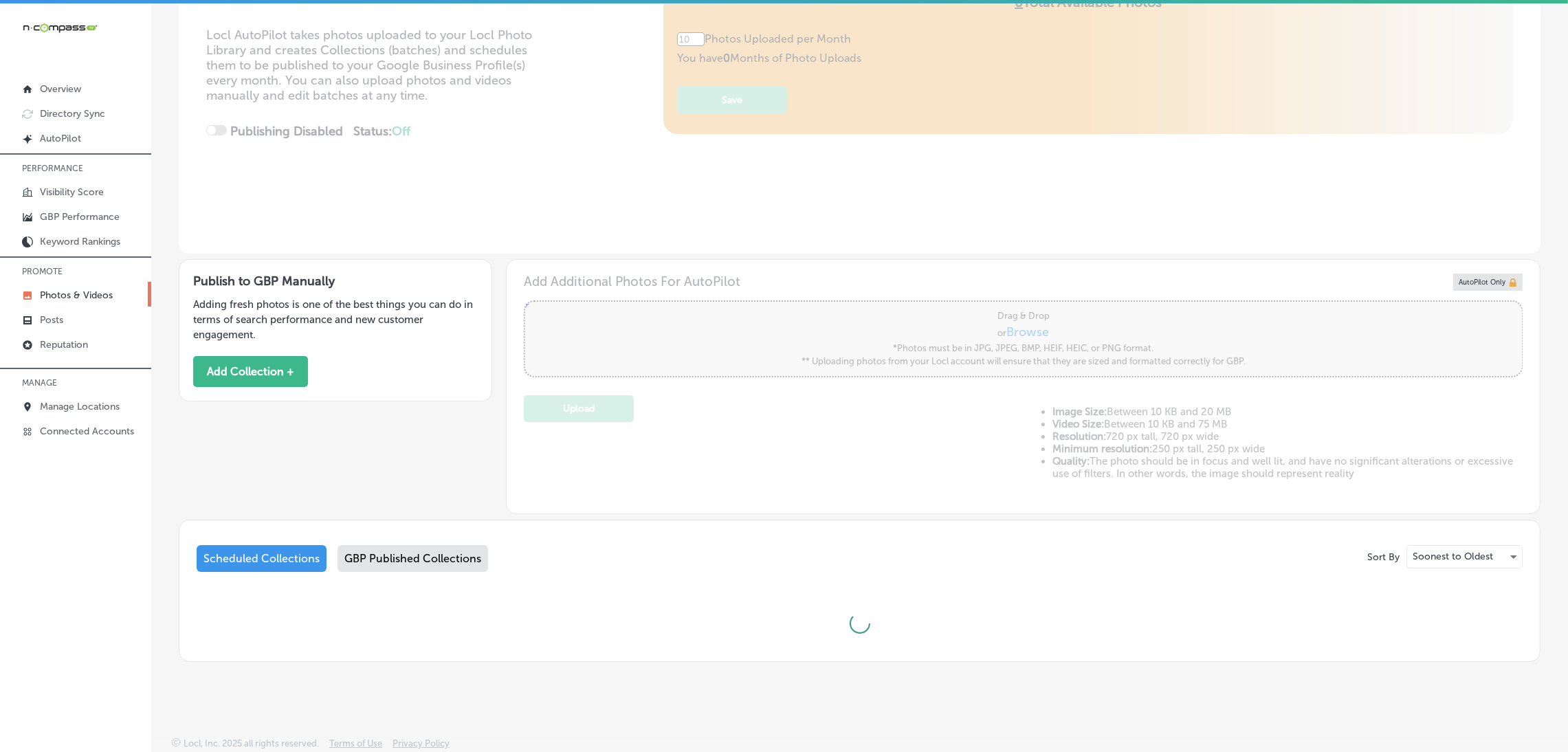
click at [405, 563] on div "GBP Published Collections" at bounding box center [413, 558] width 151 height 27
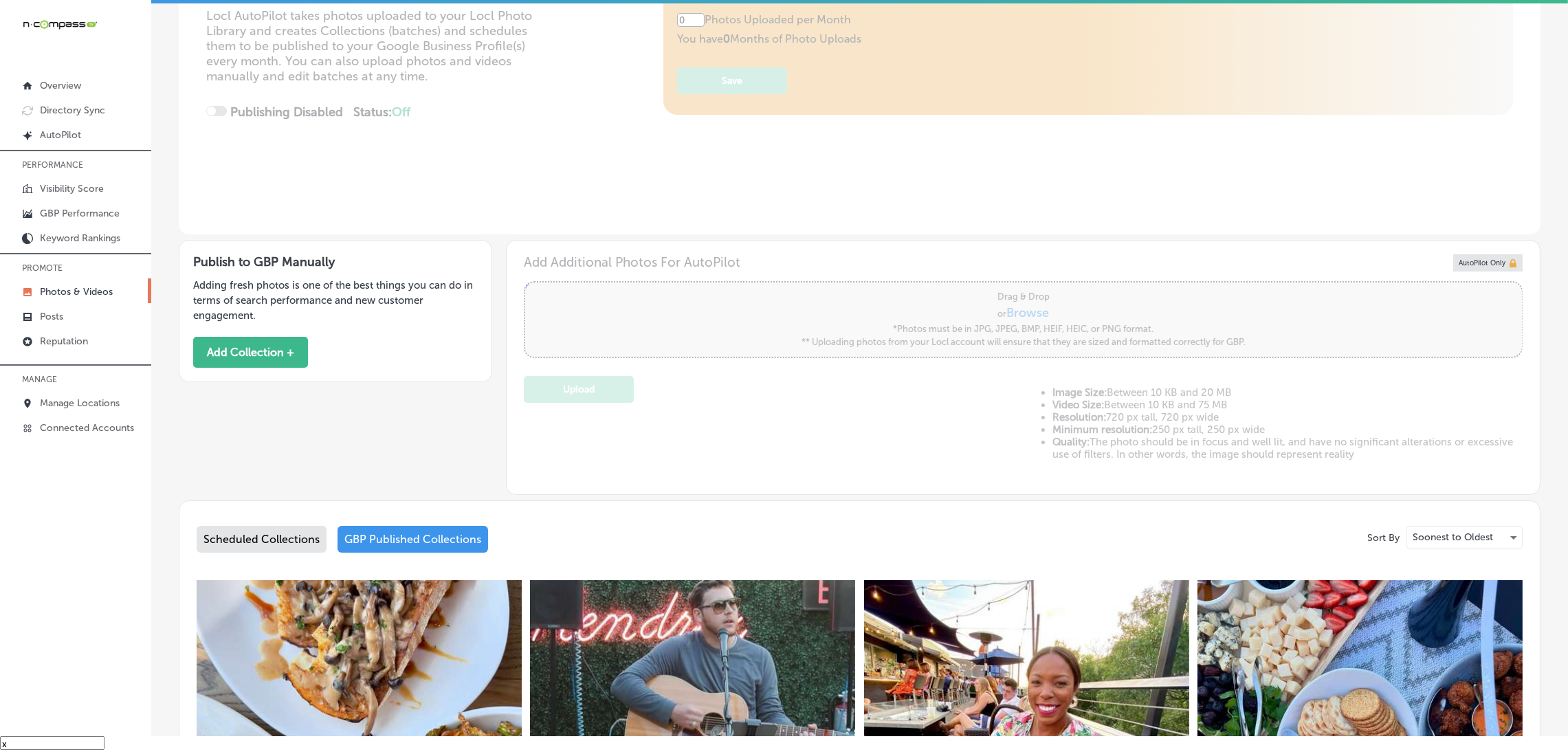
type input "5"
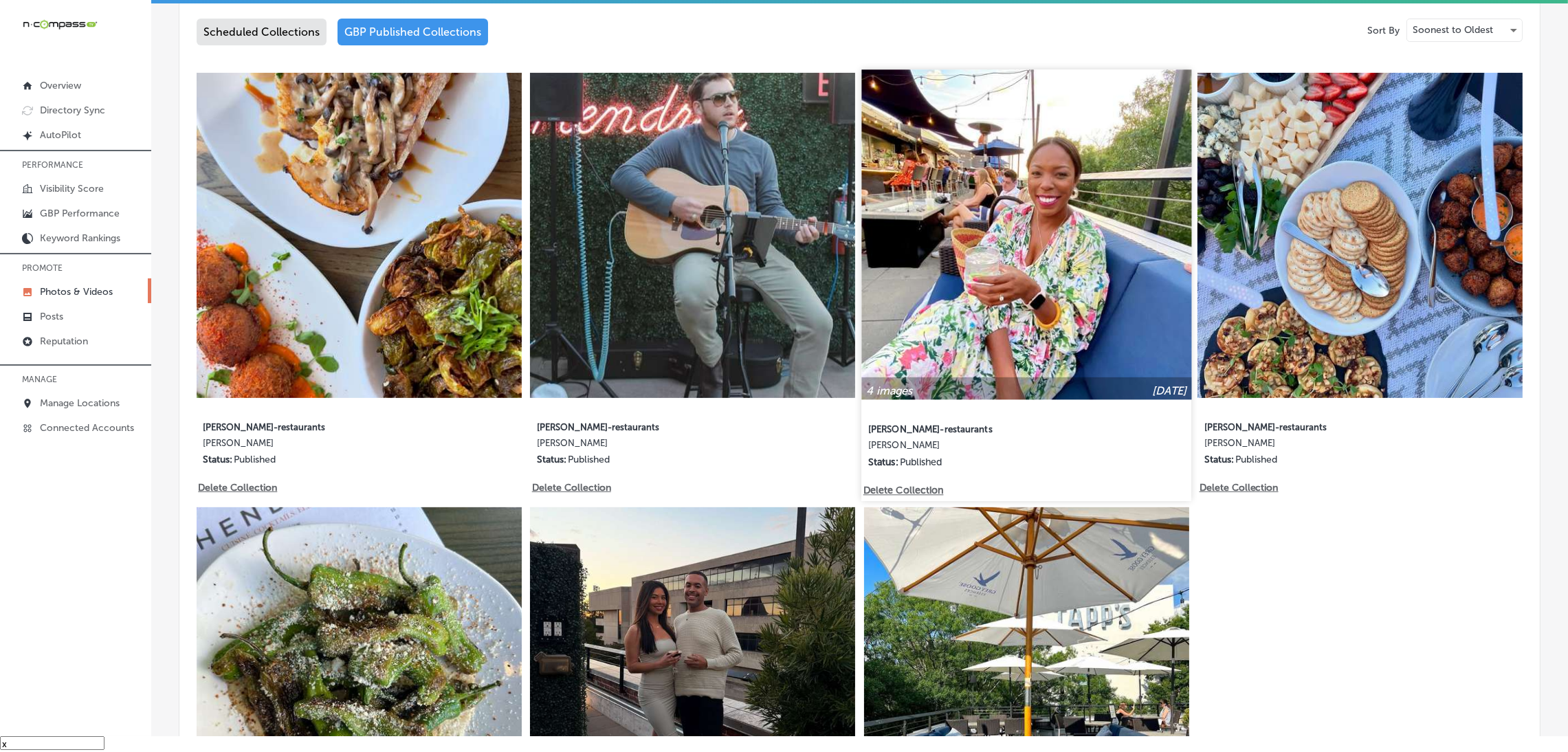
scroll to position [923, 0]
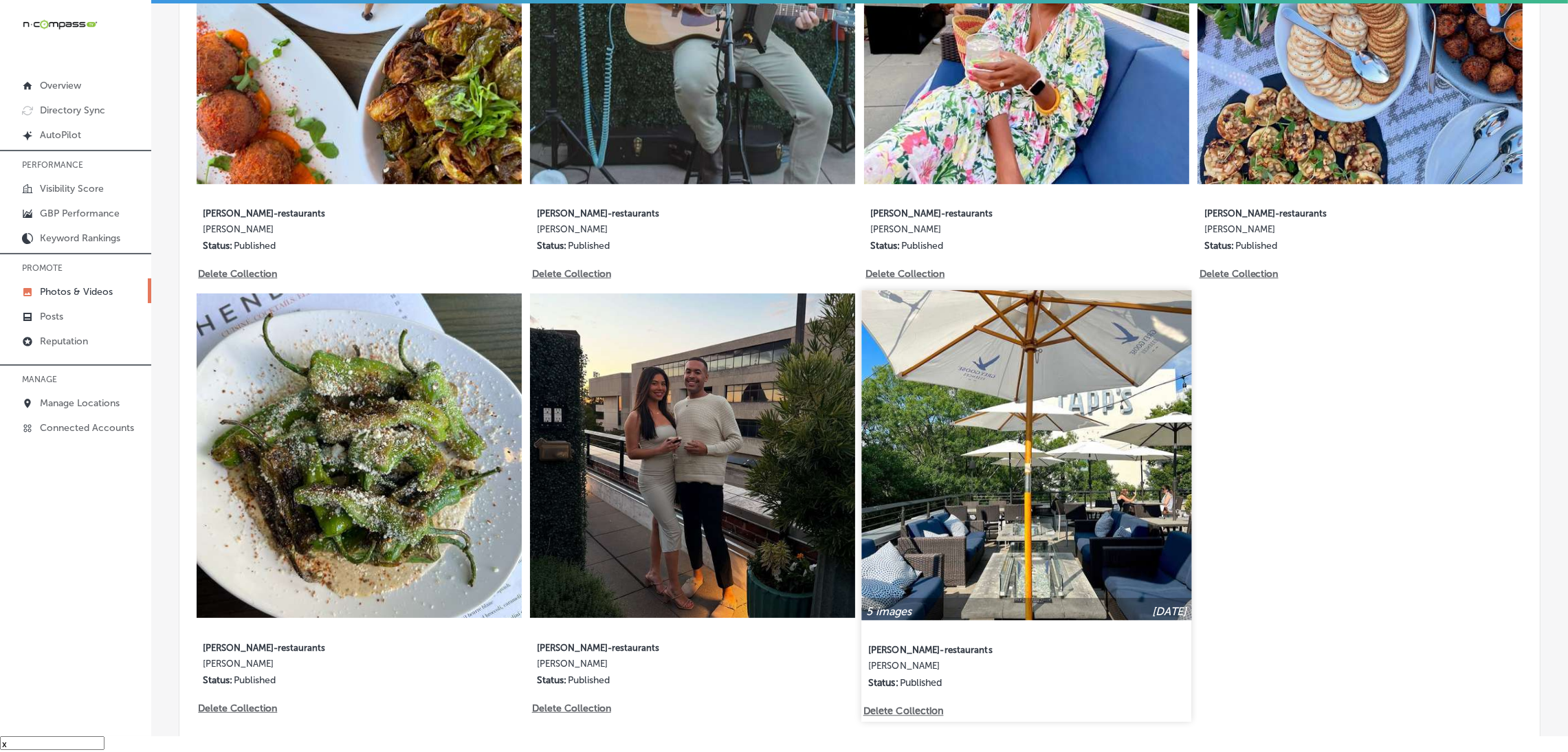
click at [1040, 510] on img at bounding box center [1026, 455] width 330 height 330
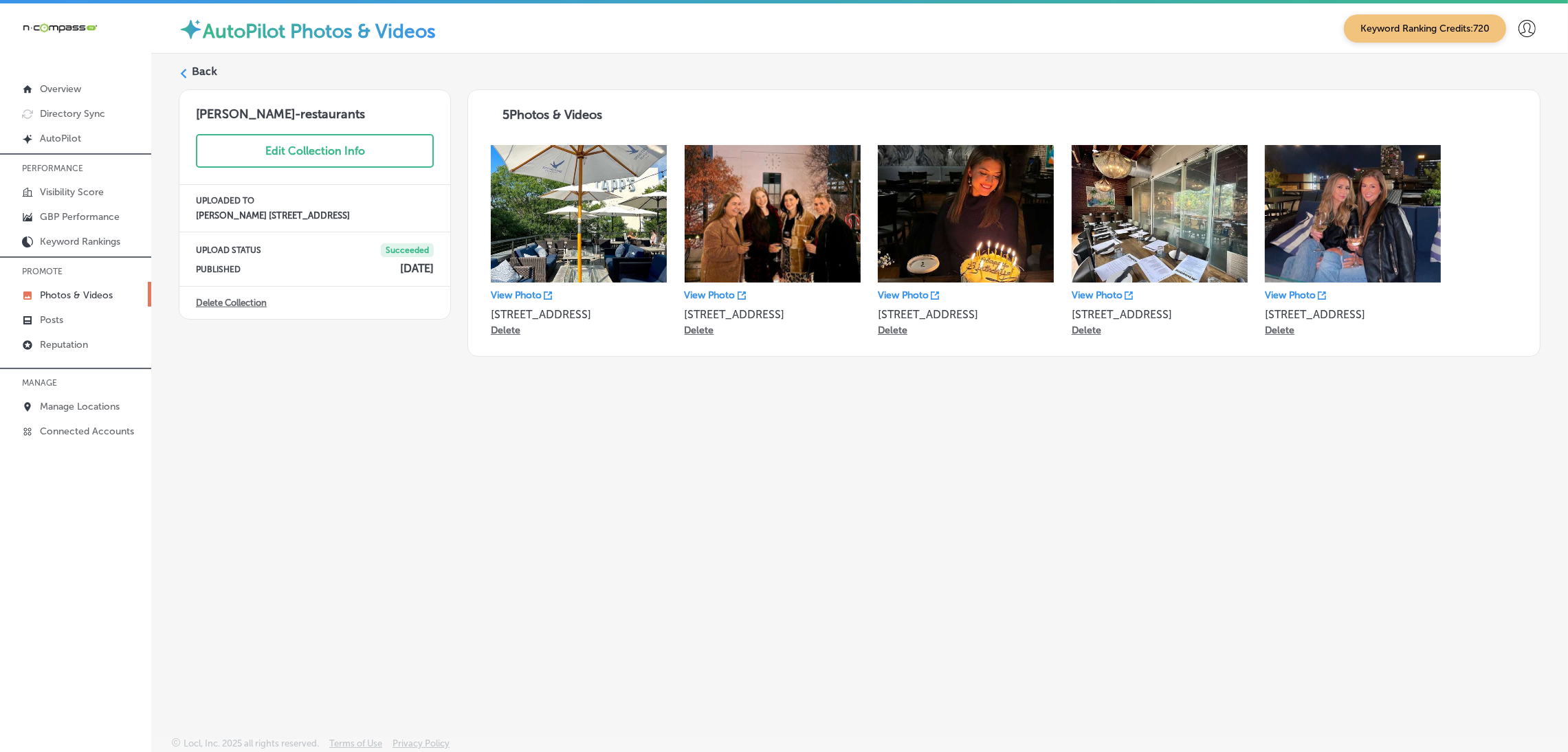
click at [208, 72] on label "Back" at bounding box center [204, 71] width 26 height 15
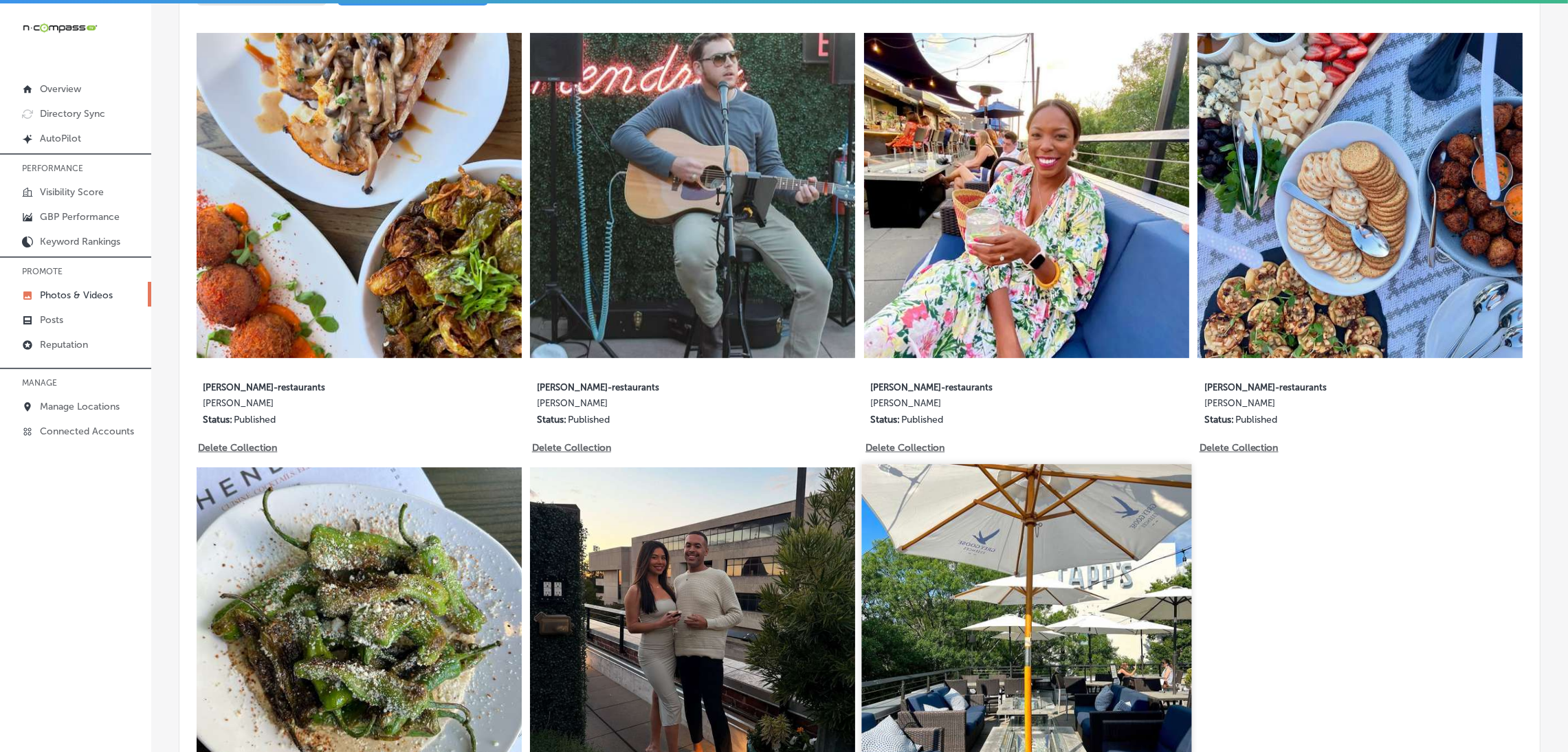
scroll to position [928, 0]
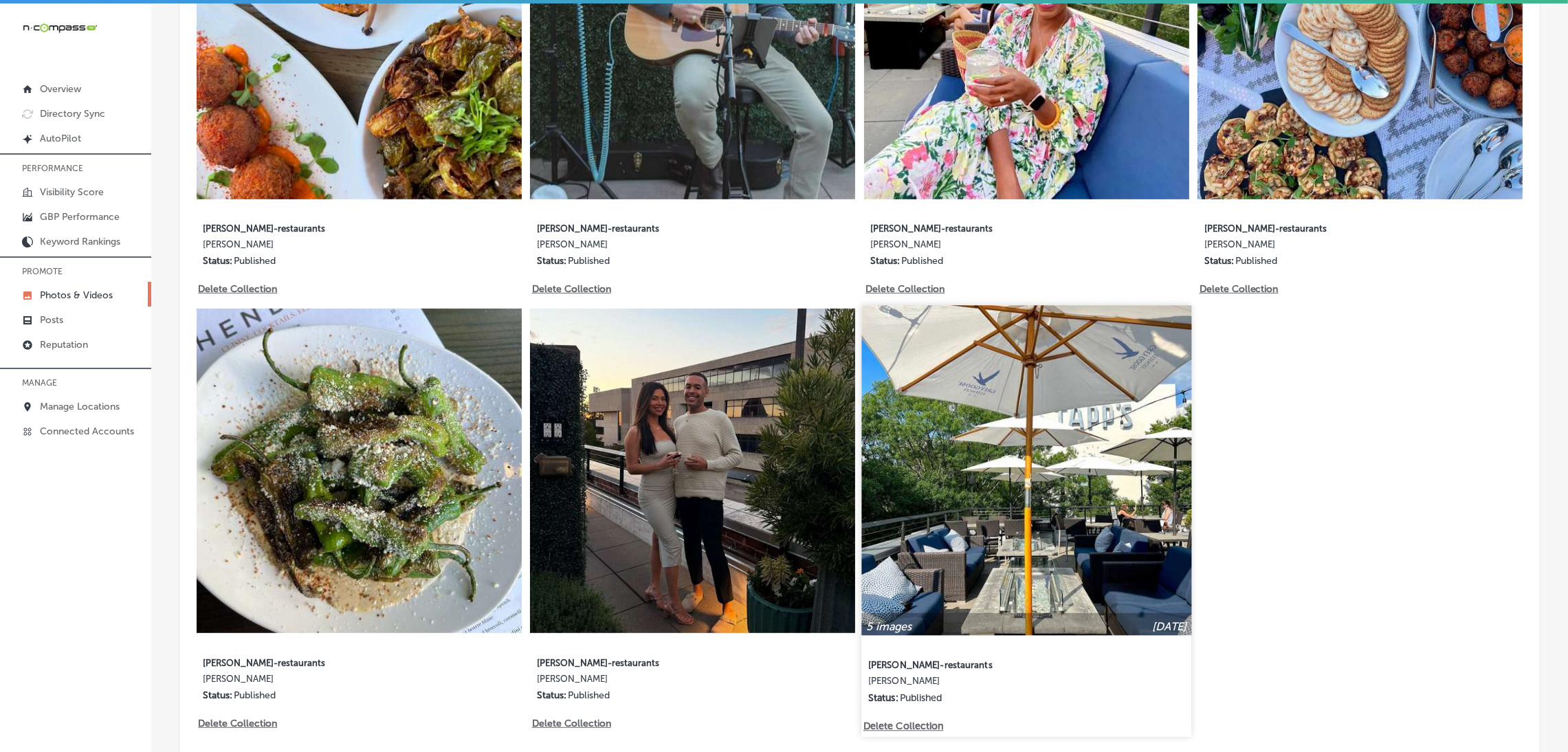
type input "5"
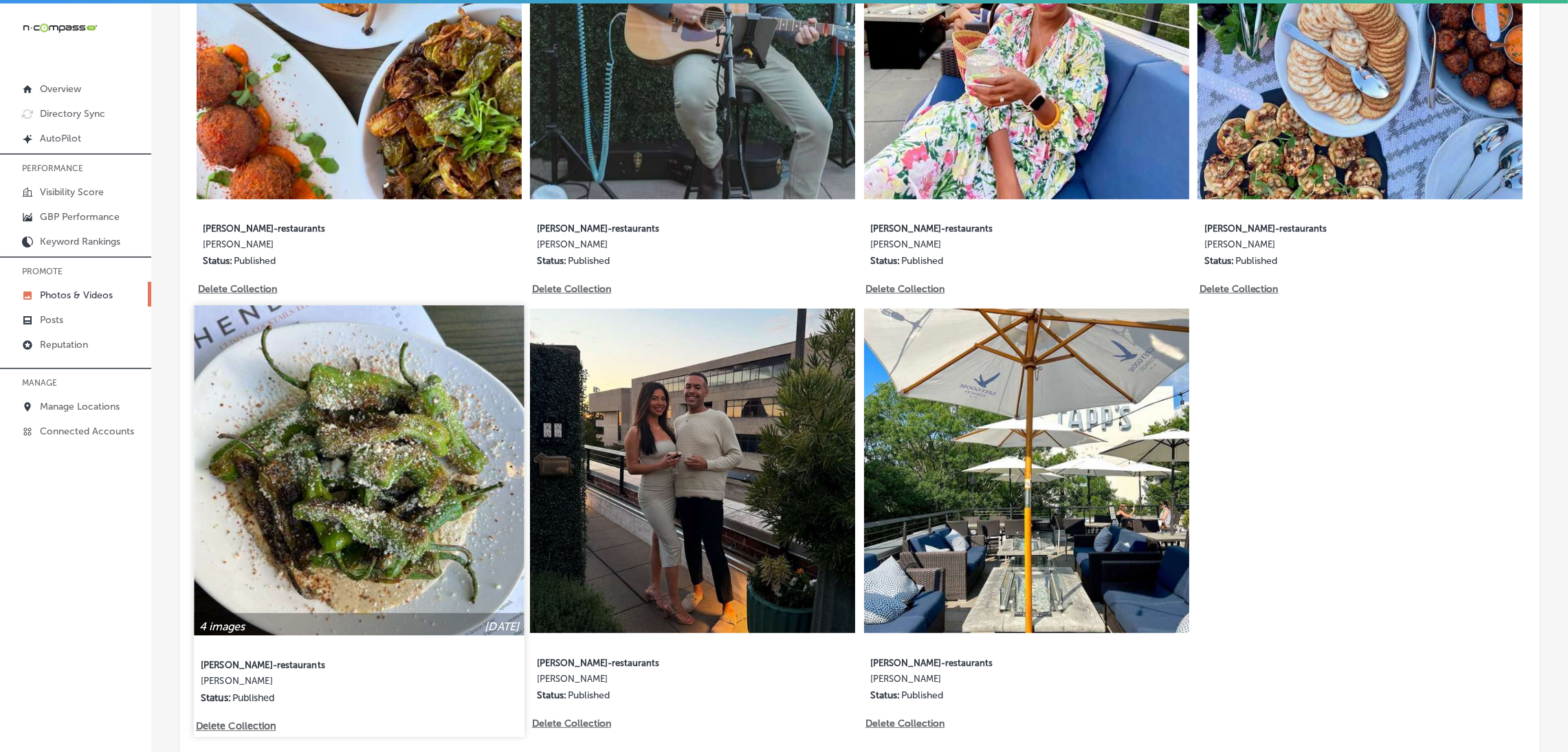
click at [401, 501] on img at bounding box center [359, 470] width 330 height 330
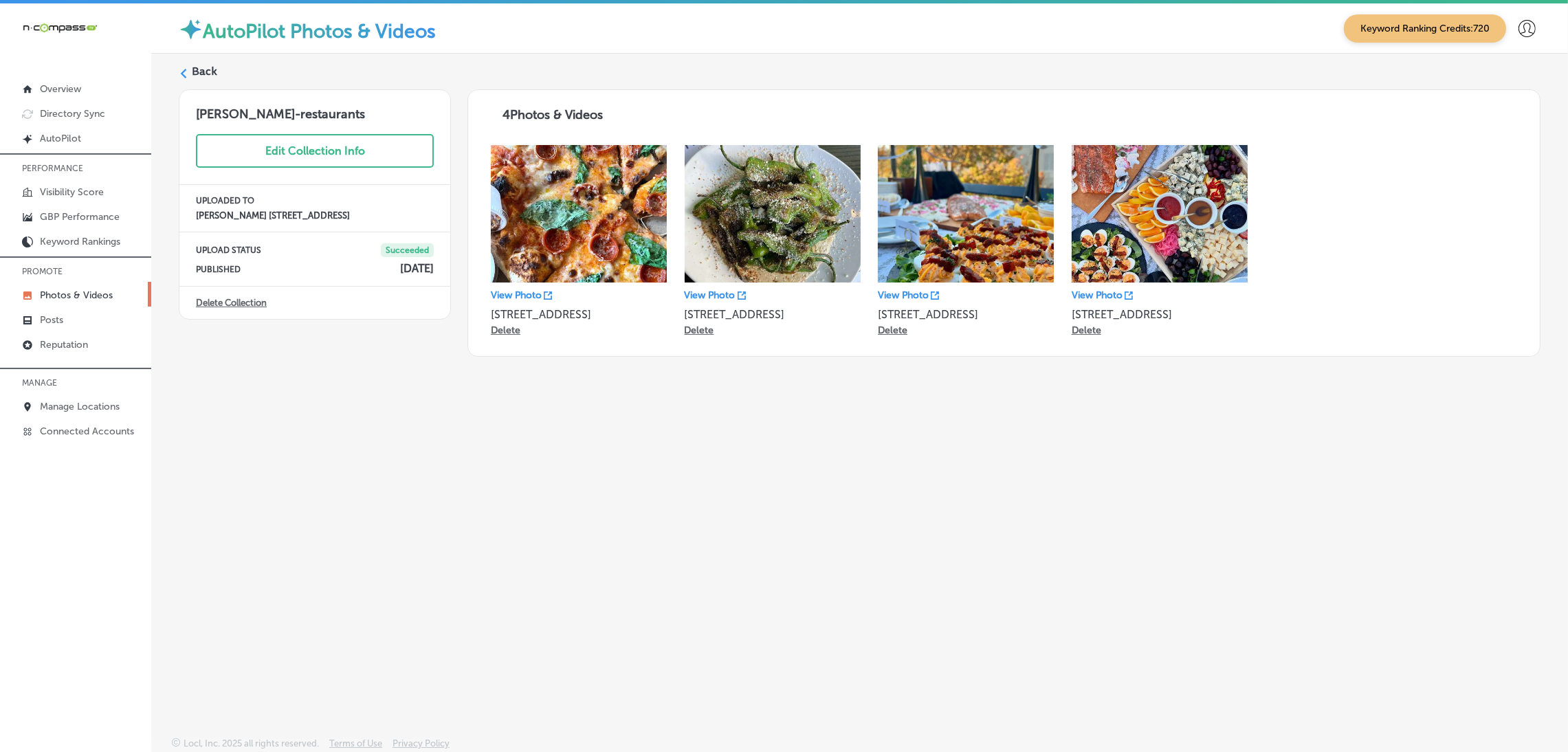
click at [217, 74] on div "Back" at bounding box center [859, 76] width 1361 height 26
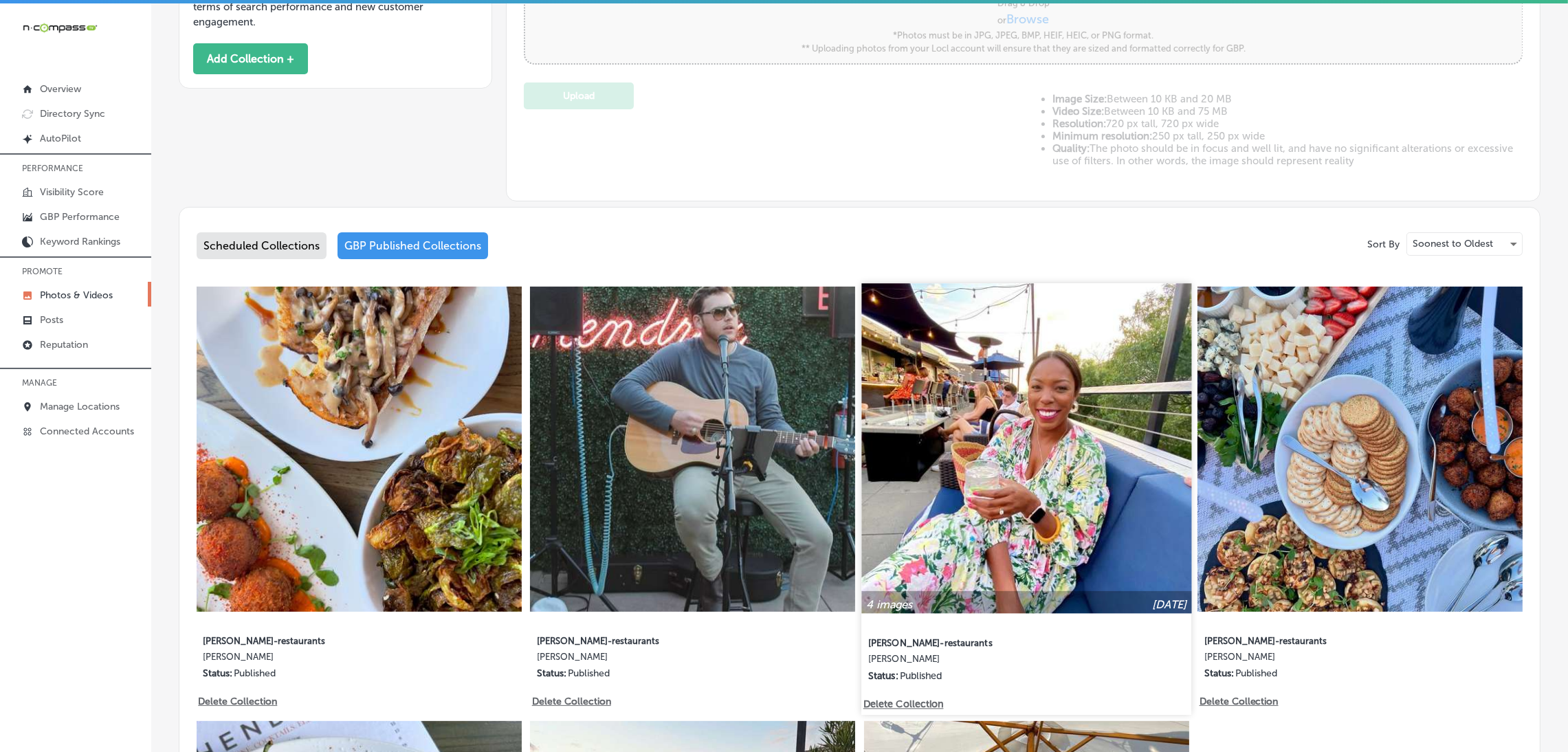
scroll to position [722, 0]
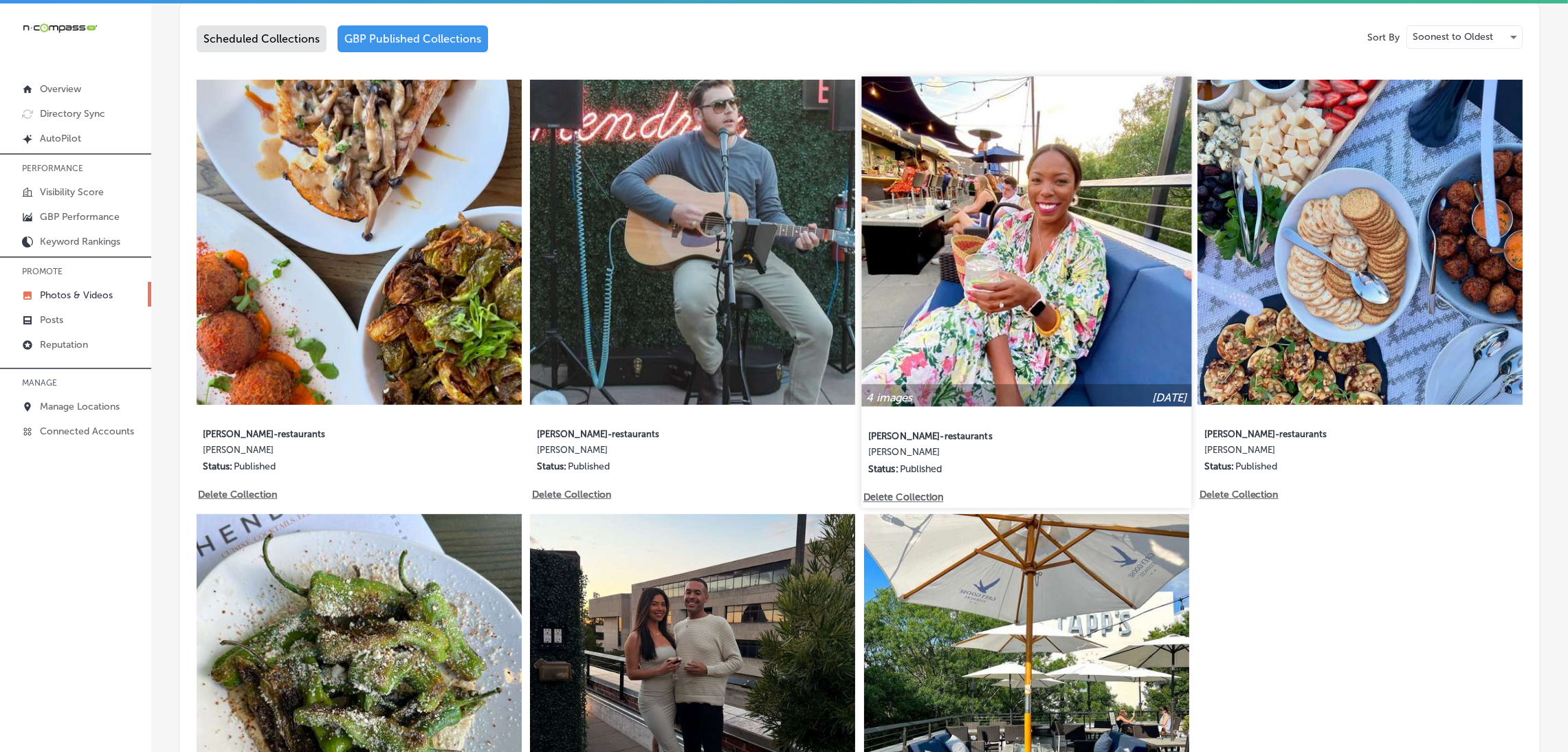
type input "5"
click at [1058, 334] on img at bounding box center [1026, 242] width 330 height 330
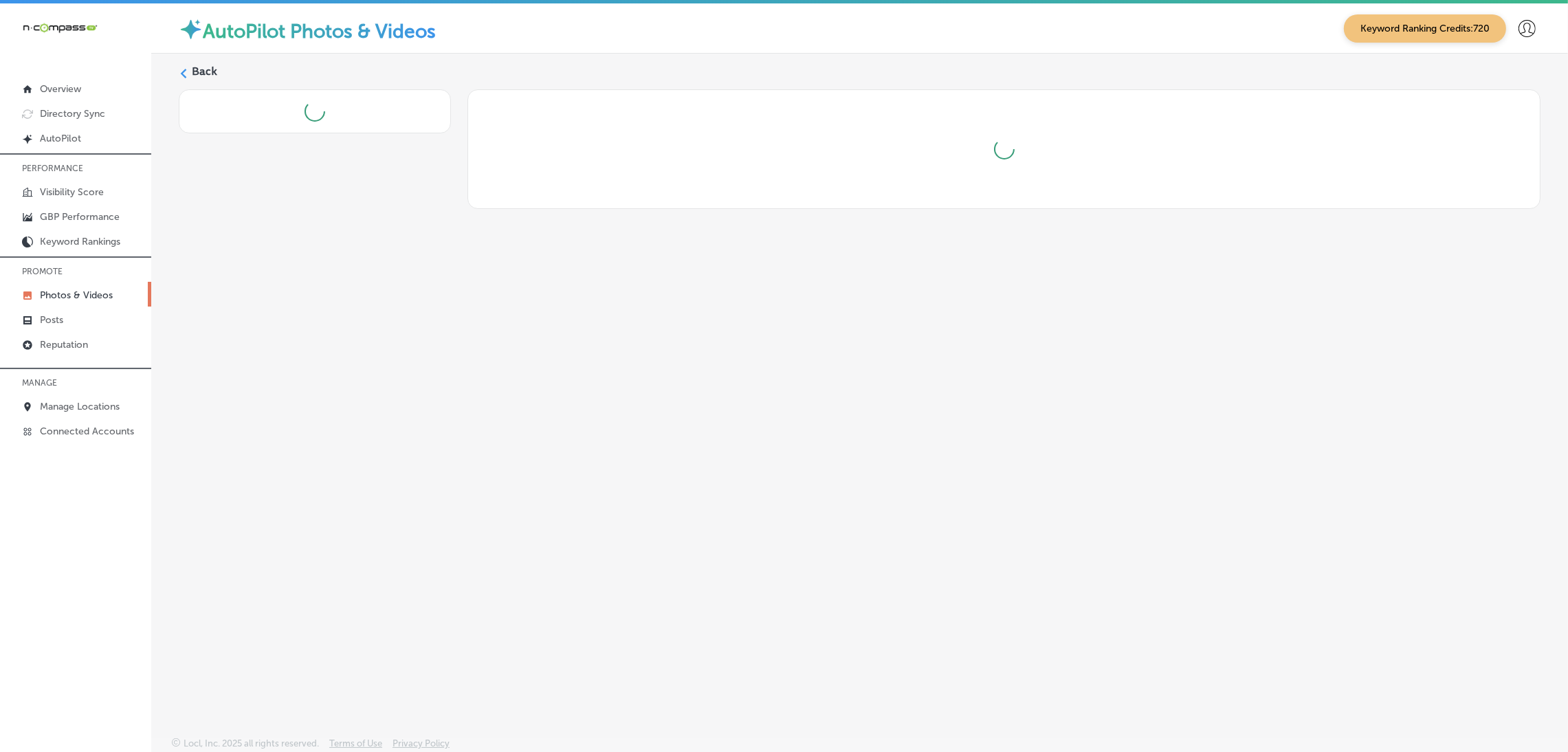
click at [204, 67] on label "Back" at bounding box center [204, 71] width 26 height 15
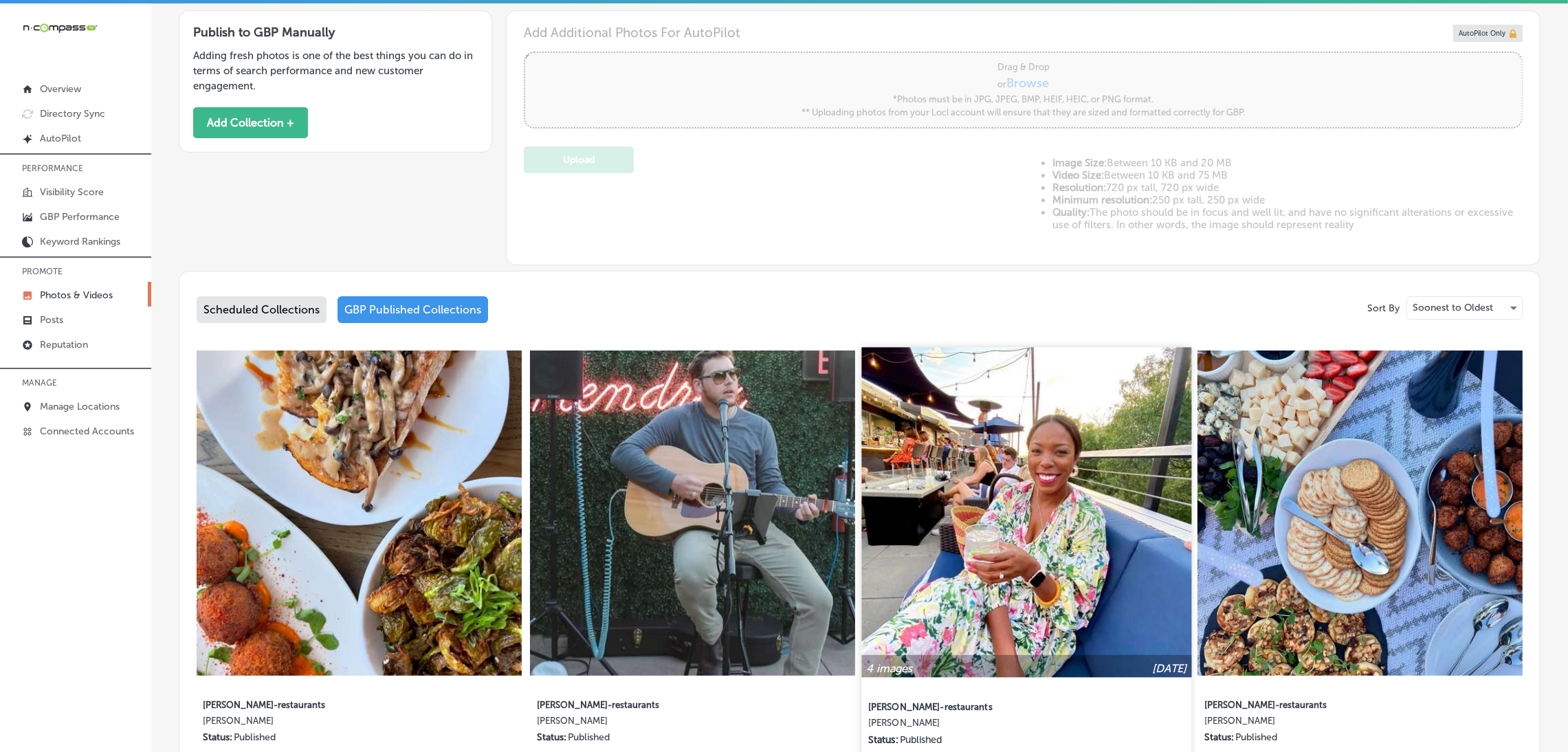
scroll to position [618, 0]
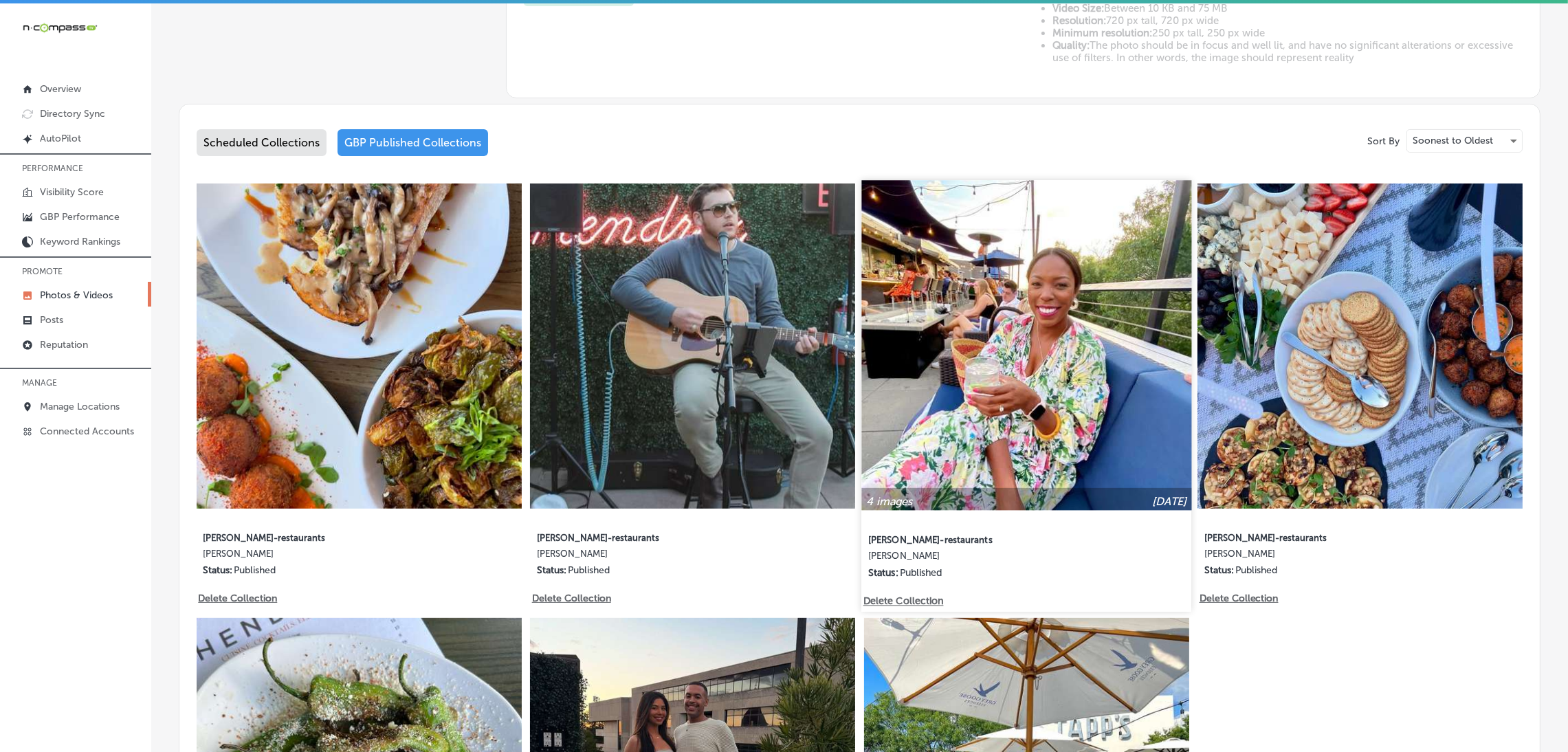
click at [1016, 443] on img at bounding box center [1026, 345] width 330 height 330
